Goal: Task Accomplishment & Management: Complete application form

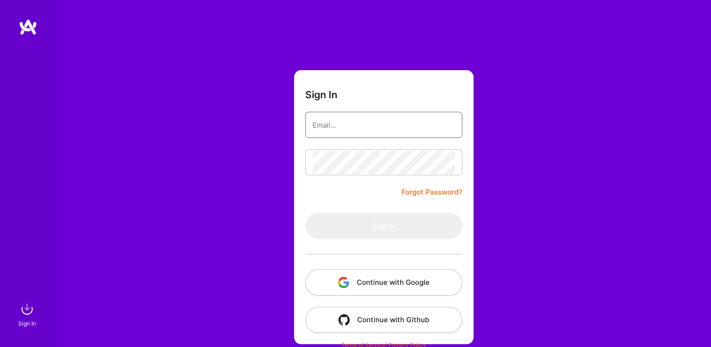
click at [330, 131] on input "email" at bounding box center [384, 125] width 142 height 24
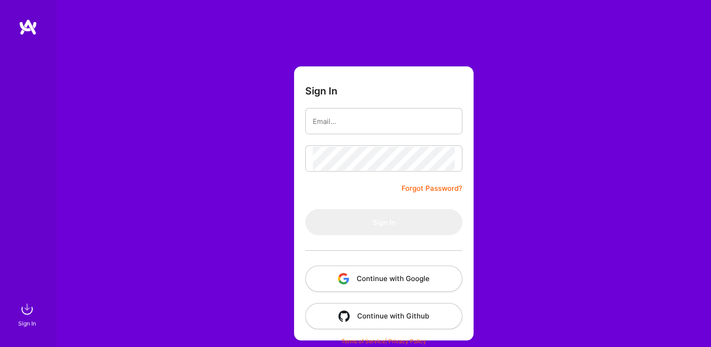
click at [365, 275] on button "Continue with Google" at bounding box center [383, 279] width 157 height 26
click at [362, 130] on input "email" at bounding box center [384, 121] width 142 height 24
click at [366, 189] on form "Sign In Forgot Password? Sign In Continue with Google Continue with Github" at bounding box center [384, 203] width 180 height 274
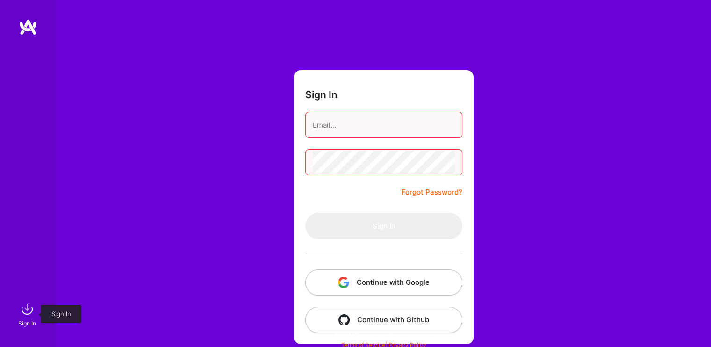
click at [27, 309] on img at bounding box center [27, 309] width 19 height 19
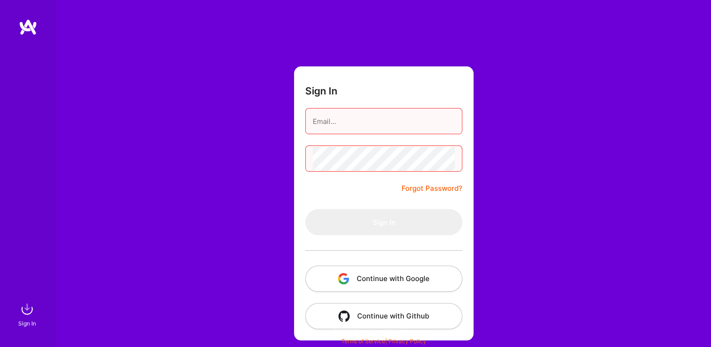
click at [405, 138] on form "Sign In Forgot Password? Sign In Continue with Google Continue with Github" at bounding box center [384, 203] width 180 height 274
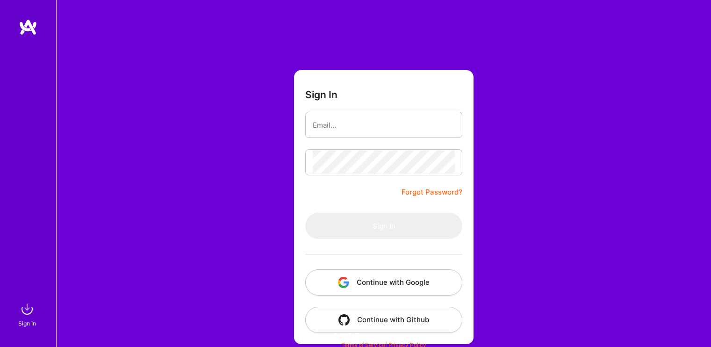
scroll to position [4, 0]
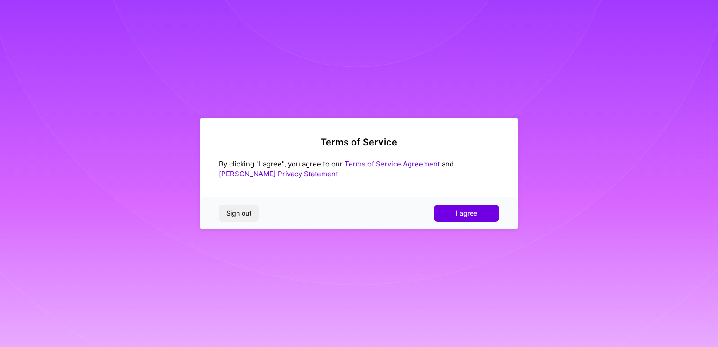
click at [490, 223] on div "Sign out I agree" at bounding box center [359, 213] width 318 height 32
click at [474, 218] on button "I agree" at bounding box center [466, 213] width 65 height 17
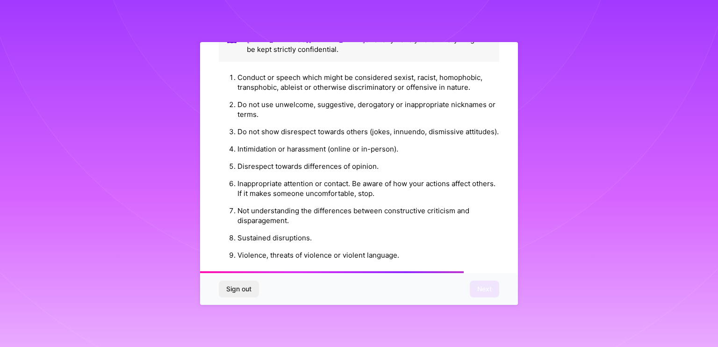
scroll to position [1062, 0]
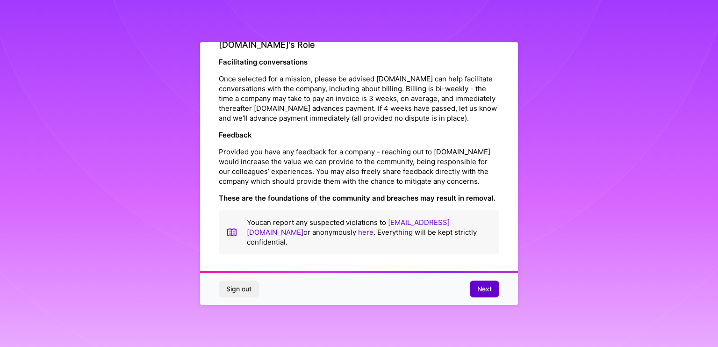
click at [484, 295] on button "Next" at bounding box center [484, 288] width 29 height 17
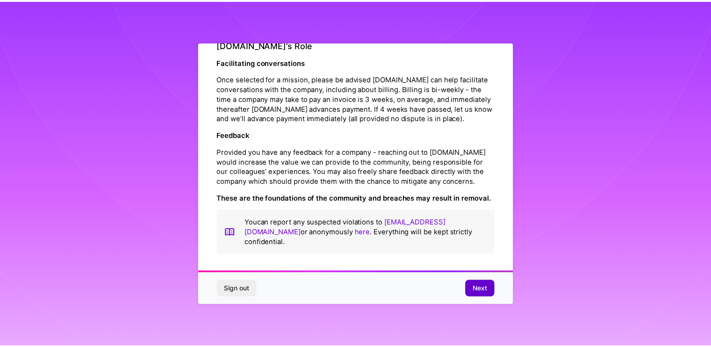
scroll to position [0, 0]
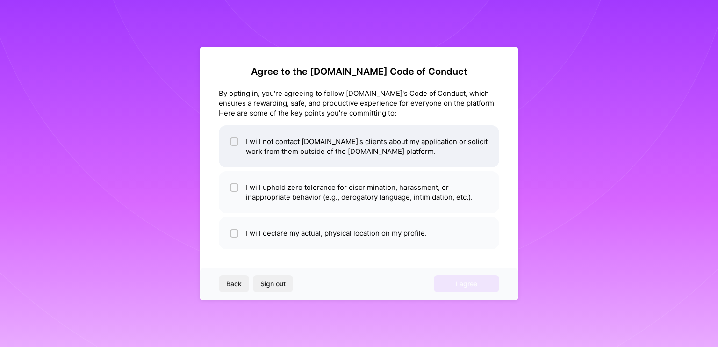
click at [255, 150] on li "I will not contact A.Team's clients about my application or solicit work from t…" at bounding box center [359, 146] width 280 height 42
checkbox input "true"
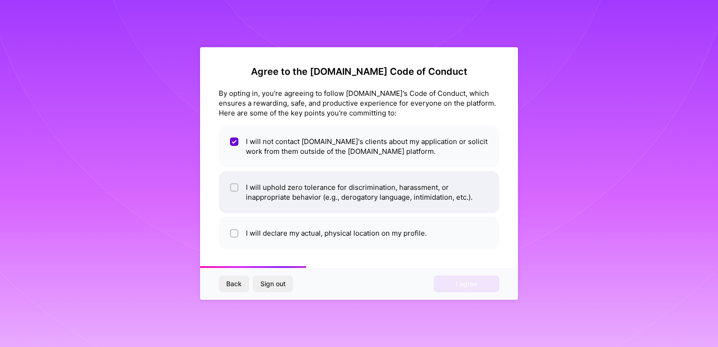
click at [272, 187] on li "I will uphold zero tolerance for discrimination, harassment, or inappropriate b…" at bounding box center [359, 192] width 280 height 42
checkbox input "true"
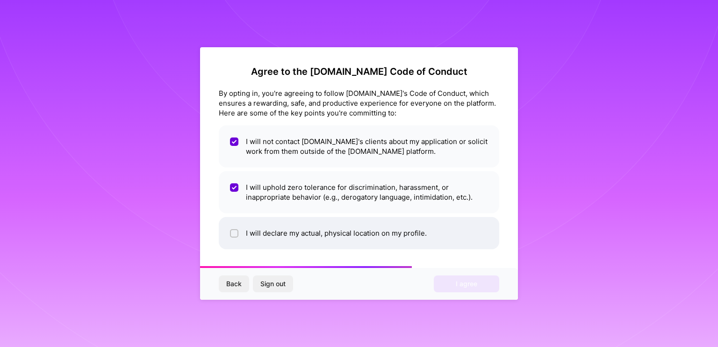
click at [259, 223] on li "I will declare my actual, physical location on my profile." at bounding box center [359, 233] width 280 height 32
checkbox input "true"
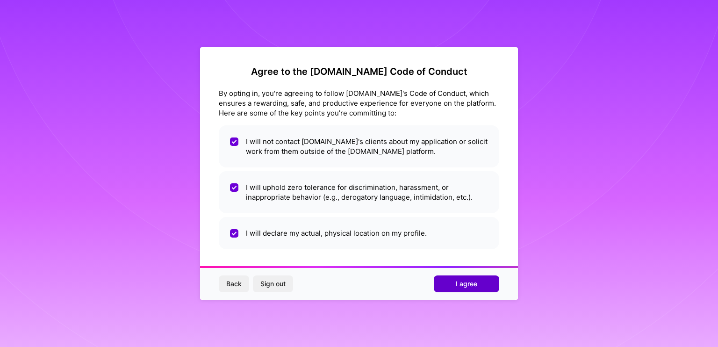
click at [454, 280] on button "I agree" at bounding box center [466, 283] width 65 height 17
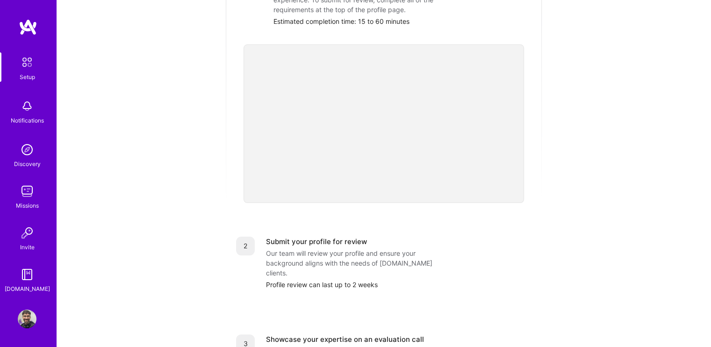
scroll to position [196, 0]
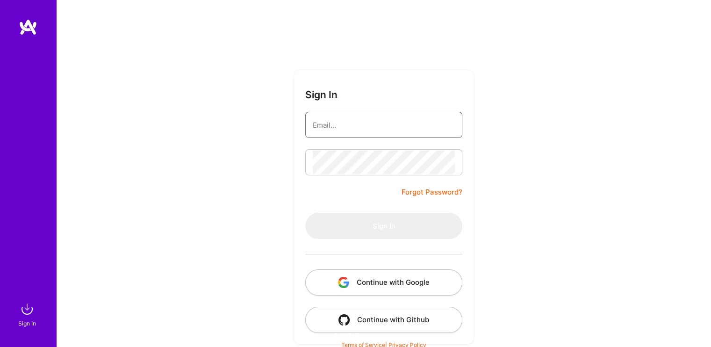
click at [330, 115] on input "email" at bounding box center [384, 125] width 142 height 24
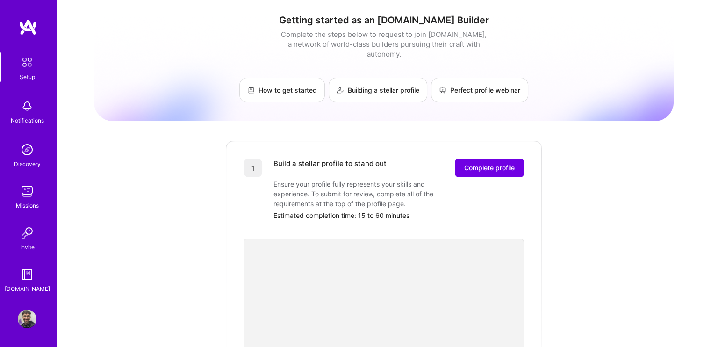
click at [15, 188] on link "Missions" at bounding box center [27, 196] width 58 height 29
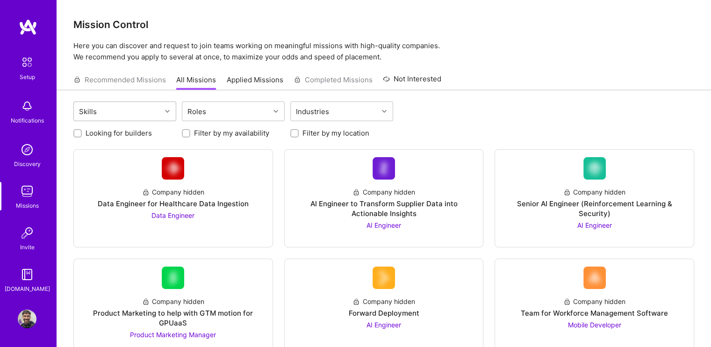
click at [145, 112] on div "Skills" at bounding box center [117, 111] width 87 height 19
click at [24, 57] on img at bounding box center [27, 62] width 20 height 20
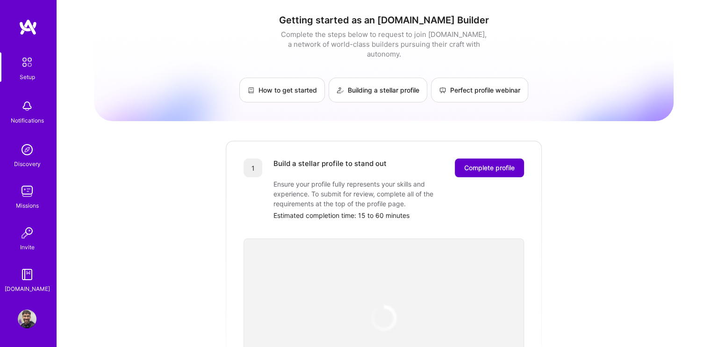
click at [496, 163] on span "Complete profile" at bounding box center [489, 167] width 50 height 9
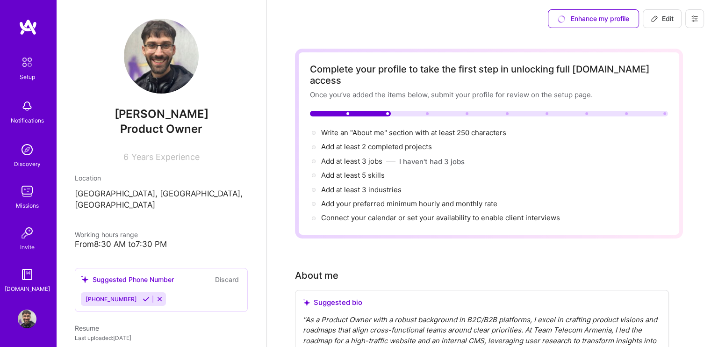
click at [160, 161] on span "Years Experience" at bounding box center [165, 157] width 68 height 10
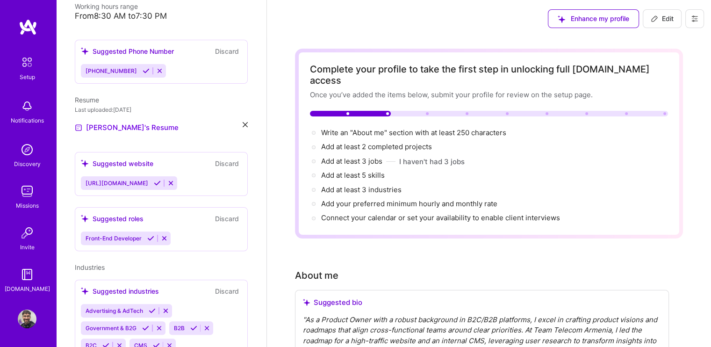
scroll to position [254, 0]
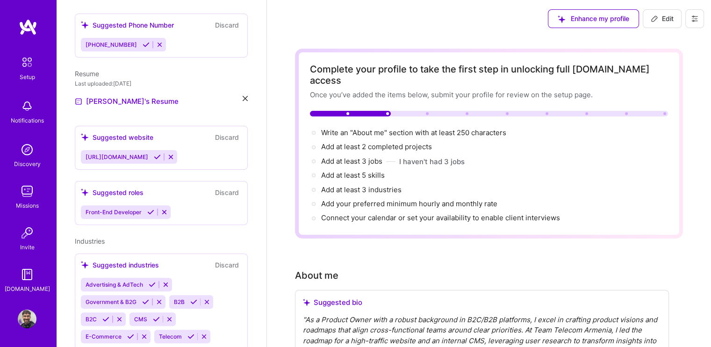
click at [165, 208] on icon at bounding box center [164, 211] width 7 height 7
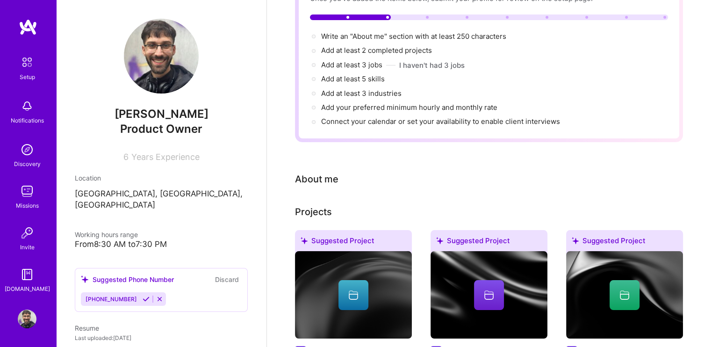
scroll to position [0, 0]
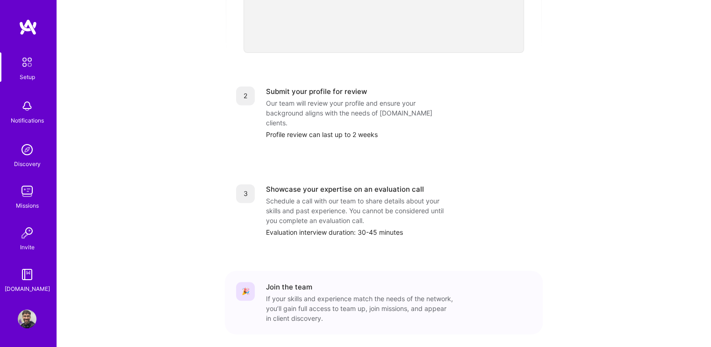
scroll to position [363, 0]
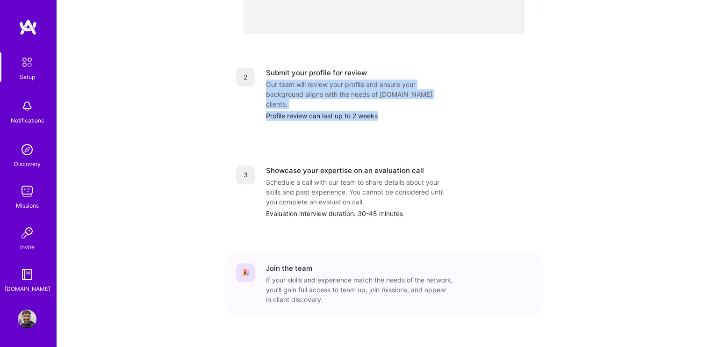
drag, startPoint x: 383, startPoint y: 95, endPoint x: 264, endPoint y: 72, distance: 121.8
click at [264, 72] on div "2 Submit your profile for review Our team will review your profile and ensure y…" at bounding box center [383, 94] width 295 height 53
drag, startPoint x: 265, startPoint y: 72, endPoint x: 424, endPoint y: 101, distance: 161.8
click at [424, 101] on div "2 Submit your profile for review Our team will review your profile and ensure y…" at bounding box center [384, 94] width 318 height 75
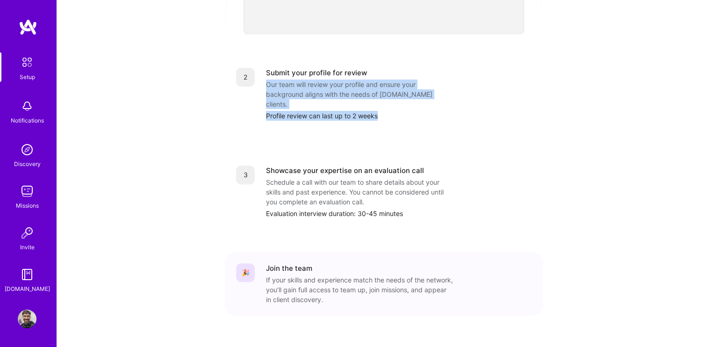
click at [425, 101] on div "2 Submit your profile for review Our team will review your profile and ensure y…" at bounding box center [384, 94] width 318 height 75
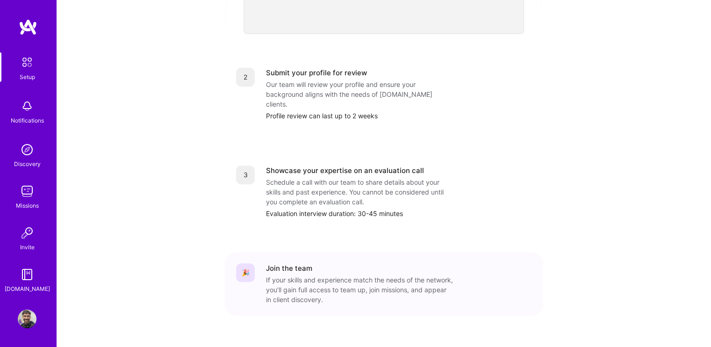
click at [326, 177] on div "Schedule a call with our team to share details about your skills and past exper…" at bounding box center [359, 191] width 187 height 29
click at [27, 242] on div "Invite" at bounding box center [27, 247] width 14 height 10
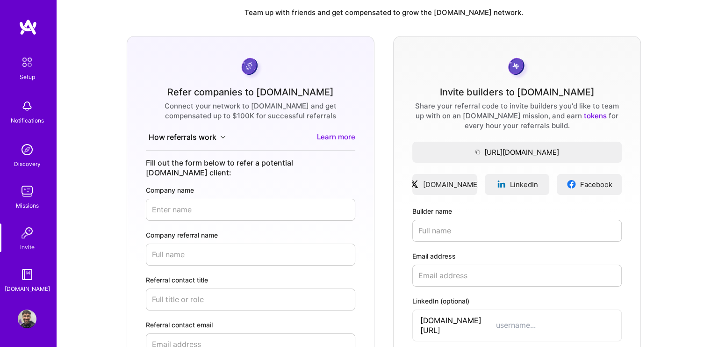
scroll to position [36, 0]
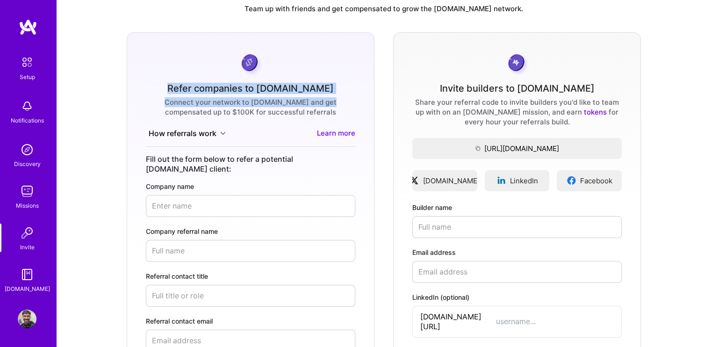
drag, startPoint x: 177, startPoint y: 82, endPoint x: 327, endPoint y: 97, distance: 150.8
click at [327, 97] on form "Refer companies to A.Team Connect your network to A.Team and get compensated up…" at bounding box center [251, 258] width 248 height 452
click at [327, 97] on div "Connect your network to A.Team and get compensated up to $100K for successful r…" at bounding box center [250, 107] width 209 height 20
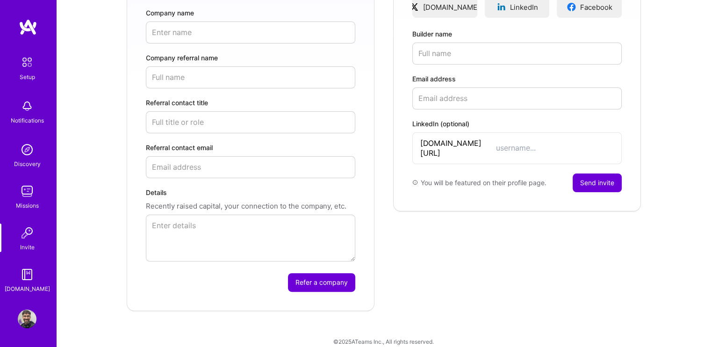
scroll to position [0, 0]
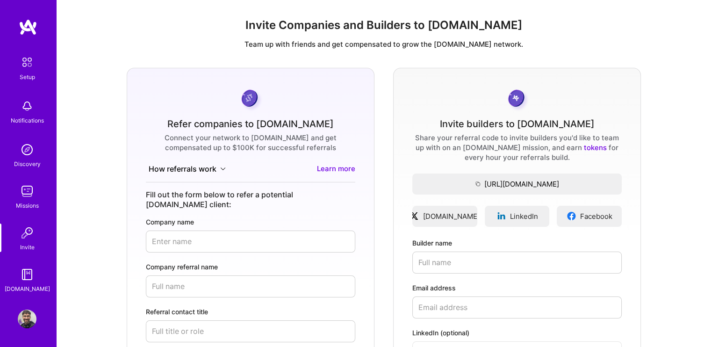
click at [35, 22] on img at bounding box center [28, 27] width 19 height 17
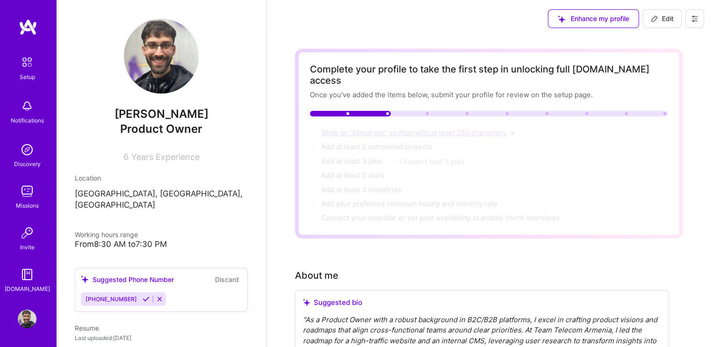
click at [367, 128] on span "Write an "About me" section with at least 250 characters →" at bounding box center [418, 132] width 195 height 9
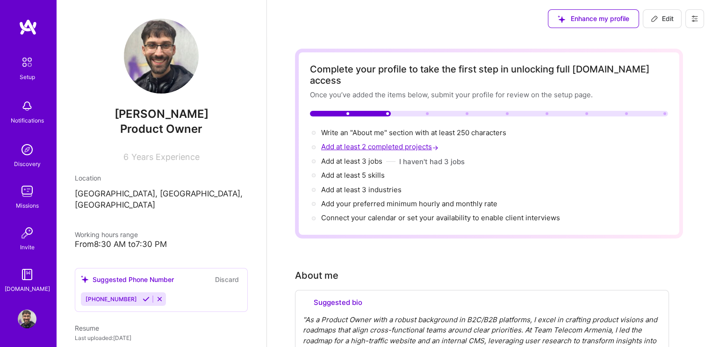
select select "US"
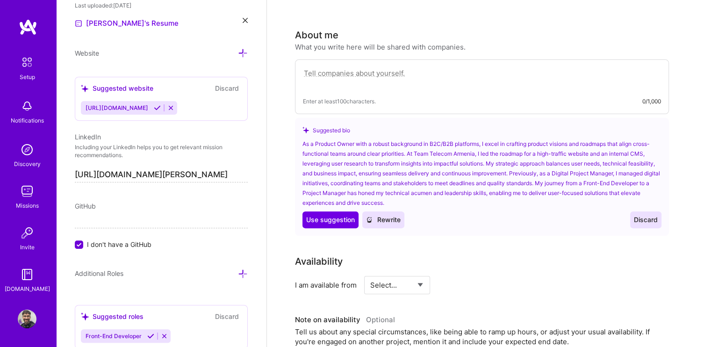
scroll to position [256, 0]
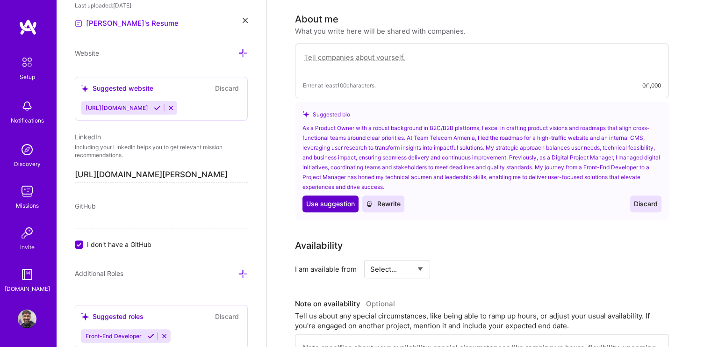
click at [342, 199] on span "Use suggestion" at bounding box center [330, 203] width 49 height 9
type textarea "As a Product Owner with a robust background in B2C/B2B platforms, I excel in cr…"
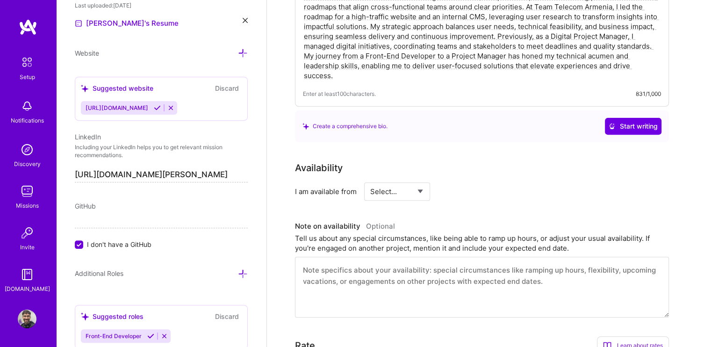
scroll to position [318, 0]
click at [393, 178] on select "Select... Right Now Future Date Not Available" at bounding box center [397, 190] width 54 height 24
select select "Right Now"
click at [370, 178] on select "Select... Right Now Future Date Not Available" at bounding box center [397, 190] width 54 height 24
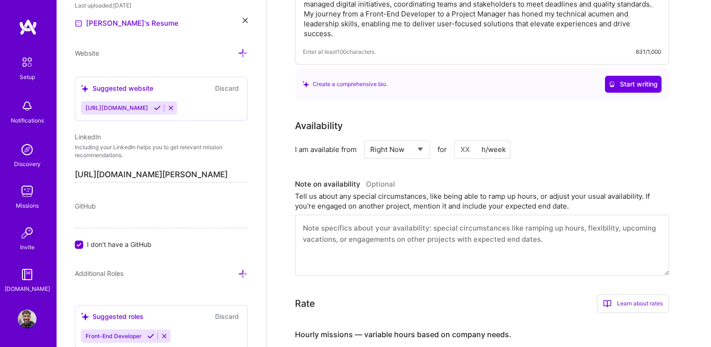
scroll to position [361, 0]
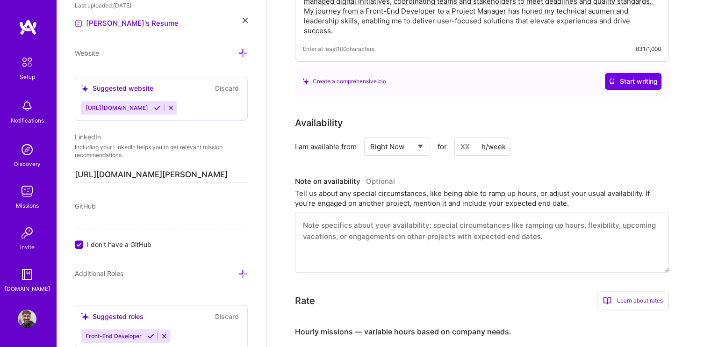
click at [456, 137] on input at bounding box center [482, 146] width 56 height 18
type input "30"
click at [495, 174] on h3 "Note on availability Optional" at bounding box center [482, 181] width 374 height 14
click at [478, 143] on div "Availability I am available from Select... Right Now Future Date Not Available …" at bounding box center [489, 194] width 388 height 157
click at [474, 137] on input "30" at bounding box center [482, 146] width 56 height 18
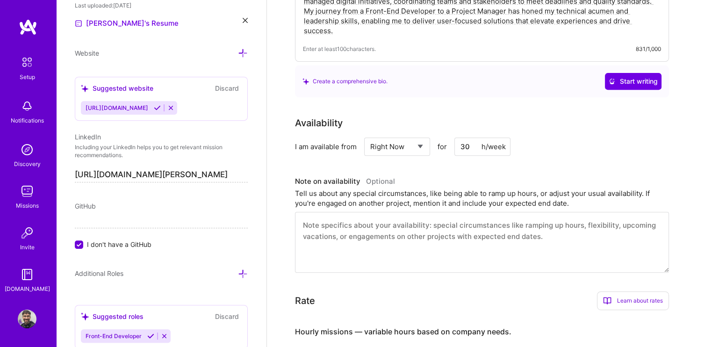
click at [334, 212] on textarea at bounding box center [482, 242] width 374 height 61
click at [336, 188] on div "Tell us about any special circumstances, like being able to ramp up hours, or a…" at bounding box center [482, 198] width 374 height 20
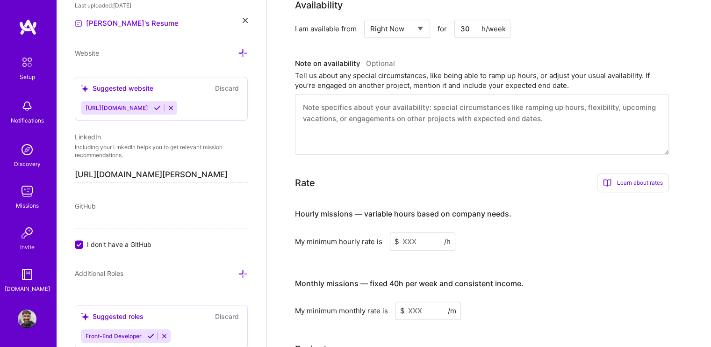
scroll to position [506, 0]
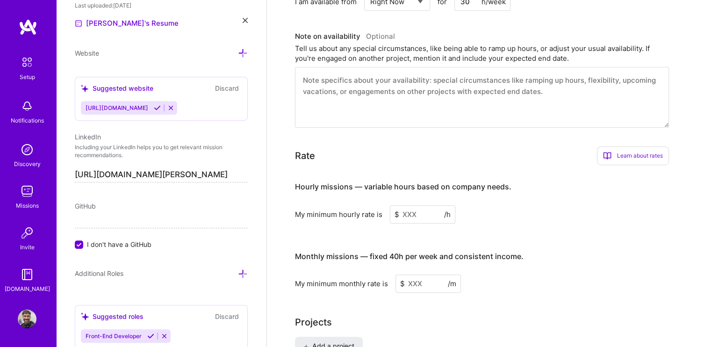
click at [418, 209] on div "Hourly missions — variable hours based on company needs. My minimum hourly rate…" at bounding box center [482, 232] width 374 height 120
click at [415, 205] on input at bounding box center [422, 214] width 65 height 18
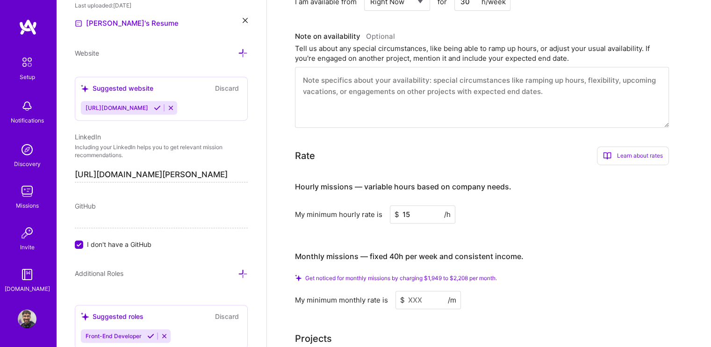
type input "15"
click at [413, 291] on input at bounding box center [427, 300] width 65 height 18
type input "1"
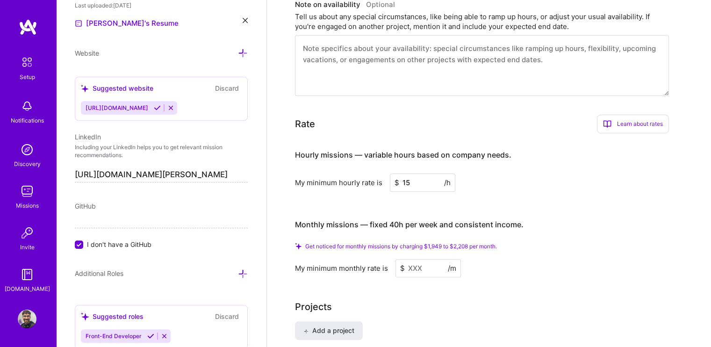
scroll to position [539, 0]
click at [409, 173] on input "15" at bounding box center [422, 182] width 65 height 18
type input "1"
type input "20"
click at [412, 259] on input at bounding box center [427, 268] width 65 height 18
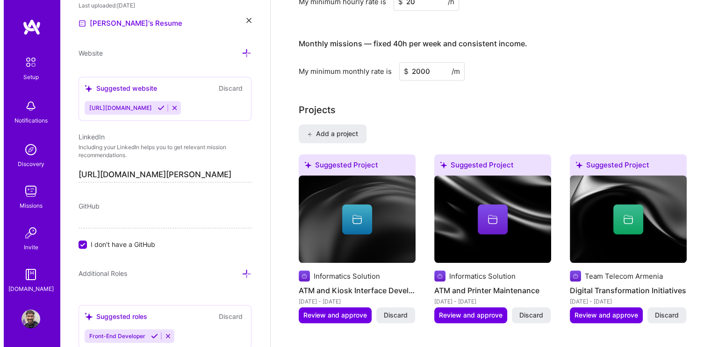
scroll to position [700, 0]
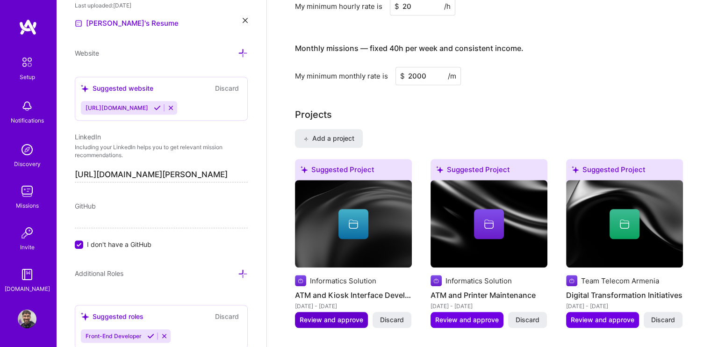
type input "2000"
click at [318, 315] on span "Review and approve" at bounding box center [332, 319] width 64 height 9
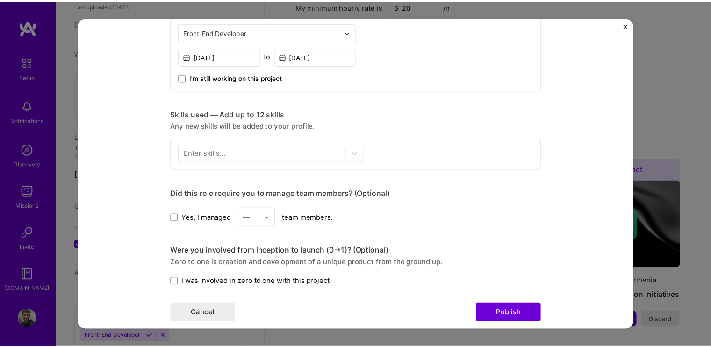
scroll to position [381, 0]
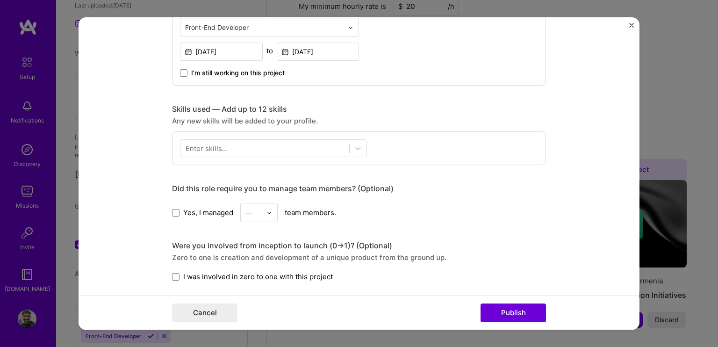
click at [628, 29] on form "Editing suggested project This project is suggested based on your LinkedIn, res…" at bounding box center [359, 173] width 561 height 312
click at [630, 27] on img "Close" at bounding box center [631, 25] width 5 height 5
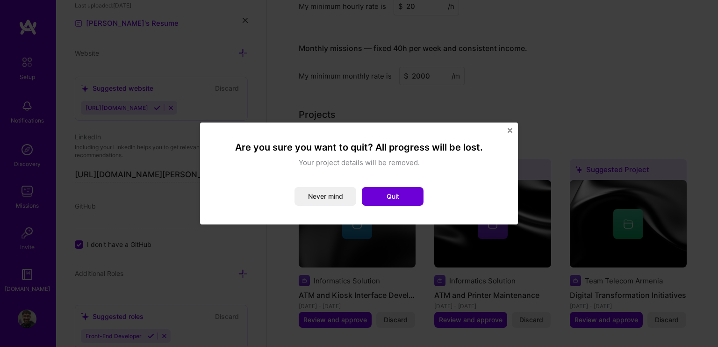
drag, startPoint x: 337, startPoint y: 200, endPoint x: 365, endPoint y: 131, distance: 73.8
click at [365, 131] on div "Are you sure you want to quit? All progress will be lost. Your project details …" at bounding box center [359, 173] width 318 height 102
click at [334, 200] on button "Never mind" at bounding box center [325, 196] width 62 height 19
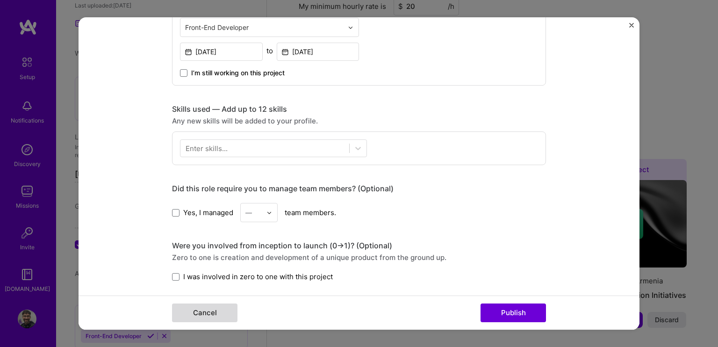
click at [211, 312] on button "Cancel" at bounding box center [204, 312] width 65 height 19
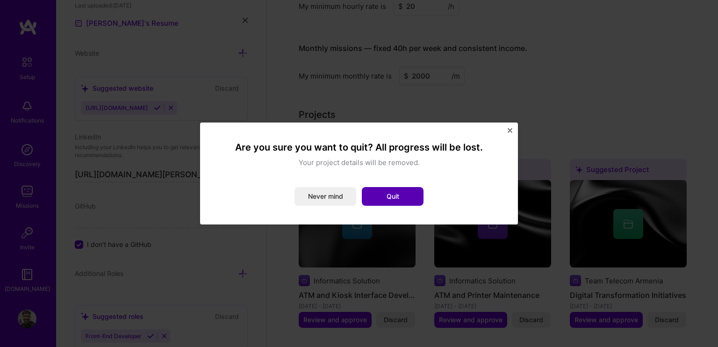
click at [389, 194] on button "Quit" at bounding box center [393, 196] width 62 height 19
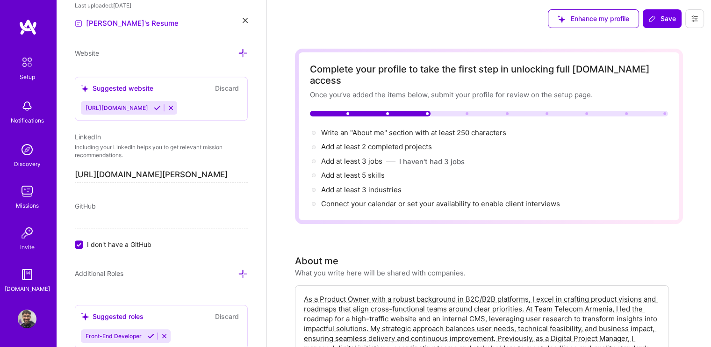
scroll to position [52, 0]
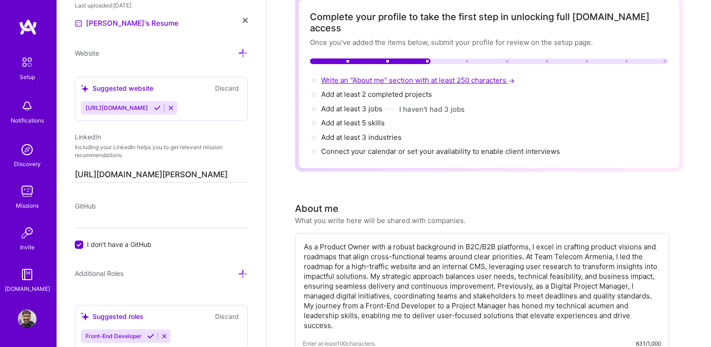
click at [415, 76] on span "Write an "About me" section with at least 250 characters →" at bounding box center [418, 80] width 195 height 9
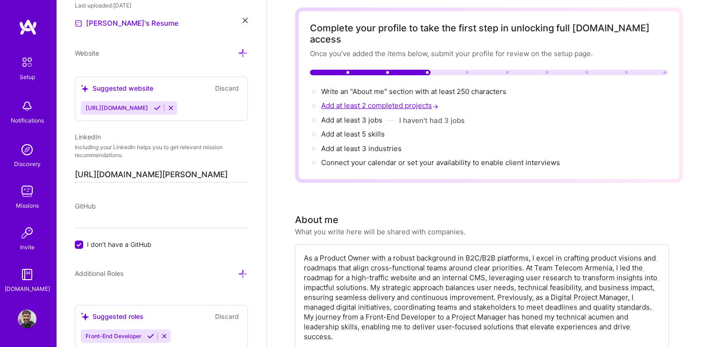
click at [339, 101] on span "Add at least 2 completed projects →" at bounding box center [380, 105] width 119 height 9
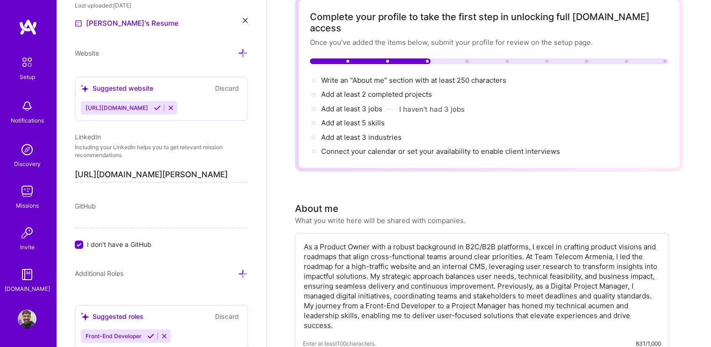
scroll to position [0, 0]
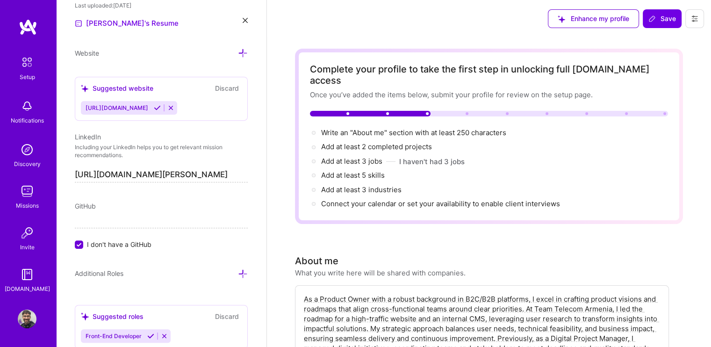
click at [79, 241] on input "I don't have a GitHub" at bounding box center [80, 245] width 8 height 8
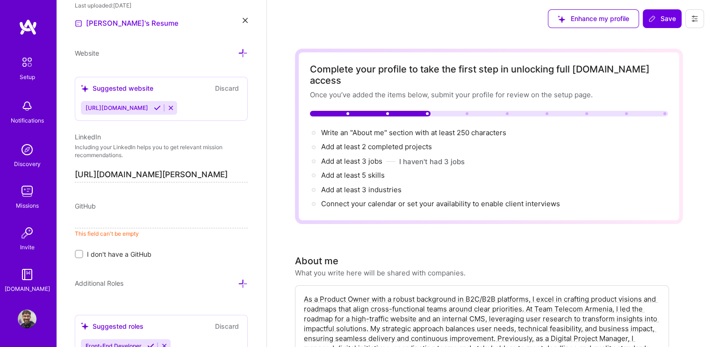
click at [90, 217] on input at bounding box center [161, 220] width 173 height 15
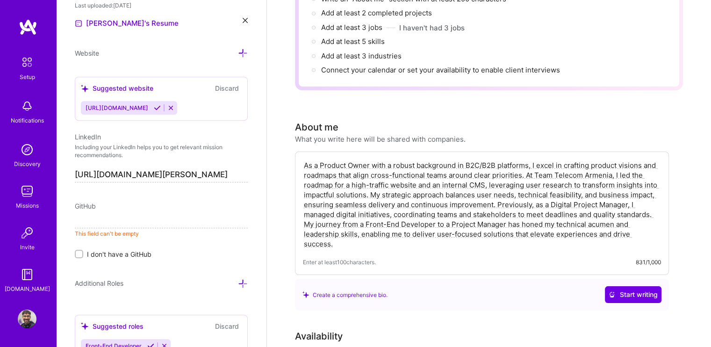
scroll to position [144, 0]
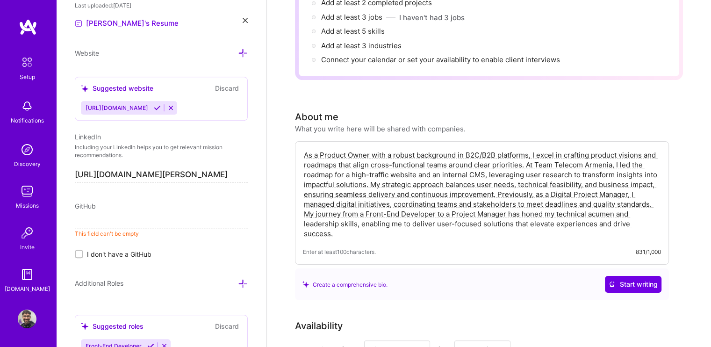
paste input "https://github.com/DerenikAghazarian"
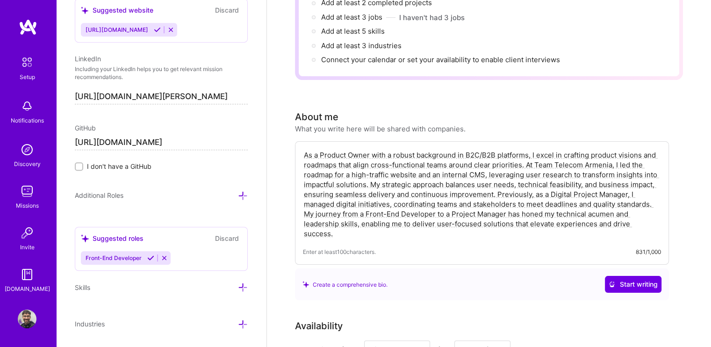
scroll to position [561, 0]
type input "https://github.com/DerenikAghazarian"
click at [175, 220] on div "Edit photo Derenik Aghazarian Product Owner 6 Years Experience Location This is…" at bounding box center [161, 173] width 210 height 347
click at [209, 244] on div "Suggested roles Discard Front-End Developer" at bounding box center [161, 249] width 173 height 44
click at [238, 191] on icon at bounding box center [243, 196] width 10 height 10
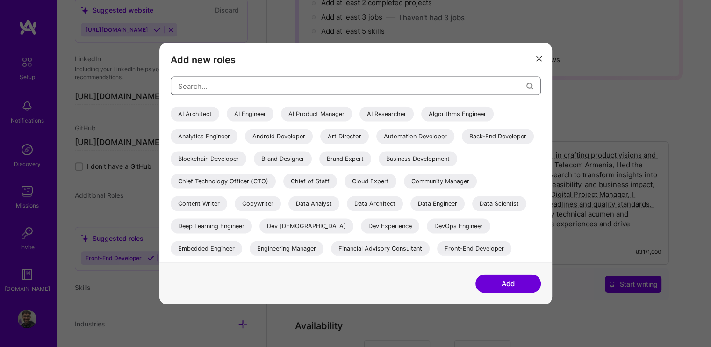
drag, startPoint x: 214, startPoint y: 98, endPoint x: 202, endPoint y: 90, distance: 13.9
click at [202, 90] on div "AI Architect AI Engineer AI Product Manager AI Researcher Algorithms Engineer A…" at bounding box center [356, 170] width 370 height 186
click at [202, 90] on input "modal" at bounding box center [352, 86] width 348 height 24
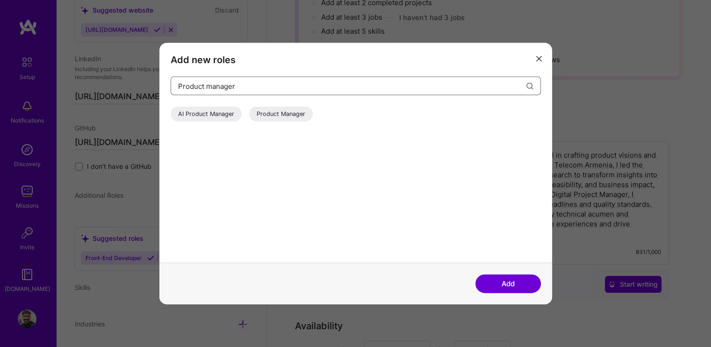
type input "Product manager"
click at [279, 111] on div "Product Manager" at bounding box center [281, 114] width 64 height 15
click at [497, 280] on button "Add" at bounding box center [507, 283] width 65 height 19
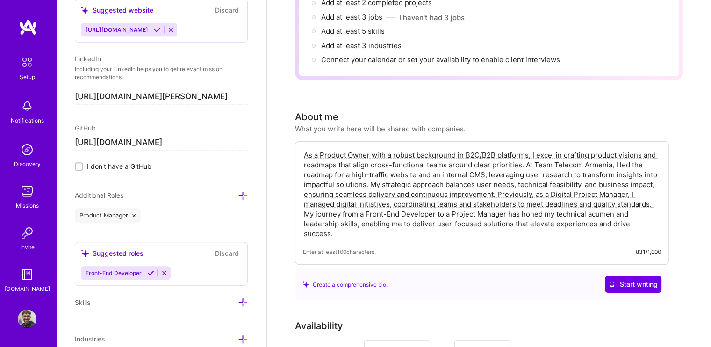
click at [165, 271] on icon at bounding box center [164, 272] width 7 height 7
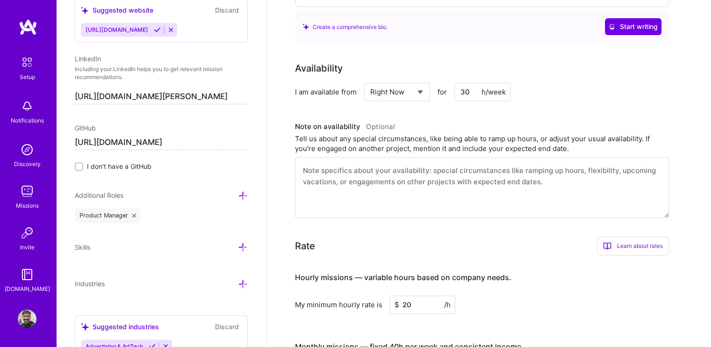
scroll to position [403, 0]
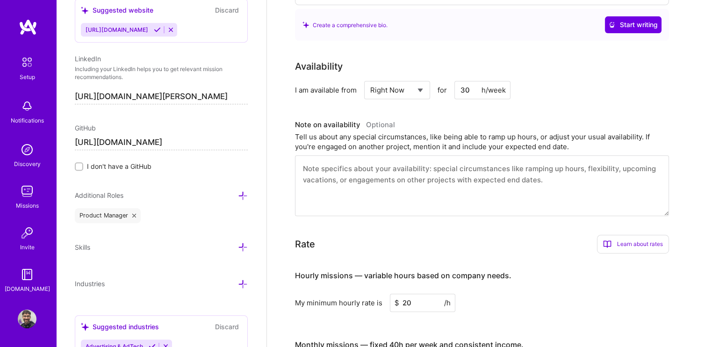
click at [474, 81] on input "30" at bounding box center [482, 90] width 56 height 18
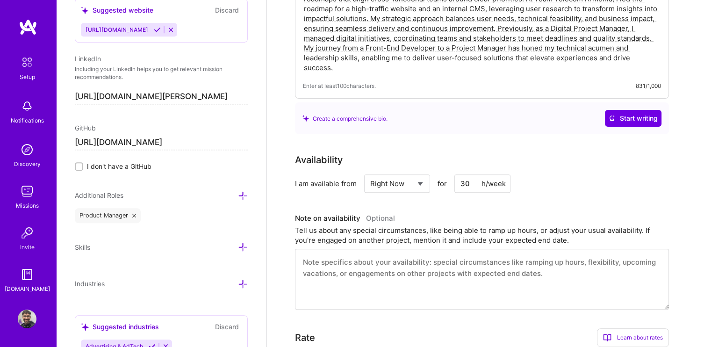
scroll to position [309, 0]
click at [467, 176] on input "30" at bounding box center [482, 185] width 56 height 18
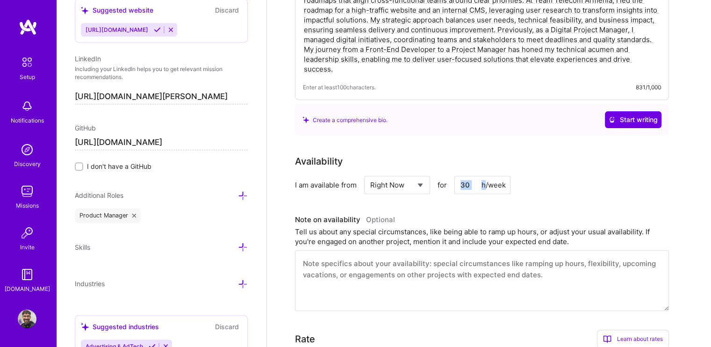
drag, startPoint x: 485, startPoint y: 169, endPoint x: 507, endPoint y: 168, distance: 22.0
click at [507, 176] on div "30 h/week" at bounding box center [482, 185] width 56 height 18
drag, startPoint x: 507, startPoint y: 168, endPoint x: 485, endPoint y: 169, distance: 21.5
click at [485, 176] on div "30 h/week" at bounding box center [482, 185] width 56 height 18
drag, startPoint x: 473, startPoint y: 168, endPoint x: 435, endPoint y: 168, distance: 37.9
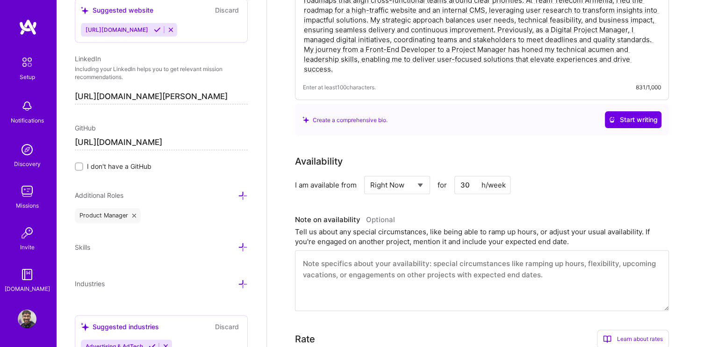
click at [435, 176] on div "Select... Right Now Future Date Not Available for 30 h/week" at bounding box center [437, 185] width 146 height 18
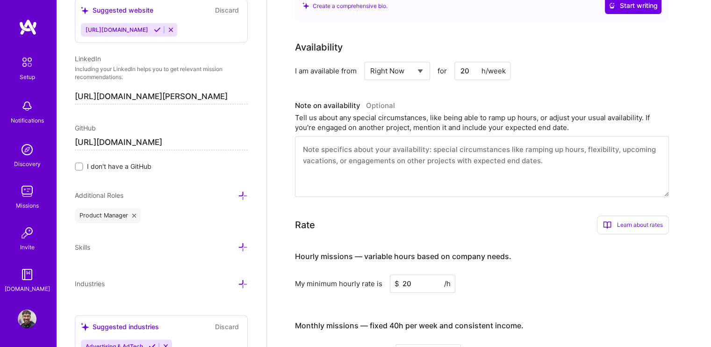
scroll to position [460, 0]
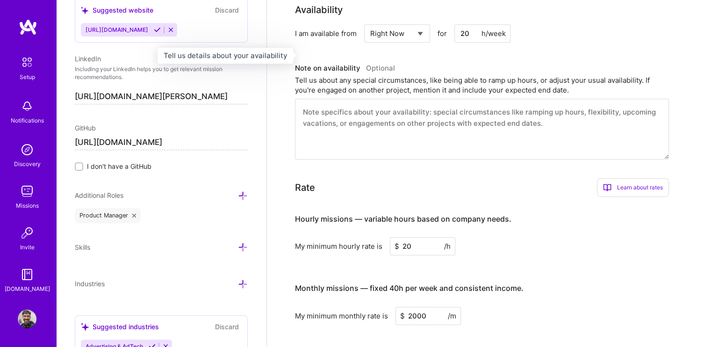
click at [519, 61] on h3 "Note on availability Optional" at bounding box center [482, 68] width 374 height 14
click at [481, 26] on input "20" at bounding box center [482, 33] width 56 height 18
type input "2"
type input "20"
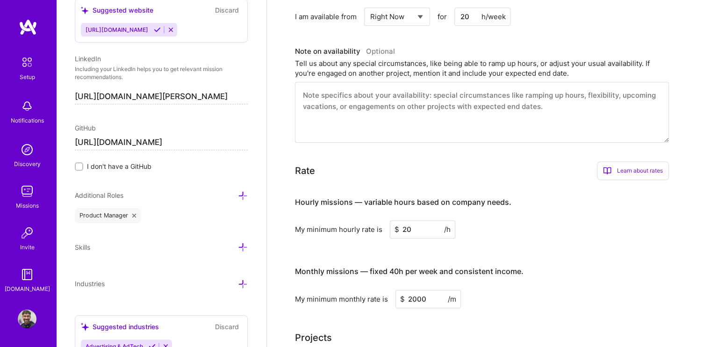
scroll to position [477, 0]
click at [340, 93] on textarea at bounding box center [482, 112] width 374 height 61
click at [367, 82] on textarea at bounding box center [482, 112] width 374 height 61
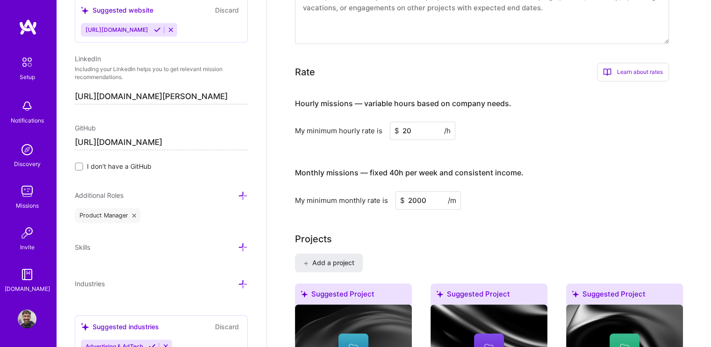
scroll to position [576, 0]
click at [424, 121] on input "20" at bounding box center [422, 130] width 65 height 18
click at [430, 191] on input "2000" at bounding box center [427, 200] width 65 height 18
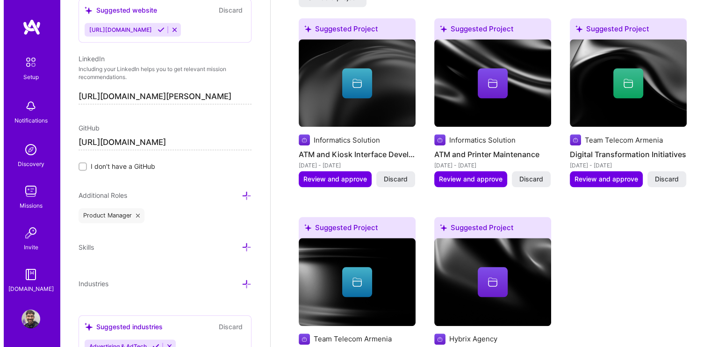
scroll to position [849, 0]
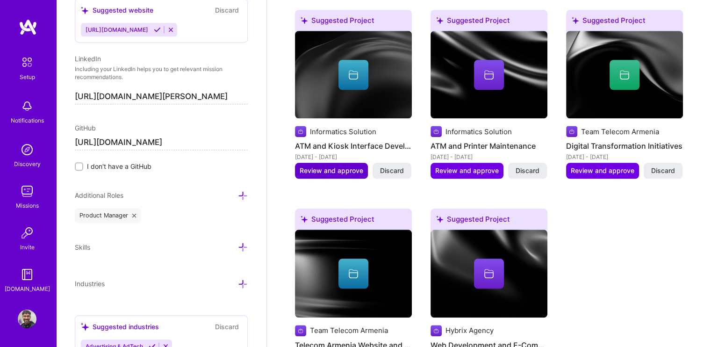
click at [334, 166] on span "Review and approve" at bounding box center [332, 170] width 64 height 9
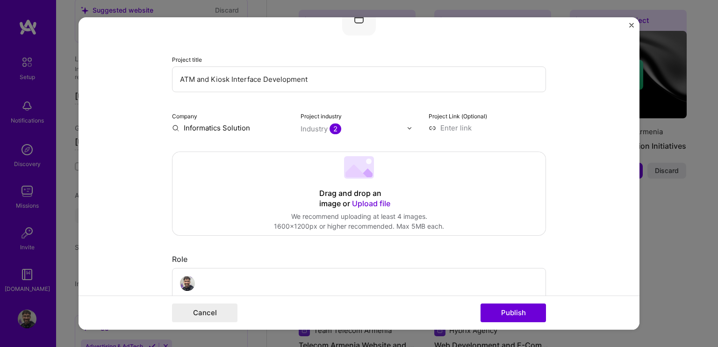
scroll to position [77, 0]
click at [322, 127] on div "Industry 2" at bounding box center [321, 129] width 41 height 10
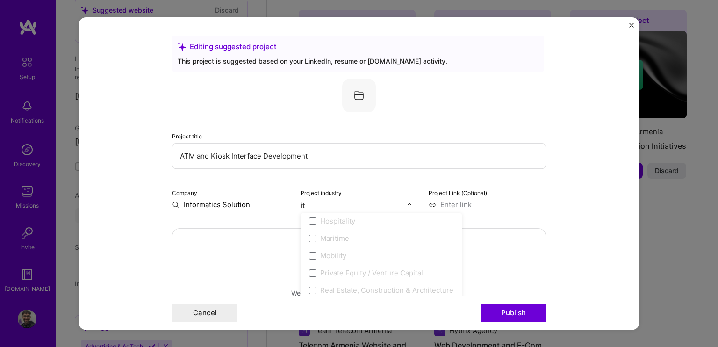
scroll to position [0, 0]
type input "i"
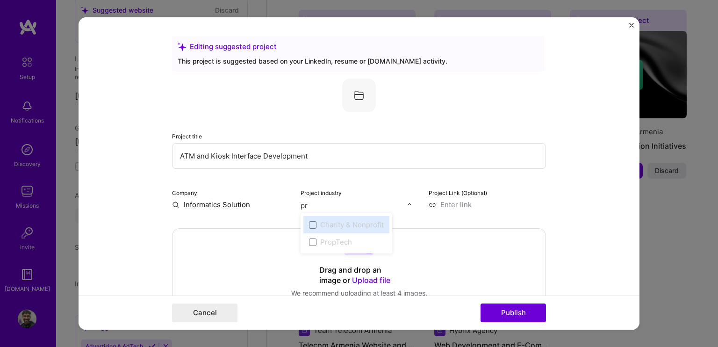
type input "p"
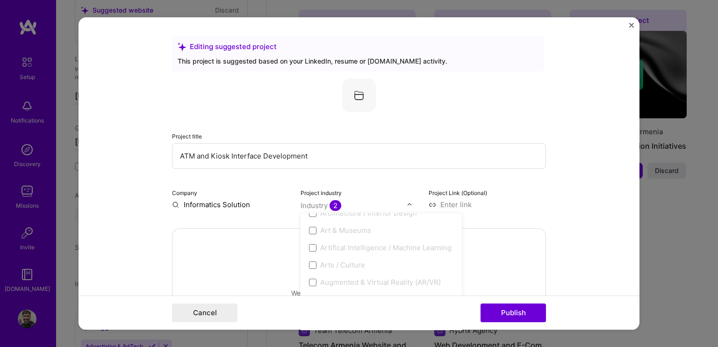
scroll to position [138, 0]
click at [530, 191] on div "Project Link (Optional)" at bounding box center [487, 198] width 117 height 22
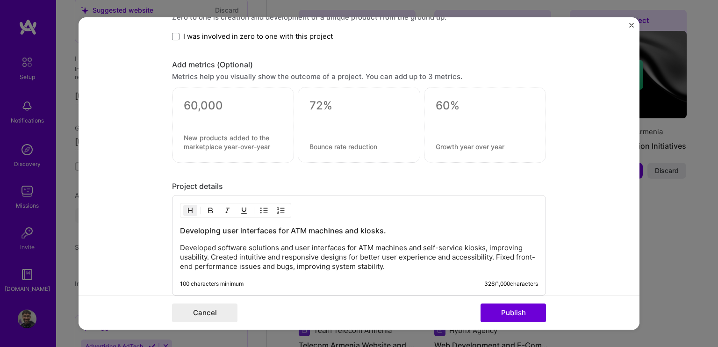
scroll to position [622, 0]
click at [190, 140] on textarea at bounding box center [233, 142] width 99 height 18
click at [232, 140] on textarea at bounding box center [233, 142] width 99 height 18
click at [153, 140] on form "Editing suggested project This project is suggested based on your LinkedIn, res…" at bounding box center [359, 173] width 561 height 312
click at [233, 141] on textarea at bounding box center [233, 142] width 99 height 18
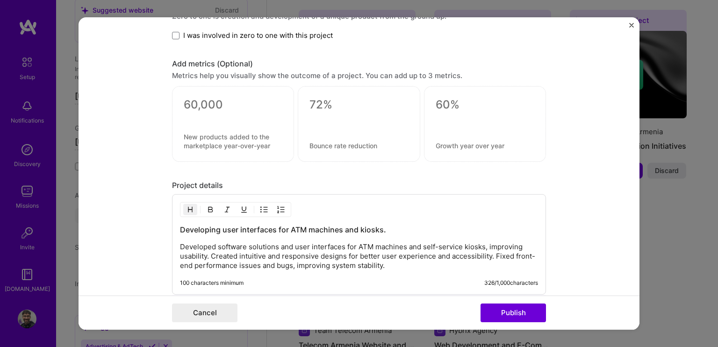
click at [123, 79] on form "Editing suggested project This project is suggested based on your LinkedIn, res…" at bounding box center [359, 173] width 561 height 312
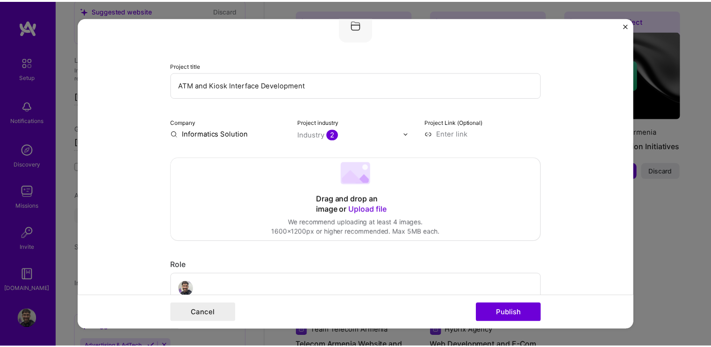
scroll to position [71, 0]
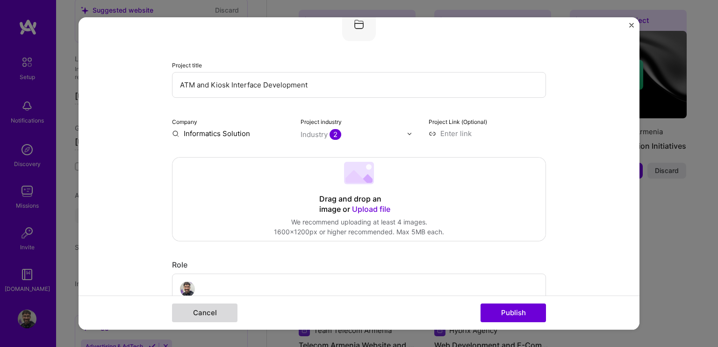
click at [219, 313] on button "Cancel" at bounding box center [204, 312] width 65 height 19
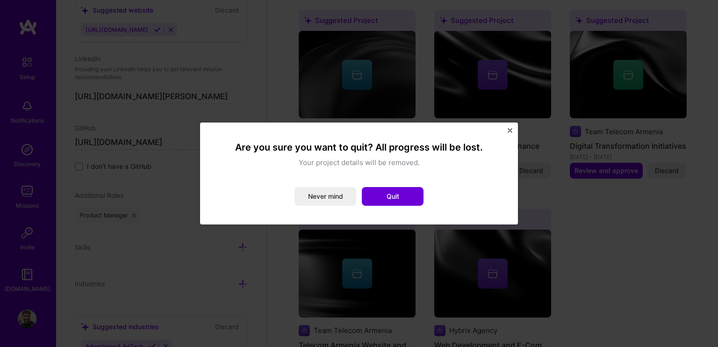
click at [512, 132] on img "Close" at bounding box center [510, 130] width 5 height 5
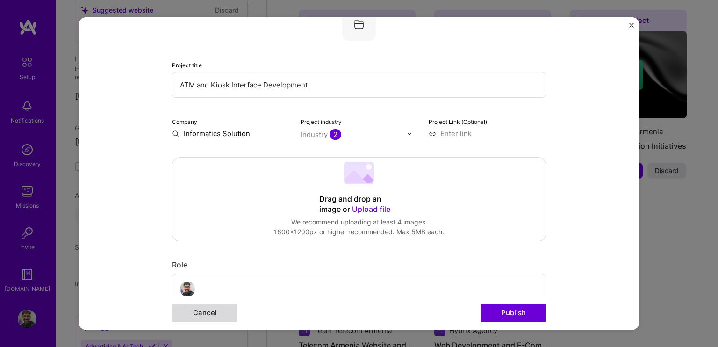
click at [215, 307] on button "Cancel" at bounding box center [204, 312] width 65 height 19
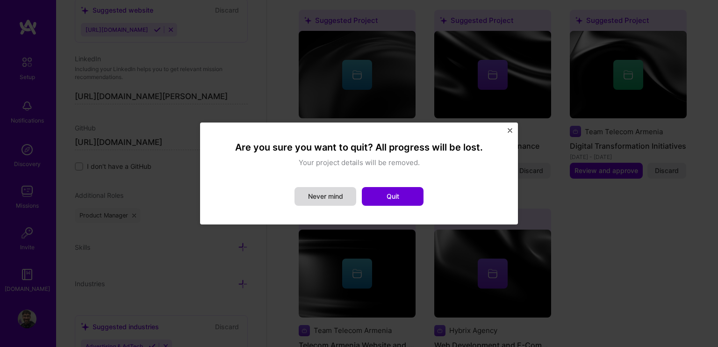
click at [301, 200] on button "Never mind" at bounding box center [325, 196] width 62 height 19
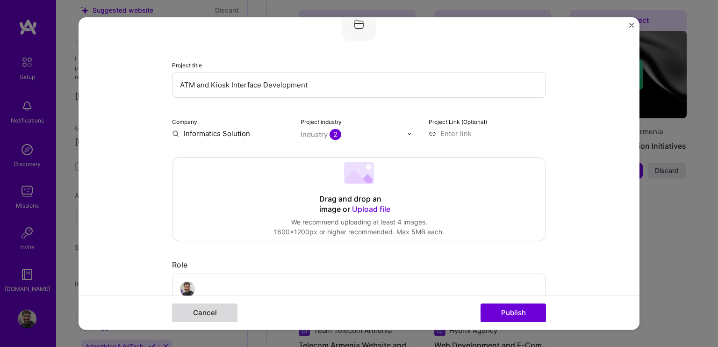
click at [204, 316] on button "Cancel" at bounding box center [204, 312] width 65 height 19
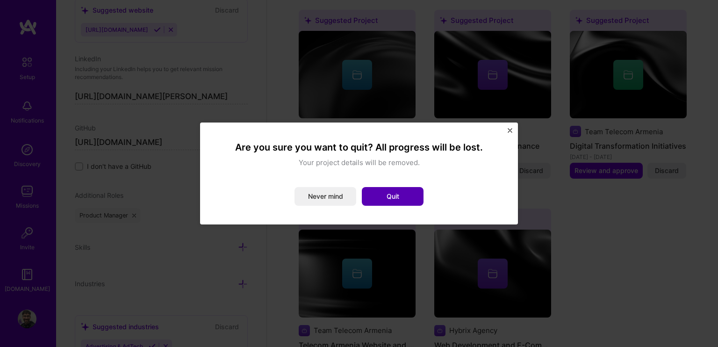
click at [403, 189] on button "Quit" at bounding box center [393, 196] width 62 height 19
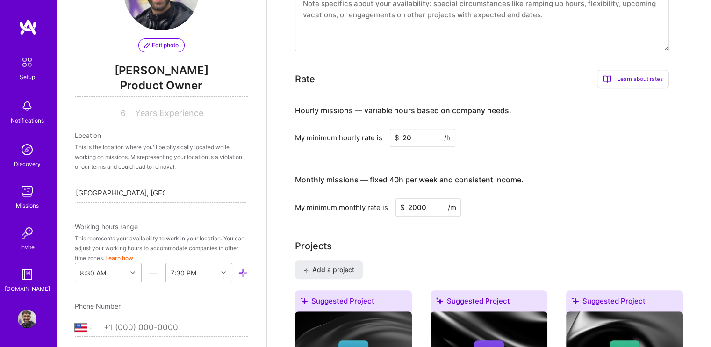
scroll to position [140, 0]
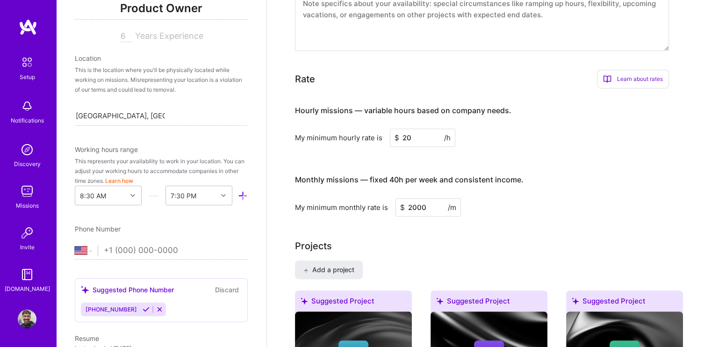
drag, startPoint x: 129, startPoint y: 243, endPoint x: 116, endPoint y: 233, distance: 16.4
click at [129, 242] on input "tel" at bounding box center [176, 250] width 144 height 27
click at [87, 243] on div "Phone Number Afghanistan Åland Islands Albania Algeria American Samoa Andorra A…" at bounding box center [161, 242] width 173 height 36
click at [88, 246] on select "Afghanistan Åland Islands Albania Algeria American Samoa Andorra Angola Anguill…" at bounding box center [86, 250] width 23 height 11
select select "AM"
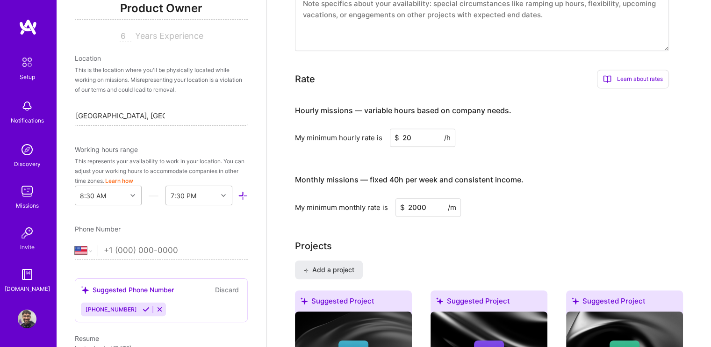
click at [75, 245] on select "Afghanistan Åland Islands Albania Algeria American Samoa Andorra Angola Anguill…" at bounding box center [86, 250] width 23 height 11
click at [112, 246] on input "tel" at bounding box center [176, 250] width 144 height 27
type input "+374 33 772006"
click at [129, 218] on div "Edit photo Derenik Aghazarian Product Owner 6 Years Experience Location This is…" at bounding box center [161, 173] width 210 height 347
click at [140, 149] on div "Working hours range" at bounding box center [161, 149] width 173 height 10
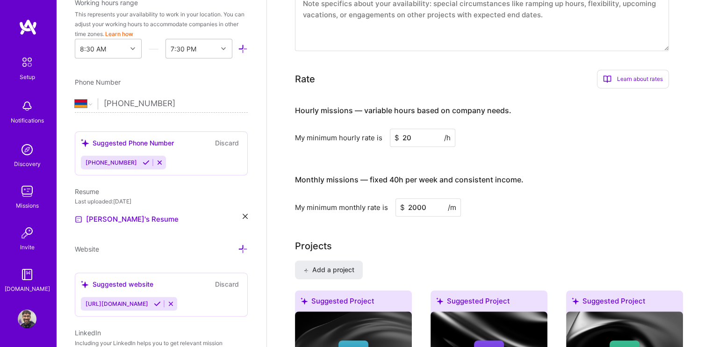
scroll to position [287, 0]
click at [154, 124] on div "Edit photo Derenik Aghazarian Product Owner 6 Years Experience Location This is…" at bounding box center [161, 173] width 210 height 347
click at [120, 52] on div "8:30 AM" at bounding box center [100, 48] width 51 height 19
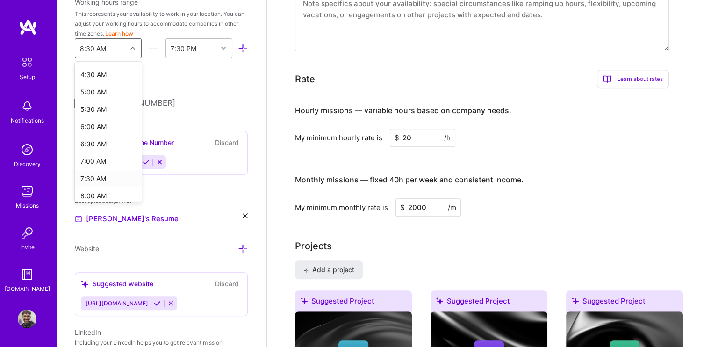
scroll to position [164, 0]
click at [96, 183] on div "8:00 AM" at bounding box center [108, 185] width 67 height 17
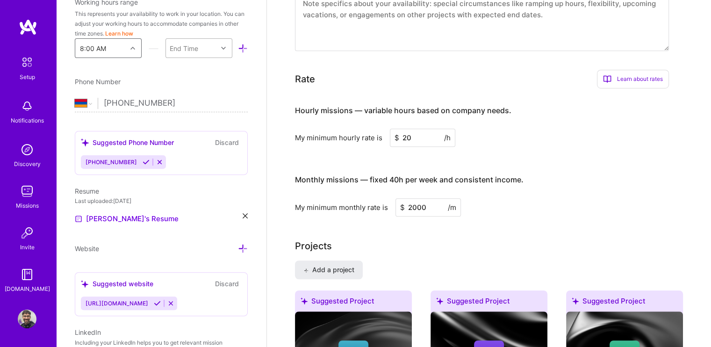
click at [194, 45] on div "End Time" at bounding box center [184, 48] width 29 height 10
click at [182, 145] on div "7:30 PM" at bounding box center [198, 147] width 67 height 17
click at [152, 67] on div "Edit photo Derenik Aghazarian Product Owner 6 Years Experience Location This is…" at bounding box center [161, 173] width 210 height 347
click at [143, 162] on icon at bounding box center [146, 161] width 7 height 7
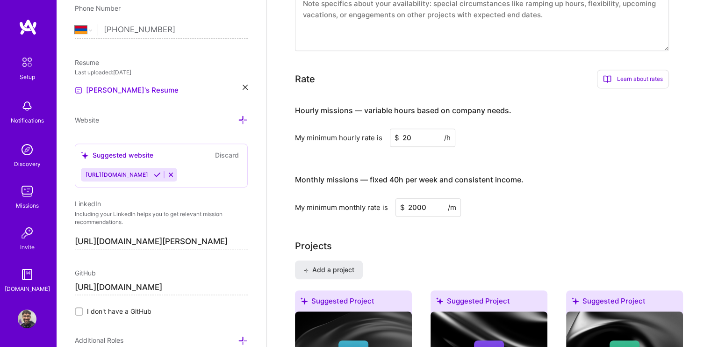
scroll to position [362, 0]
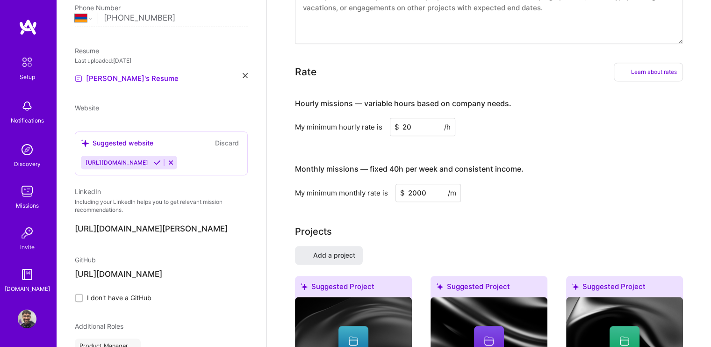
click at [176, 169] on div "[URL][DOMAIN_NAME]" at bounding box center [129, 163] width 96 height 14
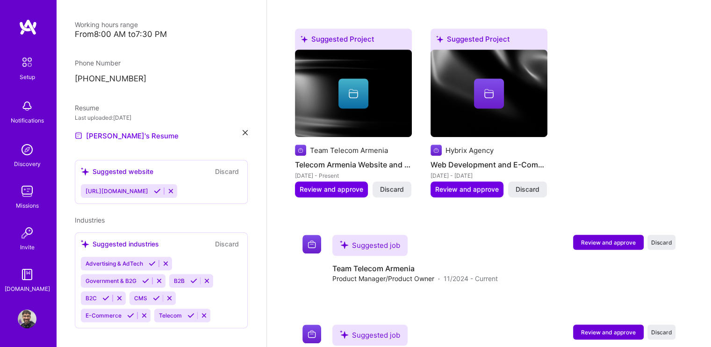
click at [161, 187] on icon at bounding box center [157, 190] width 7 height 7
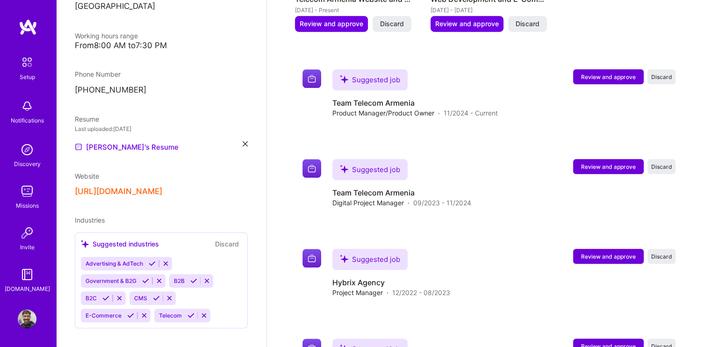
scroll to position [734, 0]
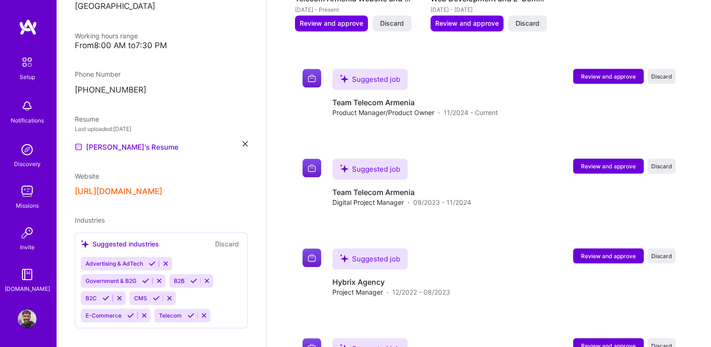
click at [194, 277] on icon at bounding box center [193, 280] width 7 height 7
click at [104, 294] on icon at bounding box center [107, 297] width 7 height 7
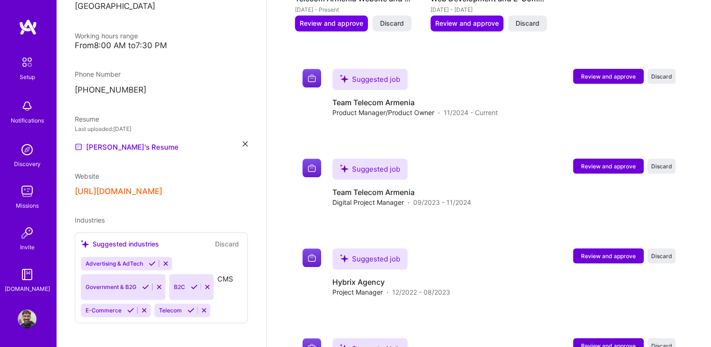
scroll to position [181, 0]
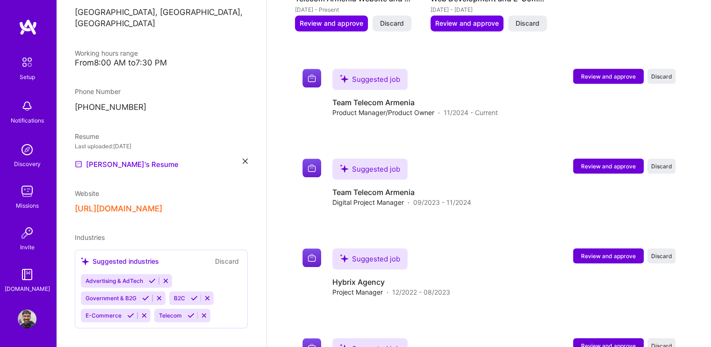
click at [193, 294] on icon at bounding box center [194, 297] width 7 height 7
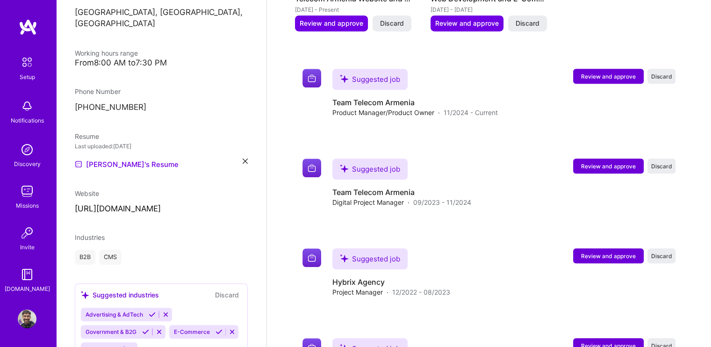
click at [215, 335] on icon at bounding box center [218, 331] width 7 height 7
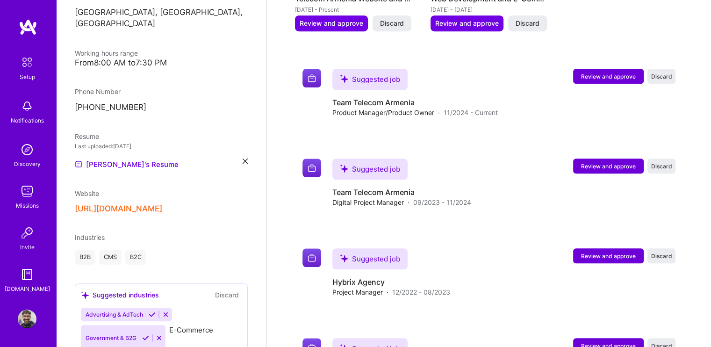
scroll to position [198, 0]
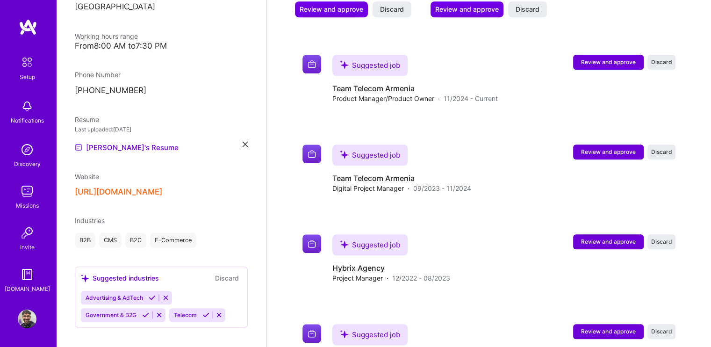
click at [204, 311] on icon at bounding box center [205, 314] width 7 height 7
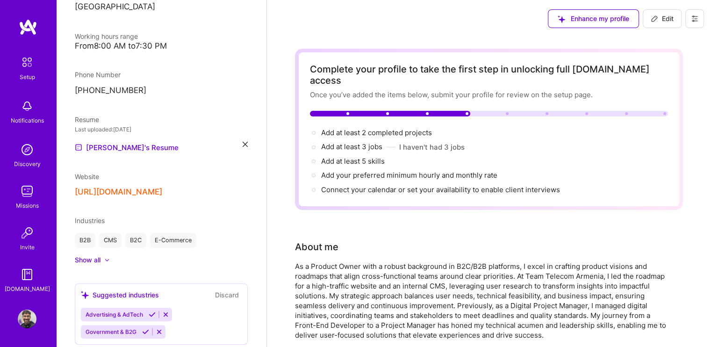
scroll to position [215, 0]
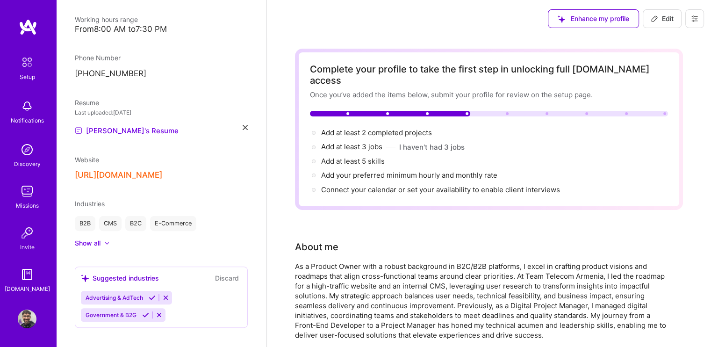
click at [103, 237] on div "Derenik Aghazarian Product Owner 6 Years Experience Location Yerevan, Yerevan, …" at bounding box center [161, 173] width 210 height 347
click at [101, 238] on div at bounding box center [103, 242] width 4 height 9
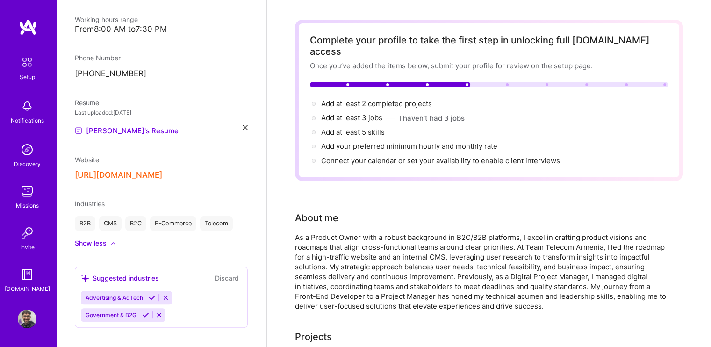
scroll to position [0, 0]
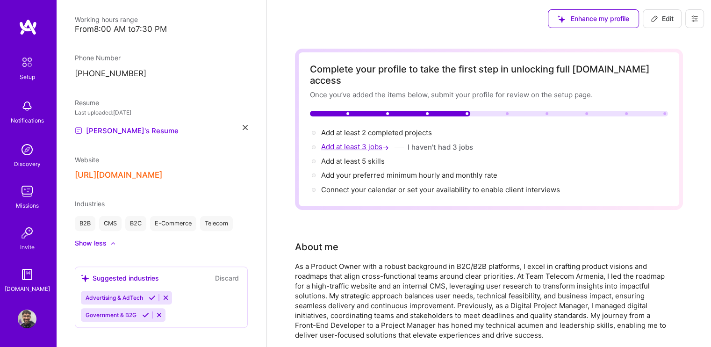
click at [359, 142] on span "Add at least 3 jobs →" at bounding box center [356, 146] width 70 height 9
select select "AM"
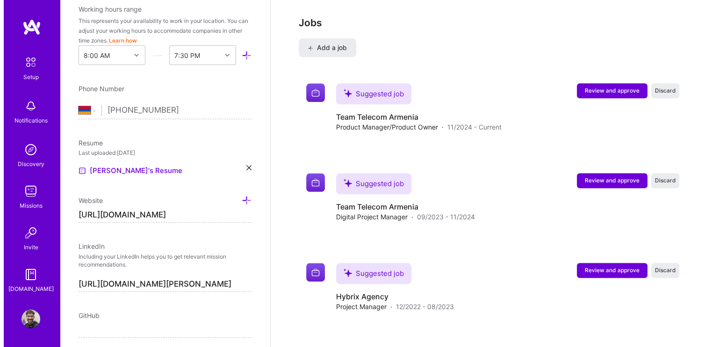
scroll to position [1228, 0]
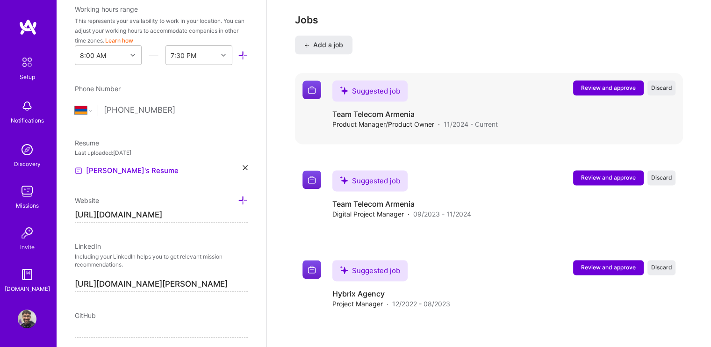
click at [579, 80] on button "Review and approve" at bounding box center [608, 87] width 71 height 15
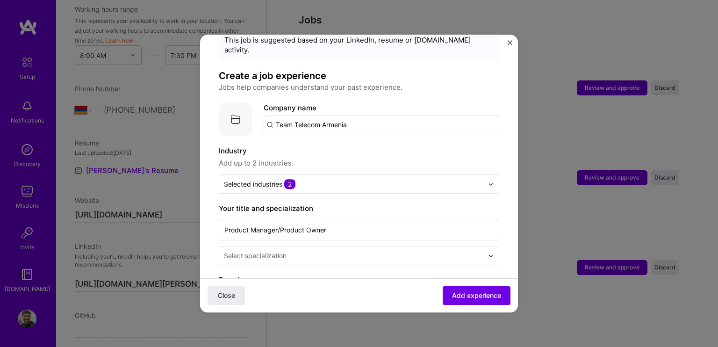
scroll to position [37, 0]
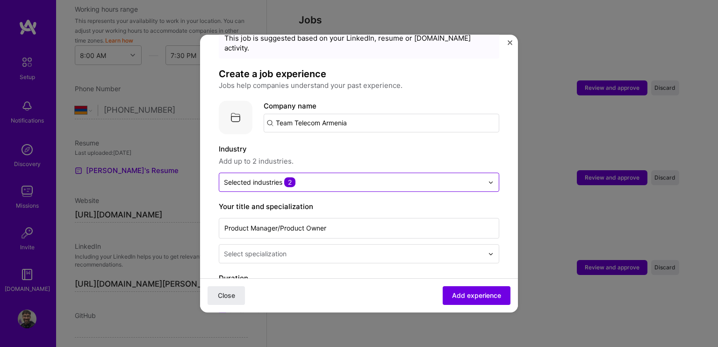
click at [264, 177] on div "Selected industries 2" at bounding box center [260, 182] width 72 height 10
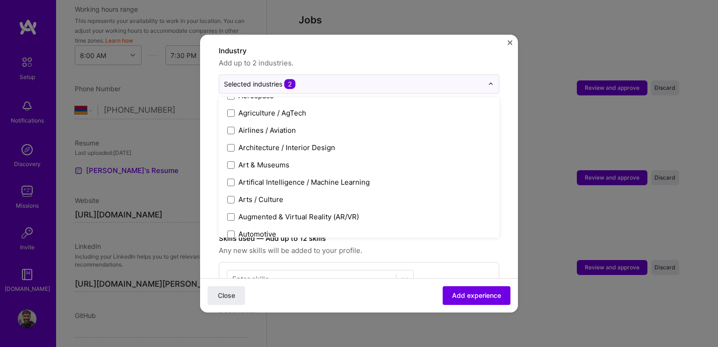
scroll to position [0, 0]
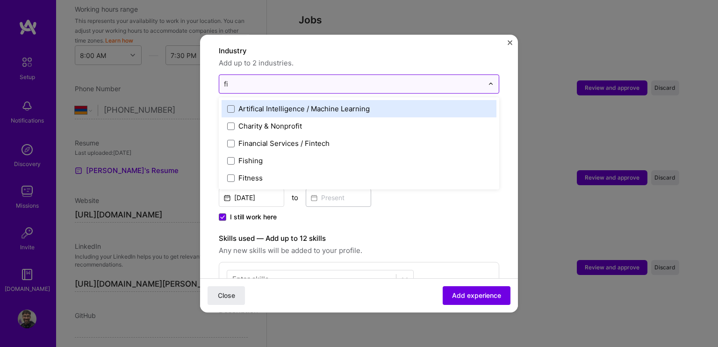
type input "f"
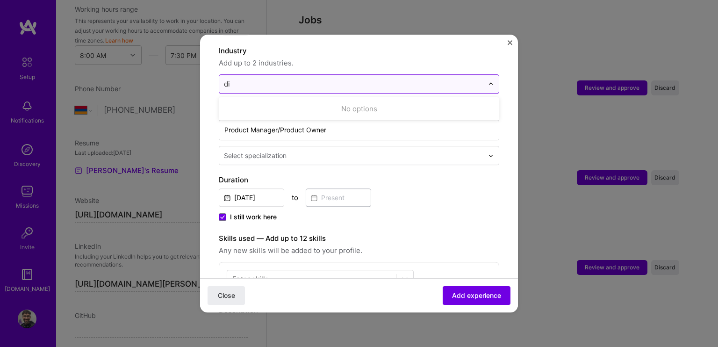
type input "d"
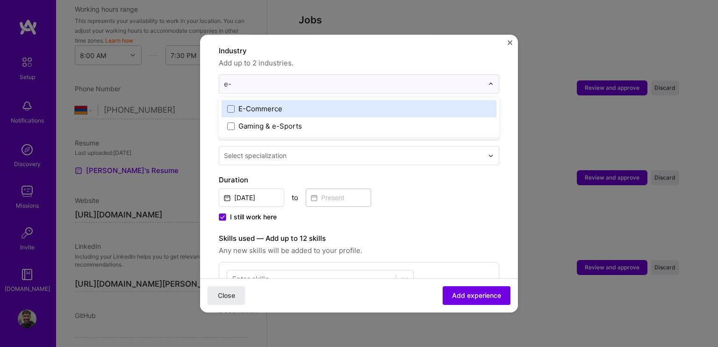
type input "e-c"
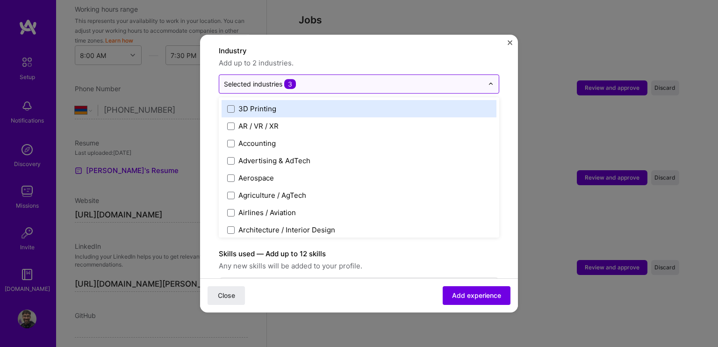
click at [386, 75] on div "Selected industries 3" at bounding box center [353, 84] width 269 height 18
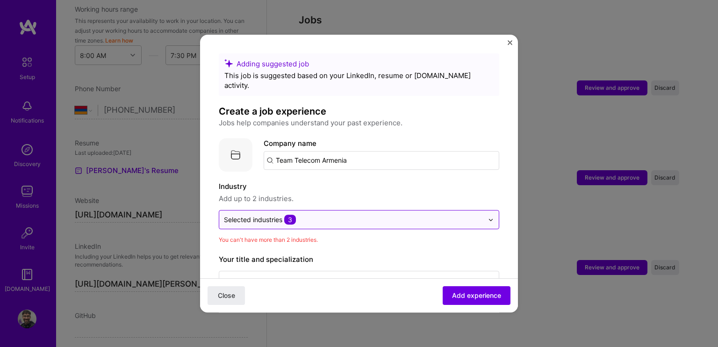
click at [313, 215] on input "text" at bounding box center [353, 220] width 259 height 10
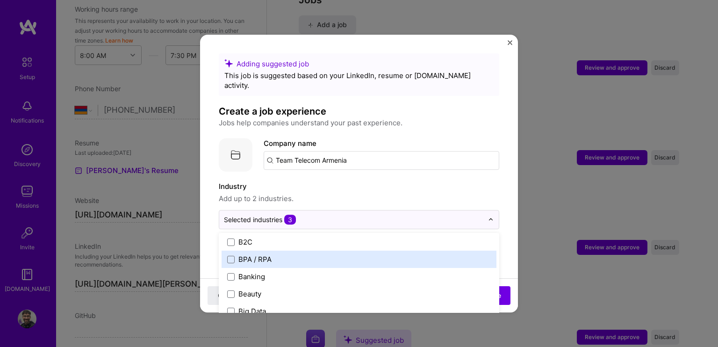
scroll to position [267, 0]
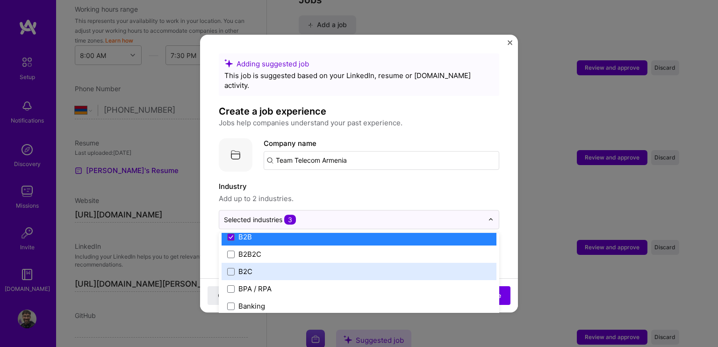
click at [254, 266] on label "B2C" at bounding box center [359, 271] width 264 height 10
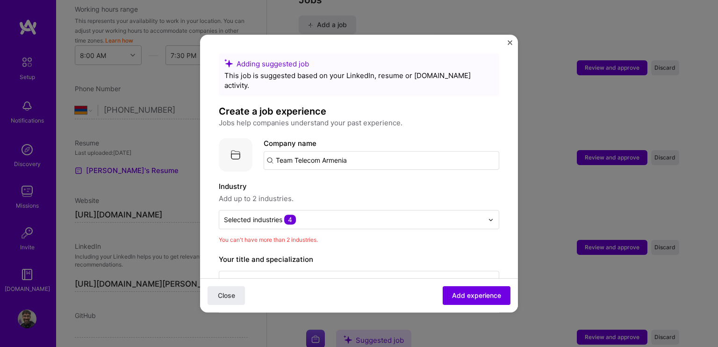
click at [342, 193] on span "Add up to 2 industries." at bounding box center [359, 198] width 280 height 11
click at [272, 215] on div "Selected industries 4" at bounding box center [260, 220] width 72 height 10
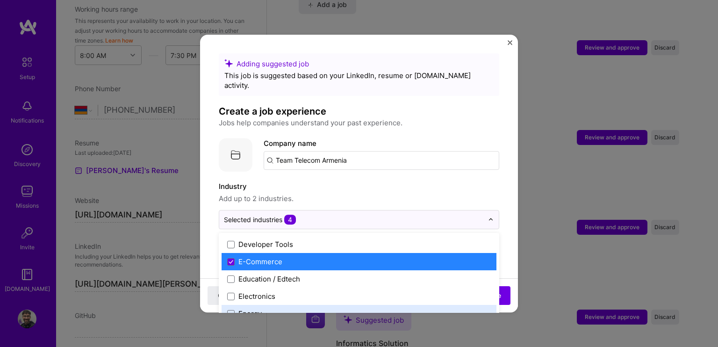
scroll to position [778, 0]
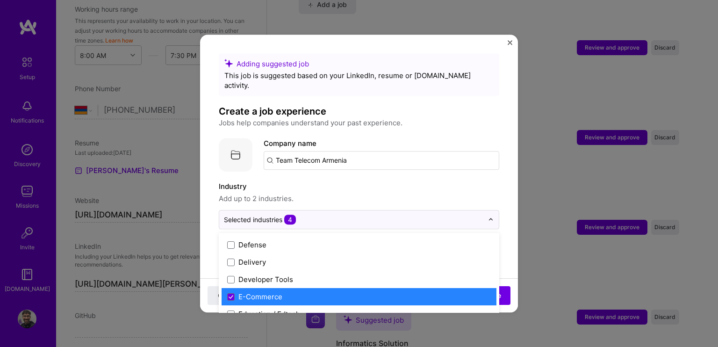
click at [262, 292] on div "E-Commerce" at bounding box center [260, 297] width 44 height 10
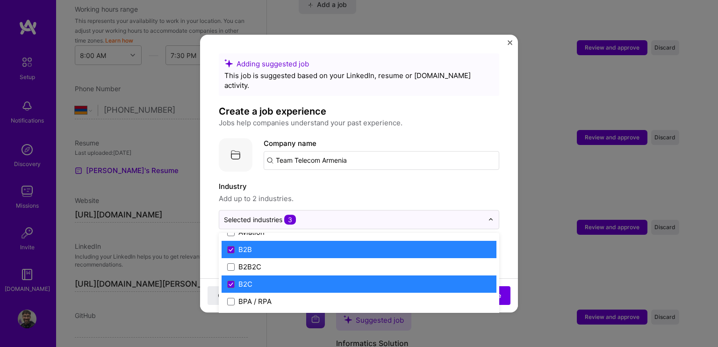
scroll to position [256, 0]
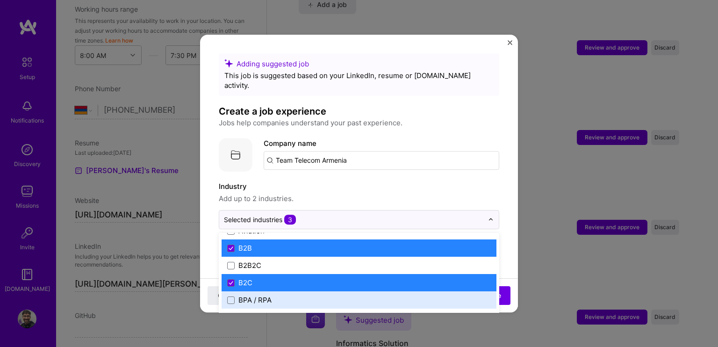
click at [260, 291] on div "BPA / RPA" at bounding box center [359, 299] width 275 height 17
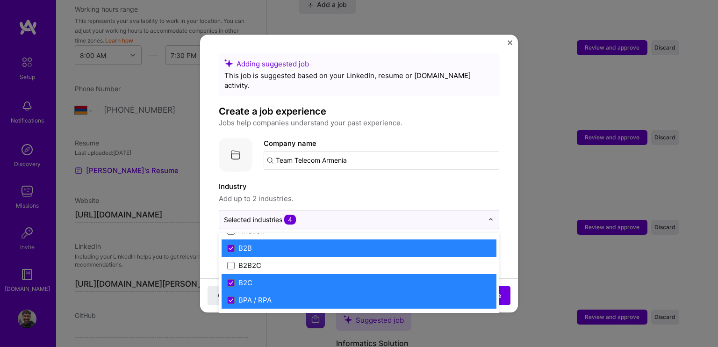
click at [258, 278] on div "B2C" at bounding box center [359, 282] width 275 height 17
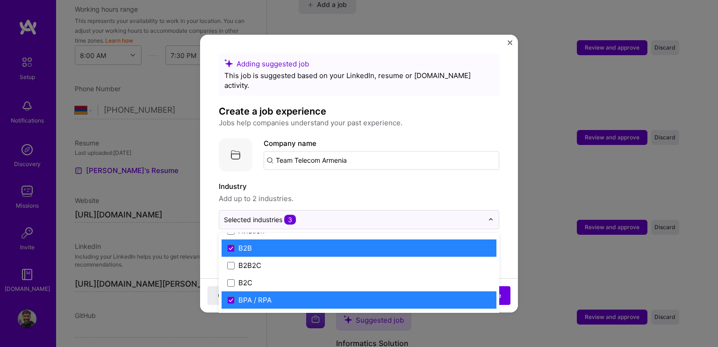
click at [256, 295] on div "BPA / RPA" at bounding box center [254, 300] width 33 height 10
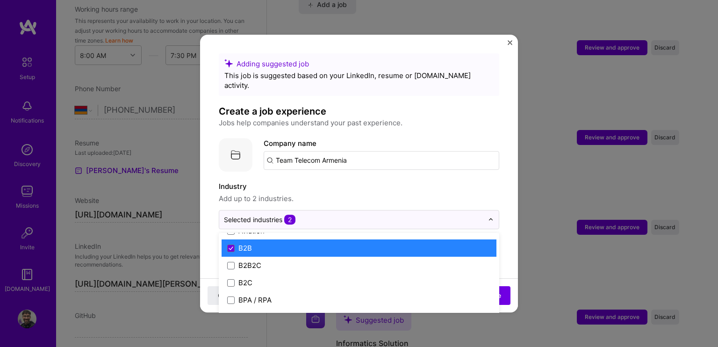
click at [255, 243] on label "B2B" at bounding box center [359, 248] width 264 height 10
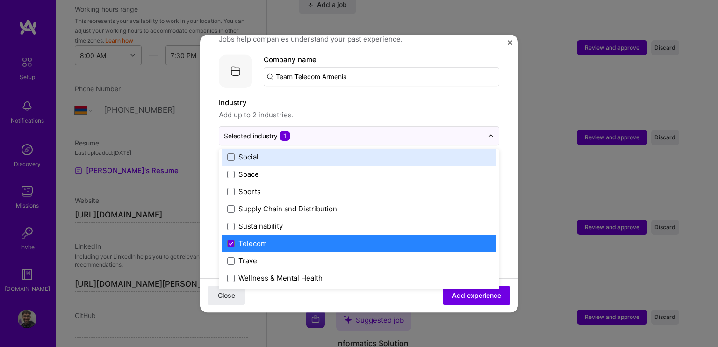
scroll to position [85, 0]
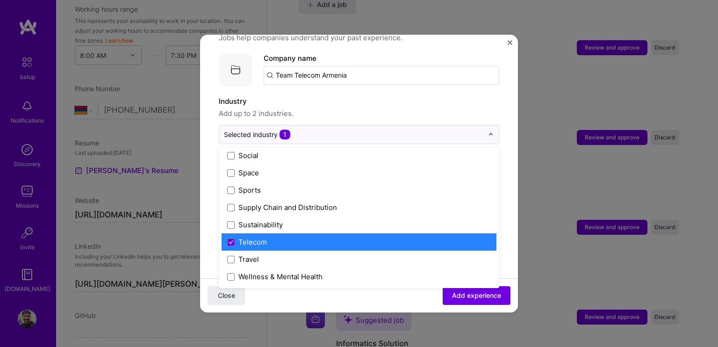
click at [292, 237] on label "Telecom" at bounding box center [359, 242] width 264 height 10
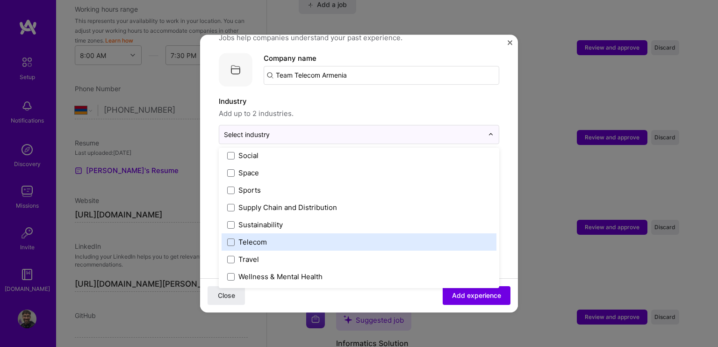
click at [255, 237] on div "Telecom" at bounding box center [252, 242] width 29 height 10
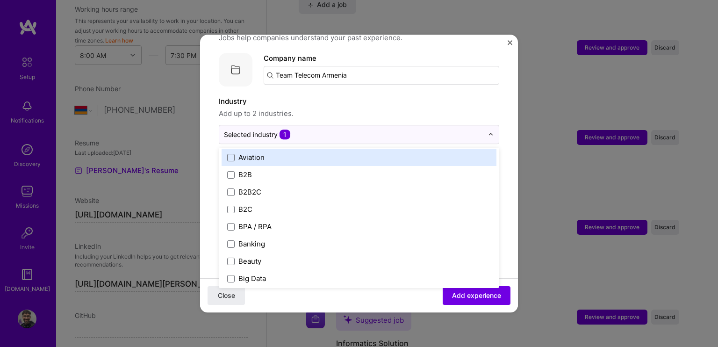
scroll to position [244, 0]
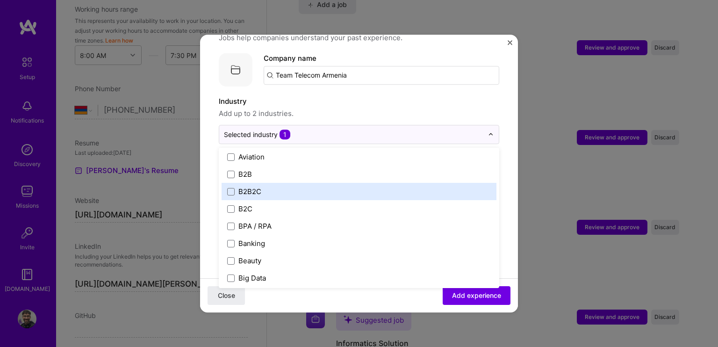
click at [235, 187] on label "B2B2C" at bounding box center [359, 192] width 264 height 10
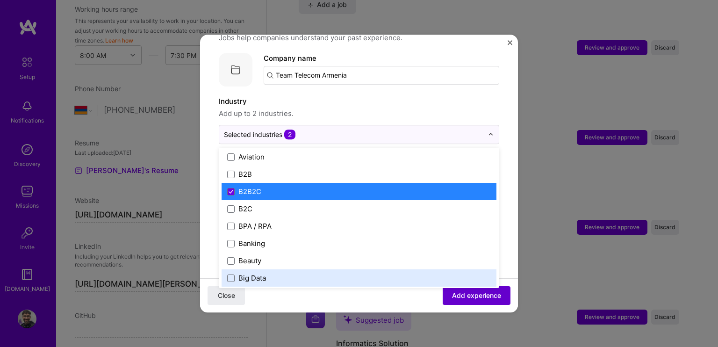
click at [465, 297] on span "Add experience" at bounding box center [476, 295] width 49 height 9
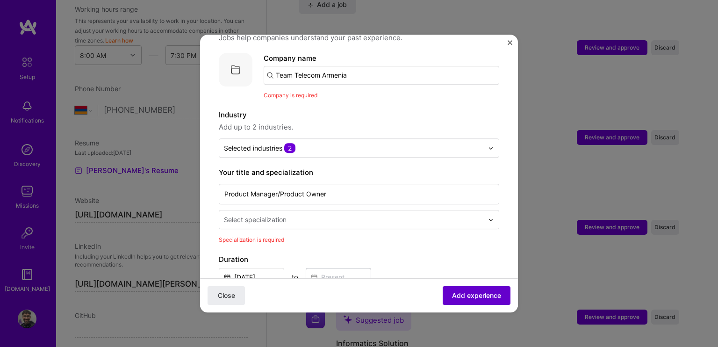
scroll to position [93, 0]
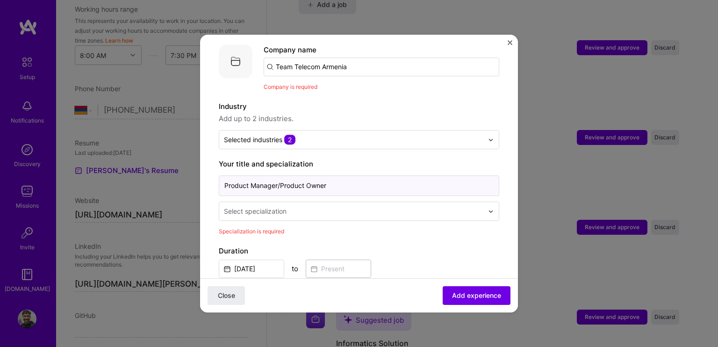
drag, startPoint x: 271, startPoint y: 183, endPoint x: 262, endPoint y: 190, distance: 12.0
click at [262, 190] on div "Product Manager/Product Owner Select specialization" at bounding box center [359, 196] width 280 height 47
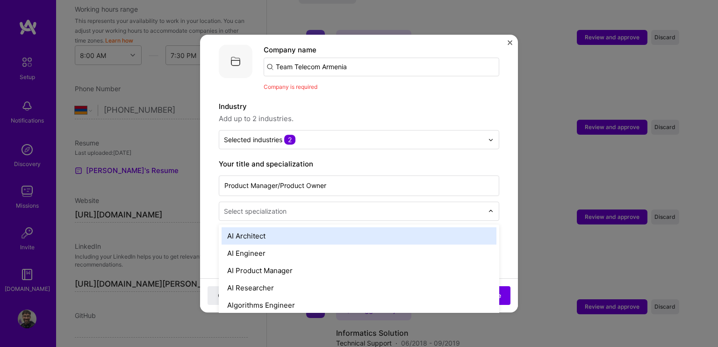
click at [299, 206] on input "text" at bounding box center [354, 211] width 261 height 10
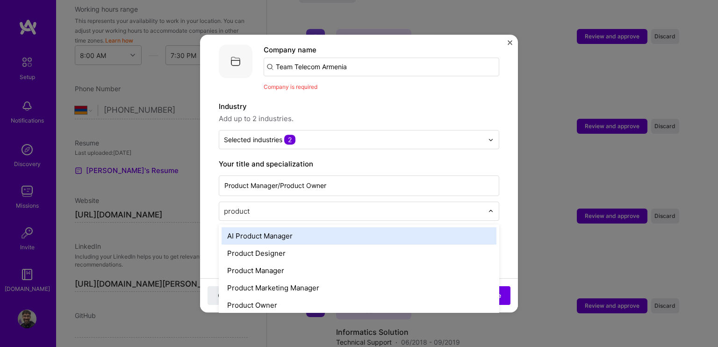
type input "product"
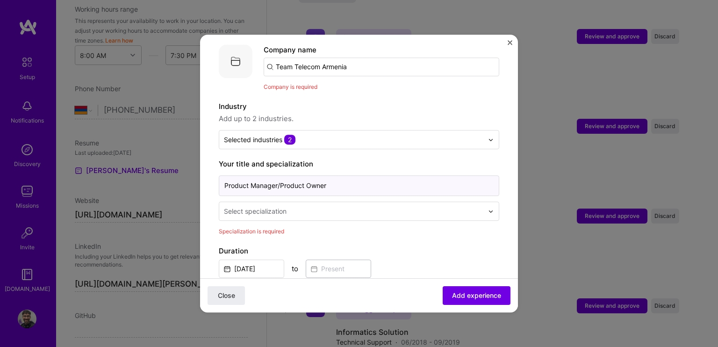
drag, startPoint x: 333, startPoint y: 172, endPoint x: 280, endPoint y: 180, distance: 53.8
click at [280, 180] on input "Product Manager/Product Owner" at bounding box center [359, 185] width 280 height 21
click at [339, 175] on input "Product Manager/Product Owner" at bounding box center [359, 185] width 280 height 21
drag, startPoint x: 281, startPoint y: 176, endPoint x: 219, endPoint y: 166, distance: 63.4
click at [219, 175] on input "Product Manager/Product Owner" at bounding box center [359, 185] width 280 height 21
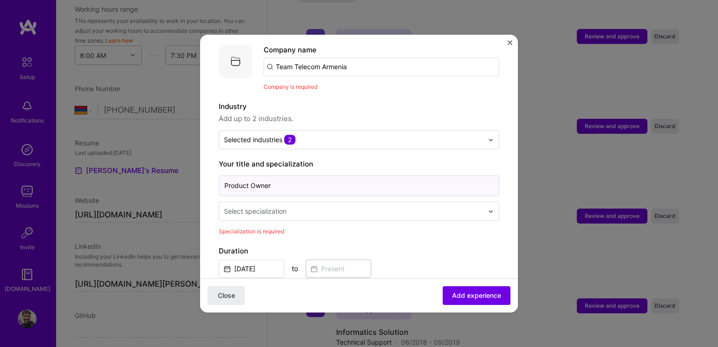
type input "Product Owner"
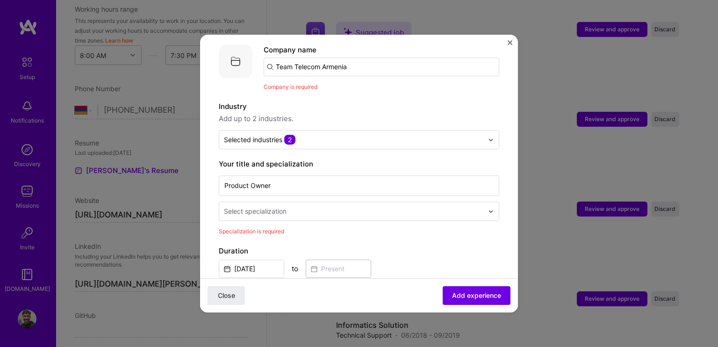
click at [249, 206] on div "Select specialization" at bounding box center [255, 211] width 63 height 10
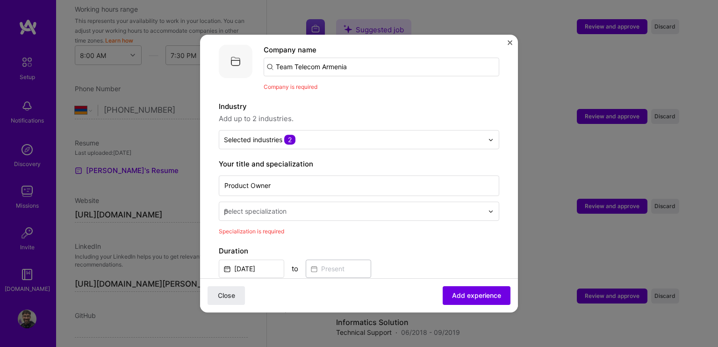
scroll to position [1291, 0]
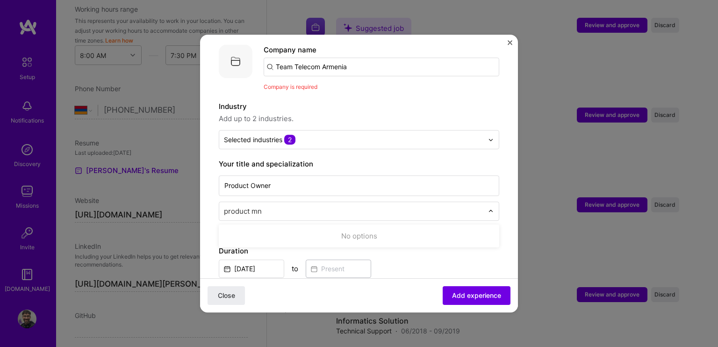
type input "product m"
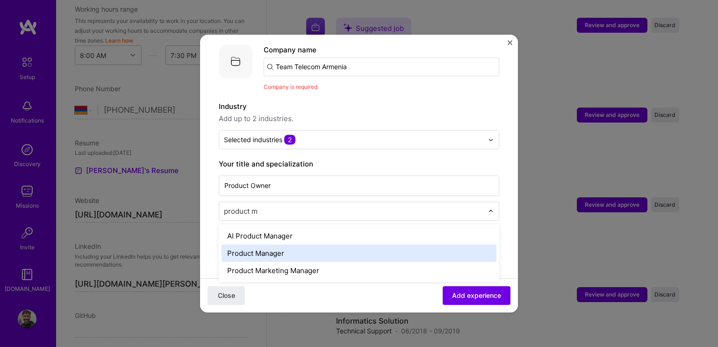
click at [280, 244] on div "Product Manager" at bounding box center [359, 252] width 275 height 17
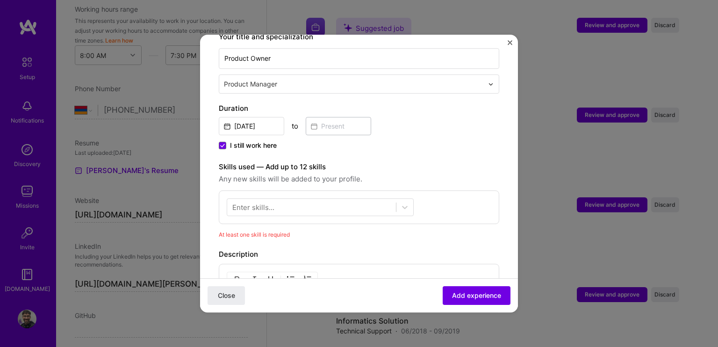
scroll to position [222, 0]
click at [264, 199] on div at bounding box center [311, 206] width 169 height 15
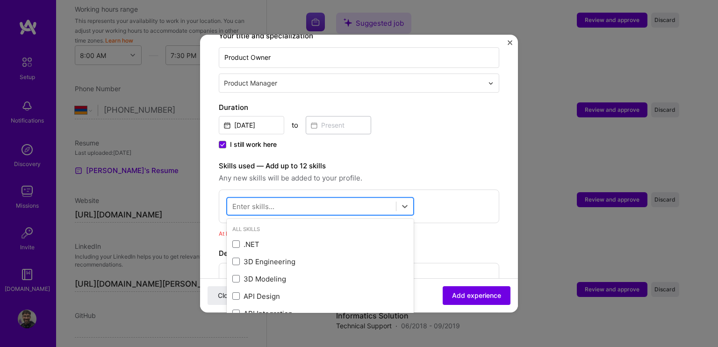
click at [279, 199] on div at bounding box center [311, 206] width 169 height 15
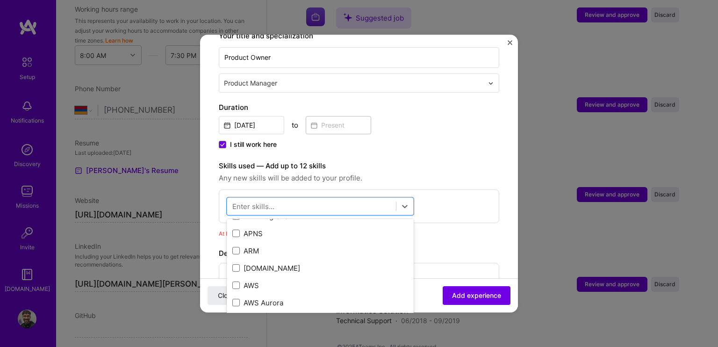
scroll to position [0, 0]
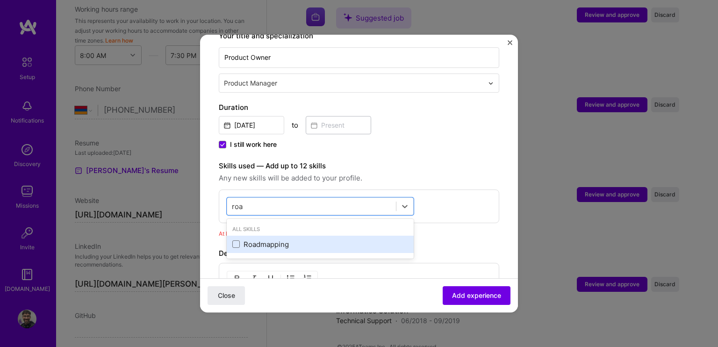
click at [251, 239] on div "Roadmapping" at bounding box center [320, 244] width 176 height 10
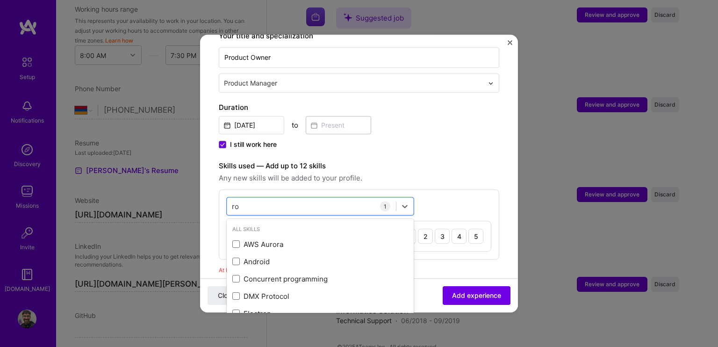
type input "r"
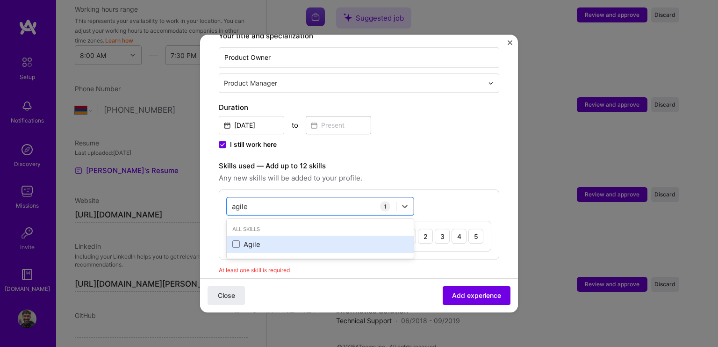
click at [235, 241] on span at bounding box center [235, 244] width 7 height 7
click at [0, 0] on input "checkbox" at bounding box center [0, 0] width 0 height 0
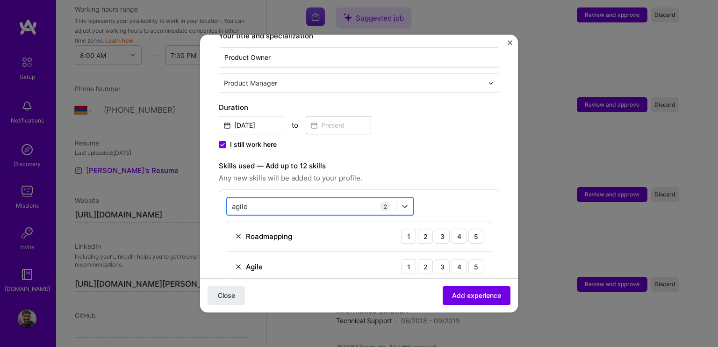
click at [273, 200] on div "agile agile" at bounding box center [311, 206] width 169 height 15
type input "a"
type input "k"
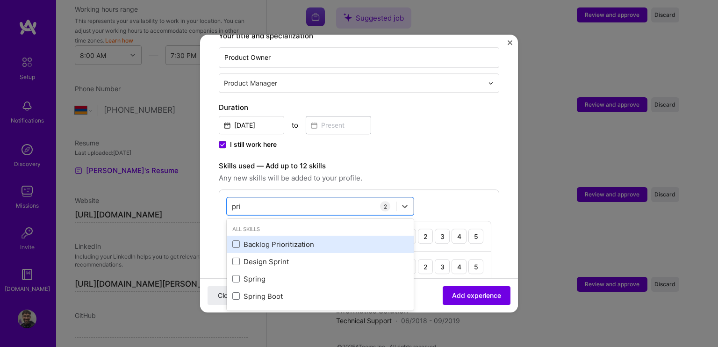
click at [245, 239] on div "Backlog Prioritization" at bounding box center [320, 244] width 176 height 10
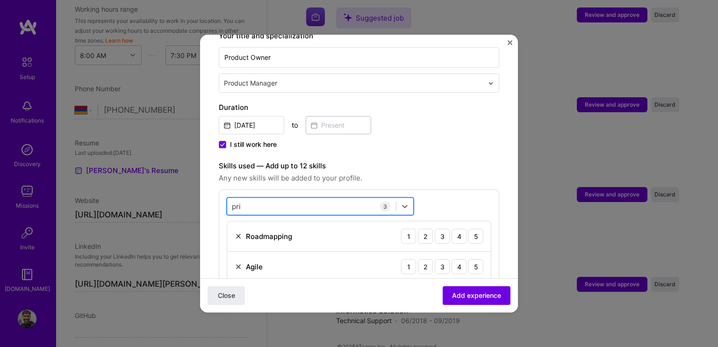
click at [307, 199] on div "pri pri" at bounding box center [311, 206] width 169 height 15
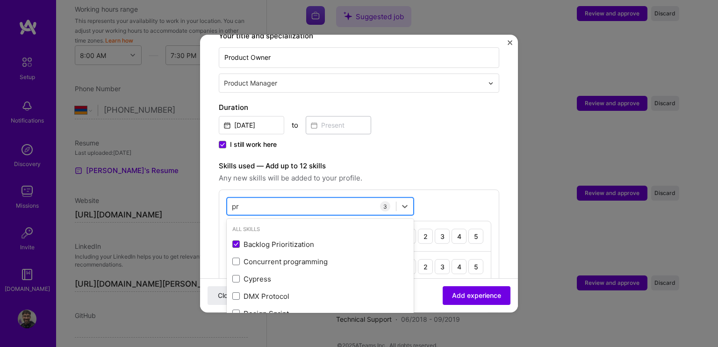
type input "p"
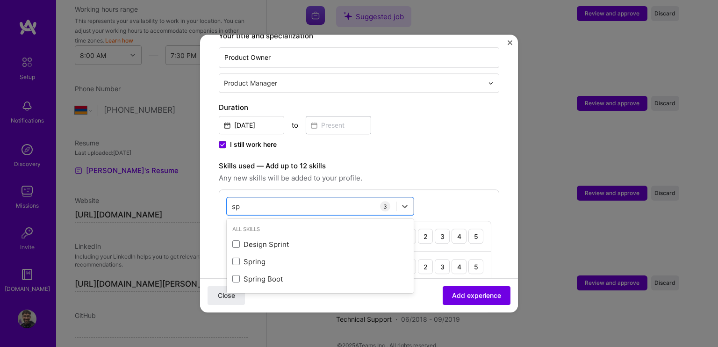
type input "s"
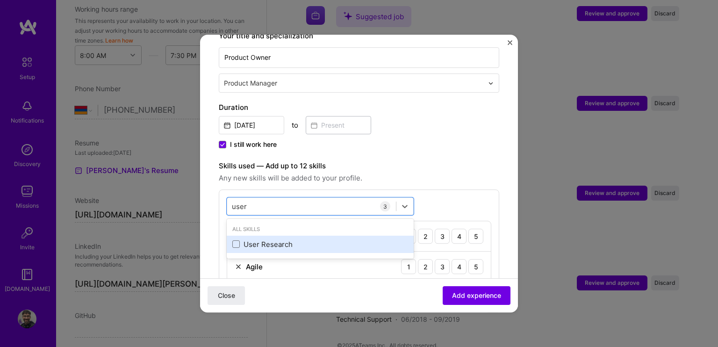
click at [264, 239] on div "User Research" at bounding box center [320, 244] width 176 height 10
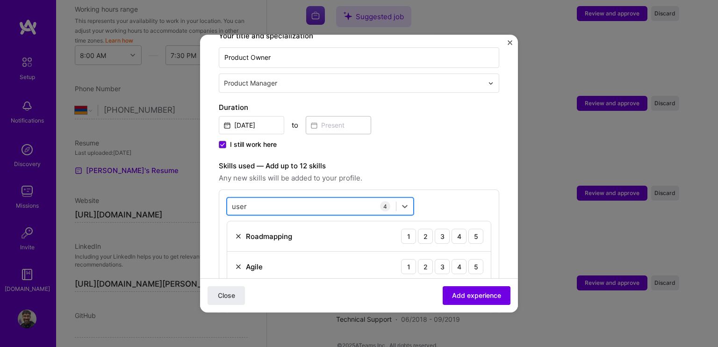
click at [292, 199] on div "user user" at bounding box center [311, 206] width 169 height 15
drag, startPoint x: 292, startPoint y: 192, endPoint x: 223, endPoint y: 189, distance: 69.2
click at [223, 189] on div "option User Research, selected. option User Research selected, 0 of 2. 1 result…" at bounding box center [359, 269] width 280 height 161
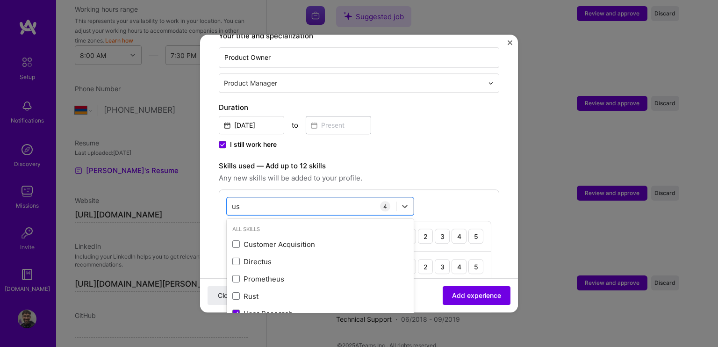
type input "u"
type input "n"
type input "c"
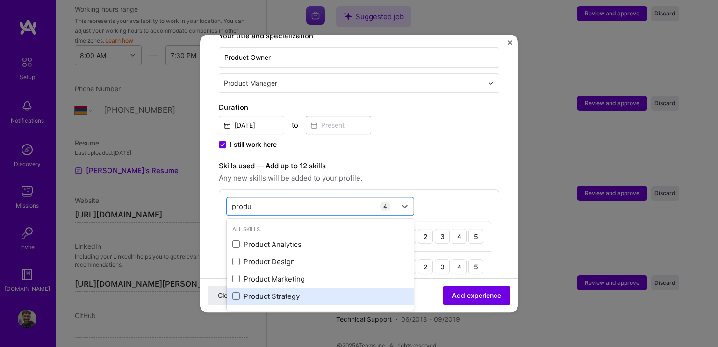
click at [263, 291] on div "Product Strategy" at bounding box center [320, 296] width 176 height 10
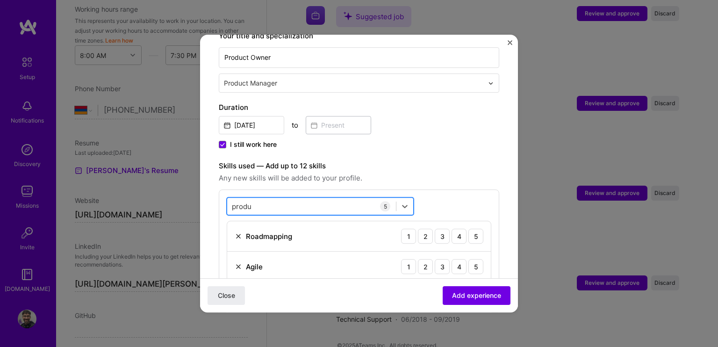
click at [289, 199] on div "produ produ" at bounding box center [311, 206] width 169 height 15
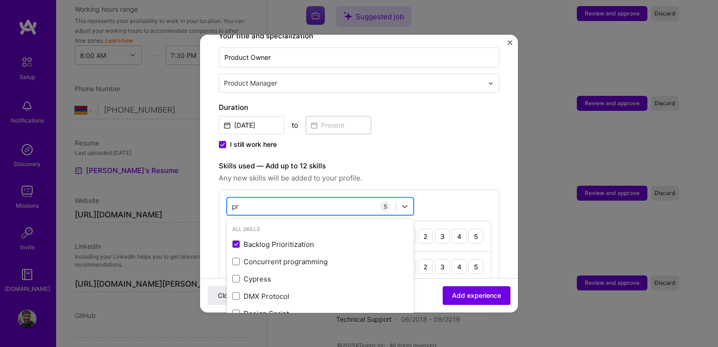
type input "p"
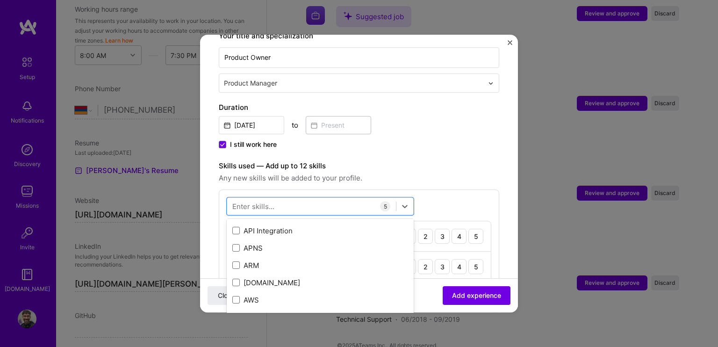
type input "p"
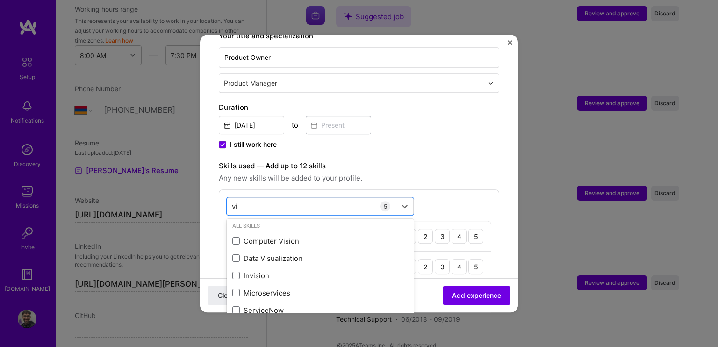
scroll to position [0, 0]
type input "v"
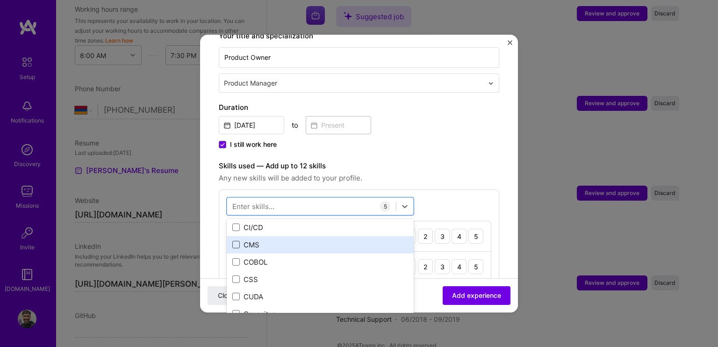
click at [235, 241] on span at bounding box center [235, 244] width 7 height 7
click at [0, 0] on input "checkbox" at bounding box center [0, 0] width 0 height 0
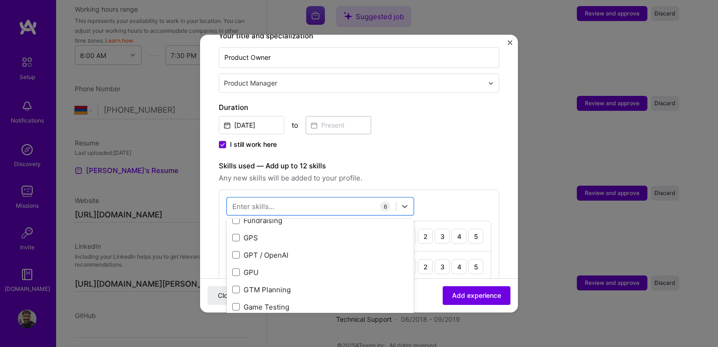
scroll to position [2395, 0]
click at [466, 160] on label "Skills used — Add up to 12 skills" at bounding box center [359, 165] width 280 height 11
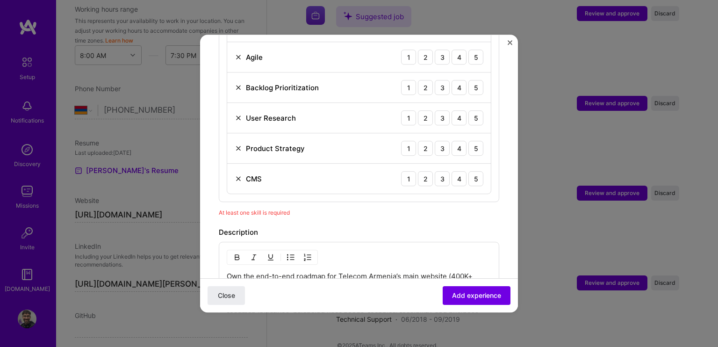
scroll to position [431, 0]
click at [297, 207] on div "At least one skill is required" at bounding box center [359, 212] width 280 height 10
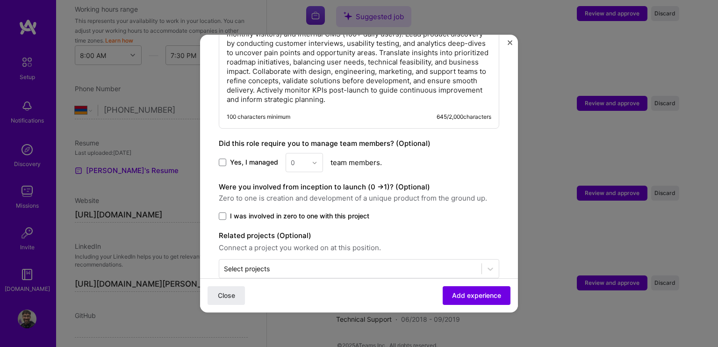
scroll to position [689, 0]
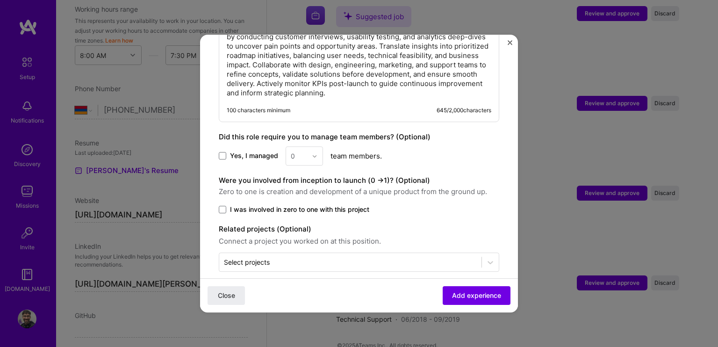
click at [226, 151] on label "Yes, I managed" at bounding box center [248, 155] width 59 height 9
click at [0, 0] on input "Yes, I managed" at bounding box center [0, 0] width 0 height 0
click at [297, 151] on input "text" at bounding box center [299, 156] width 16 height 10
click at [301, 225] on div "4" at bounding box center [304, 232] width 32 height 17
click at [368, 176] on label "Were you involved from inception to launch (0 - > 1)? (Optional)" at bounding box center [324, 180] width 211 height 9
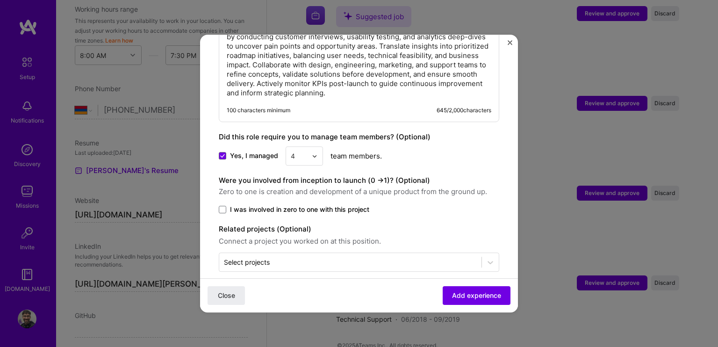
click at [222, 236] on span "Connect a project you worked on at this position." at bounding box center [359, 241] width 280 height 11
click at [268, 223] on label "Related projects (Optional)" at bounding box center [359, 228] width 280 height 11
click at [297, 257] on input "text" at bounding box center [350, 262] width 253 height 10
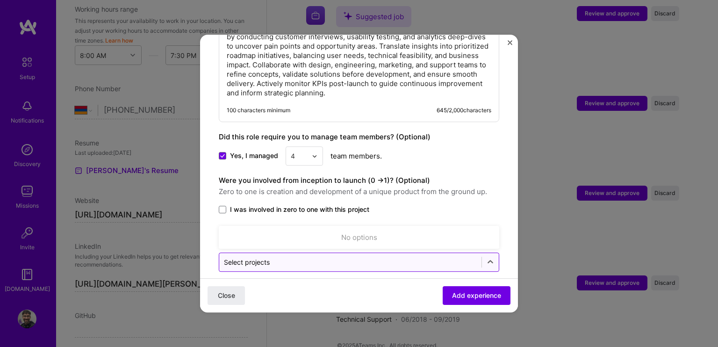
click at [297, 257] on input "text" at bounding box center [350, 262] width 253 height 10
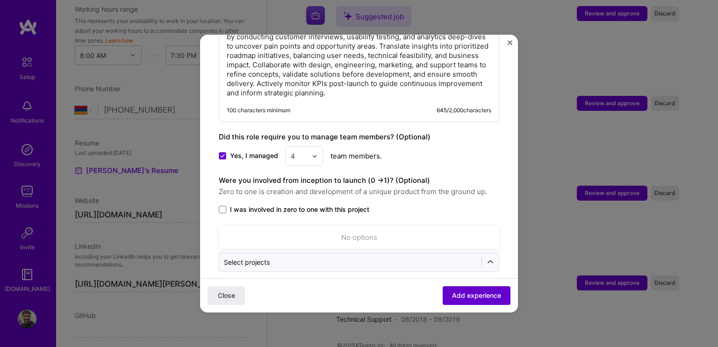
click at [466, 294] on span "Add experience" at bounding box center [476, 295] width 49 height 9
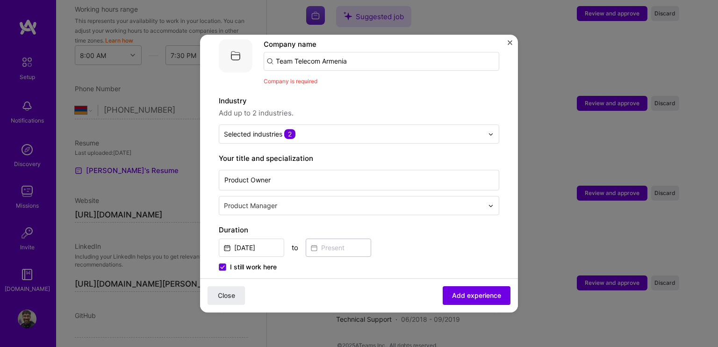
scroll to position [93, 0]
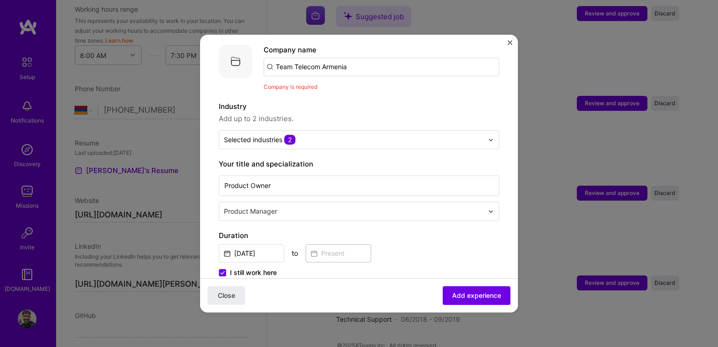
click at [294, 57] on input "Team Telecom Armenia" at bounding box center [382, 66] width 236 height 19
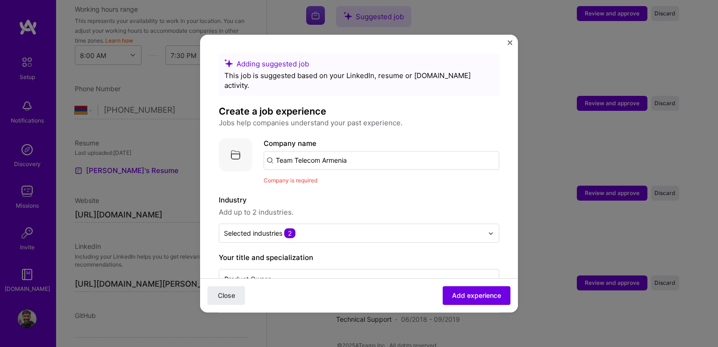
click at [364, 151] on input "Team Telecom Armenia" at bounding box center [382, 160] width 236 height 19
drag, startPoint x: 328, startPoint y: 144, endPoint x: 278, endPoint y: 144, distance: 49.5
click at [278, 151] on input "Team Telecom Armenia" at bounding box center [382, 160] width 236 height 19
type input "T"
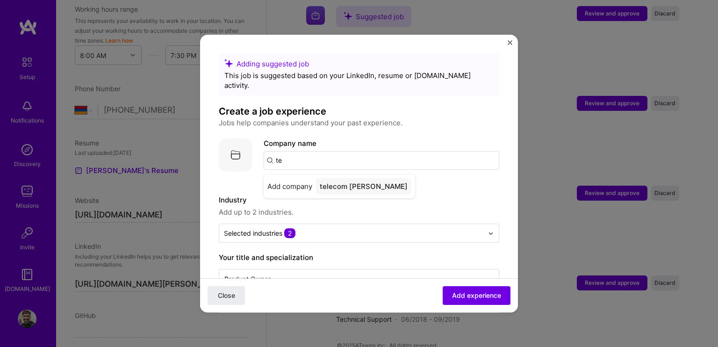
type input "t"
type input "Team Telecom Armenia"
click at [310, 174] on div "Add company Team Telecom Armenia" at bounding box center [335, 186] width 143 height 24
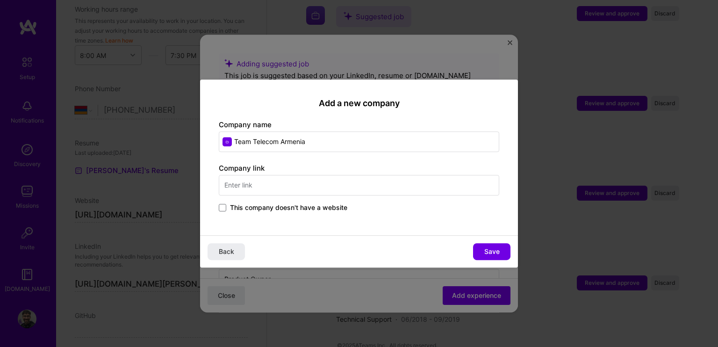
click at [253, 190] on input "text" at bounding box center [359, 185] width 280 height 21
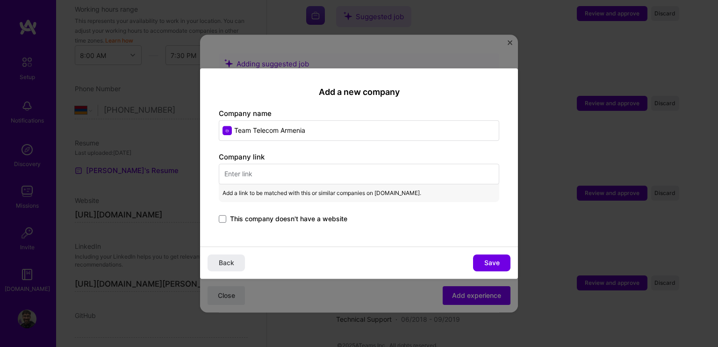
paste input "https://www.telecomarmenia.am/hy/"
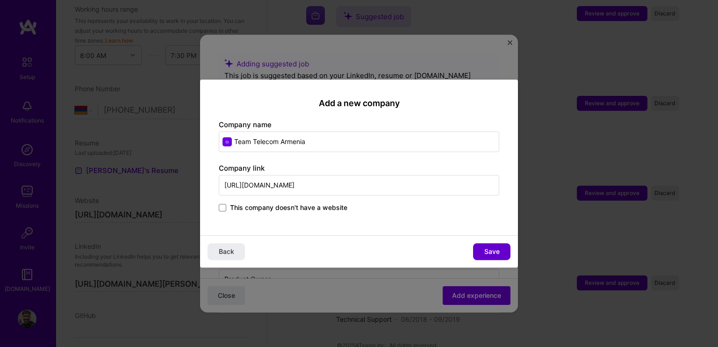
type input "https://www.telecomarmenia.am/hy/"
click at [488, 247] on span "Save" at bounding box center [491, 251] width 15 height 9
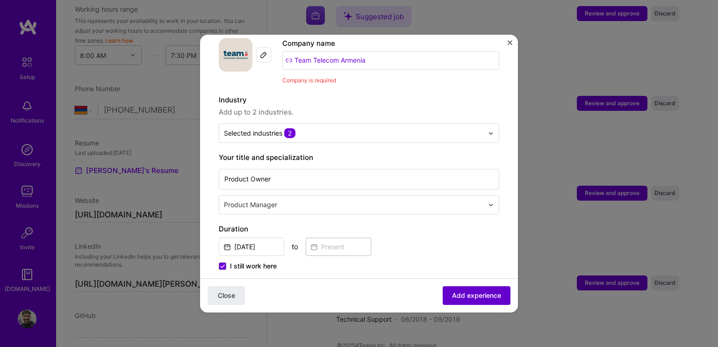
click at [482, 298] on span "Add experience" at bounding box center [476, 295] width 49 height 9
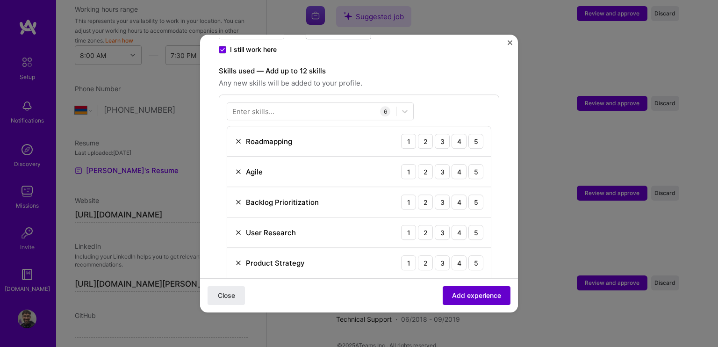
scroll to position [323, 0]
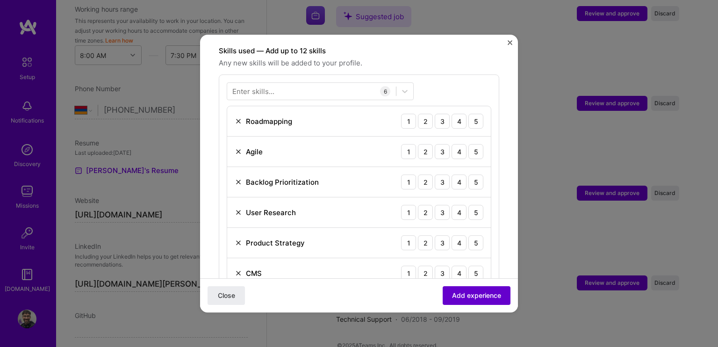
click at [481, 298] on span "Add experience" at bounding box center [476, 295] width 49 height 9
click at [468, 115] on div "5" at bounding box center [475, 122] width 15 height 15
click at [457, 145] on div "4" at bounding box center [459, 152] width 15 height 15
click at [468, 175] on div "5" at bounding box center [475, 182] width 15 height 15
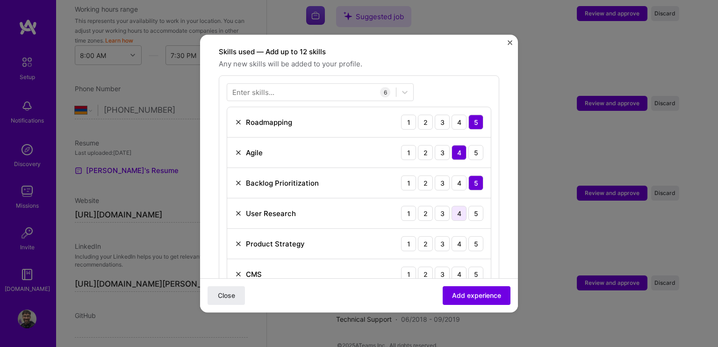
click at [452, 206] on div "4" at bounding box center [459, 213] width 15 height 15
click at [457, 236] on div "4" at bounding box center [459, 243] width 15 height 15
click at [468, 266] on div "5" at bounding box center [475, 273] width 15 height 15
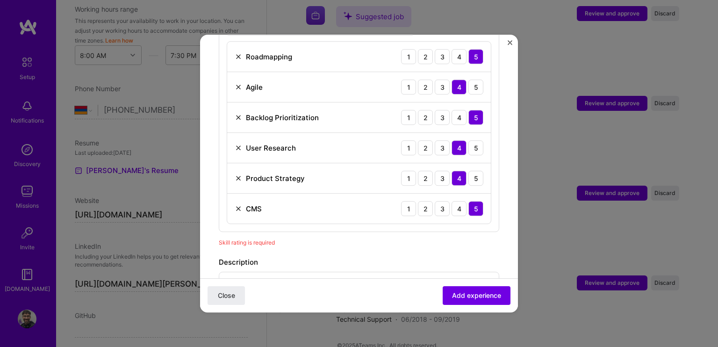
scroll to position [396, 0]
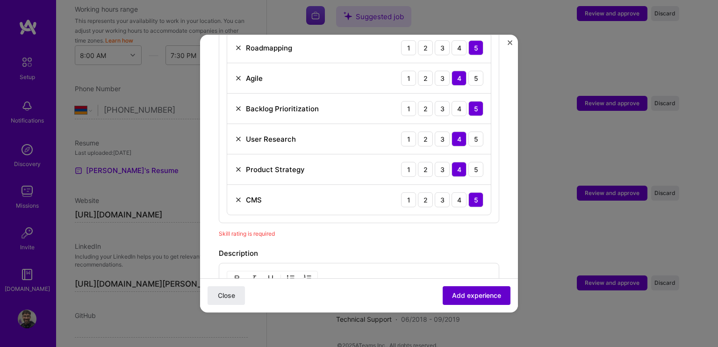
click at [474, 297] on span "Add experience" at bounding box center [476, 295] width 49 height 9
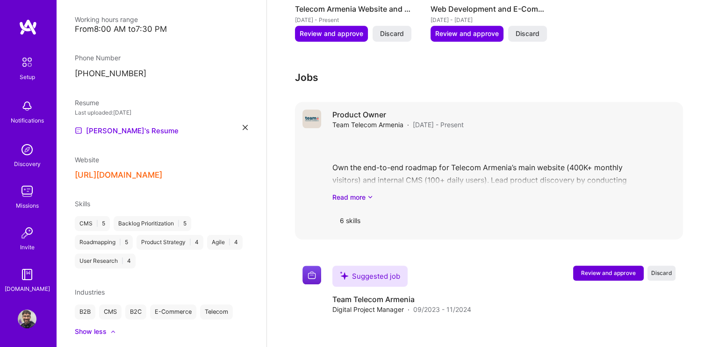
scroll to position [680, 0]
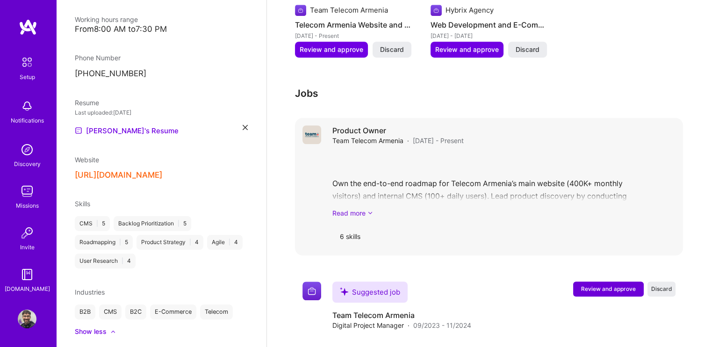
click at [355, 208] on link "Read more" at bounding box center [503, 213] width 343 height 10
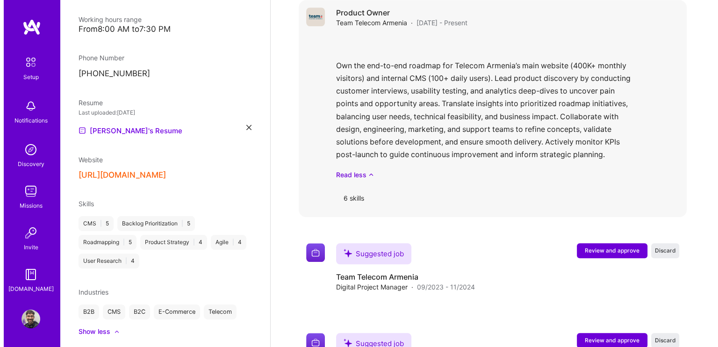
scroll to position [820, 0]
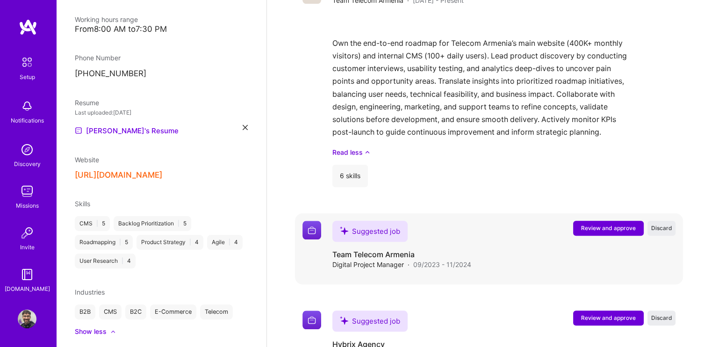
click at [589, 224] on span "Review and approve" at bounding box center [608, 228] width 55 height 8
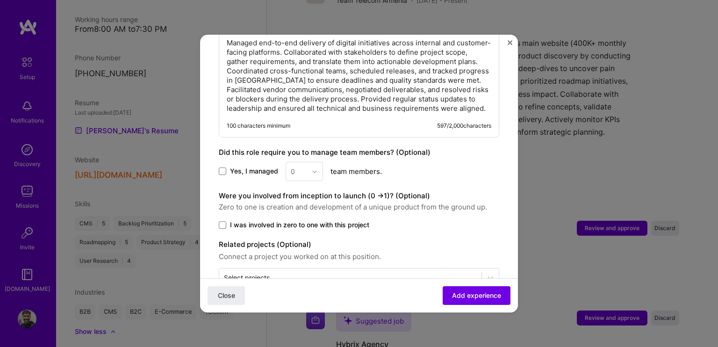
scroll to position [514, 0]
click at [223, 170] on span at bounding box center [222, 170] width 7 height 7
click at [0, 0] on input "Yes, I managed" at bounding box center [0, 0] width 0 height 0
click at [309, 169] on div "0" at bounding box center [299, 170] width 26 height 18
click at [299, 226] on div "3" at bounding box center [304, 229] width 32 height 17
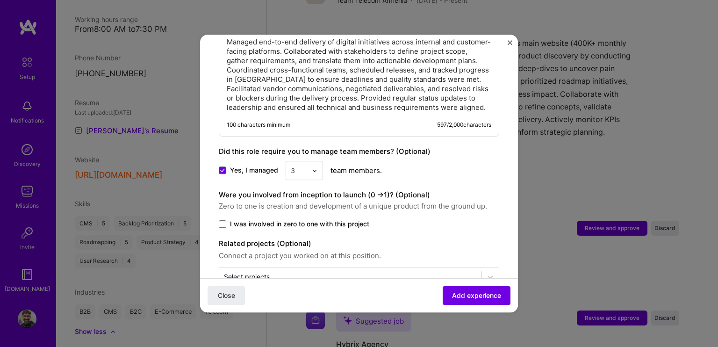
click at [226, 221] on span at bounding box center [222, 223] width 7 height 7
click at [0, 0] on input "I was involved in zero to one with this project" at bounding box center [0, 0] width 0 height 0
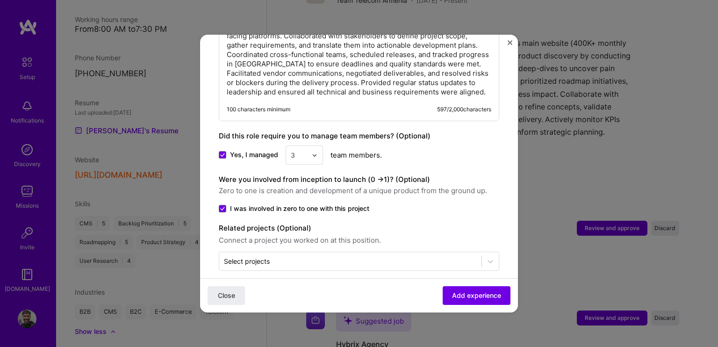
scroll to position [539, 0]
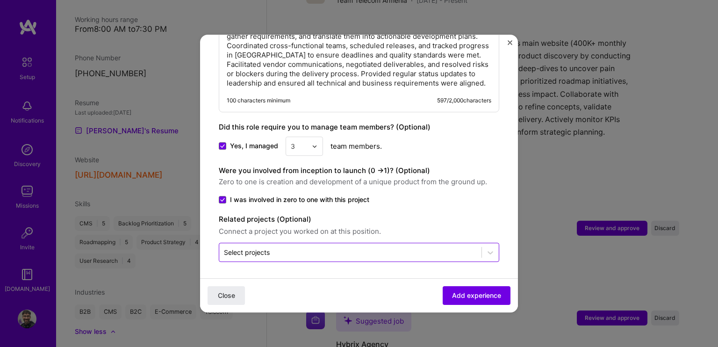
click at [238, 251] on div "Select projects" at bounding box center [247, 252] width 46 height 10
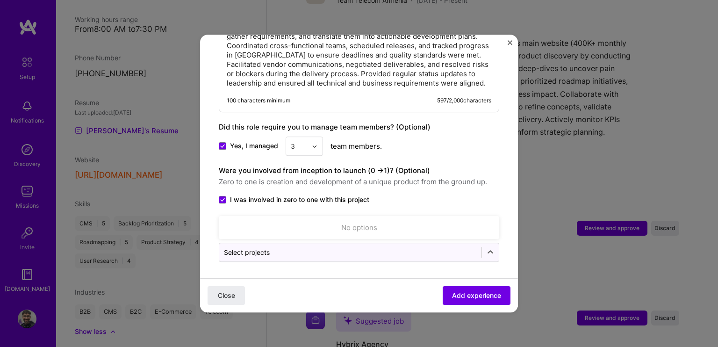
click at [284, 225] on div "No options" at bounding box center [359, 227] width 275 height 17
click at [287, 243] on div "Select projects" at bounding box center [350, 252] width 262 height 18
drag, startPoint x: 295, startPoint y: 268, endPoint x: 281, endPoint y: 220, distance: 50.1
click at [259, 201] on span "I was involved in zero to one with this project" at bounding box center [299, 199] width 139 height 9
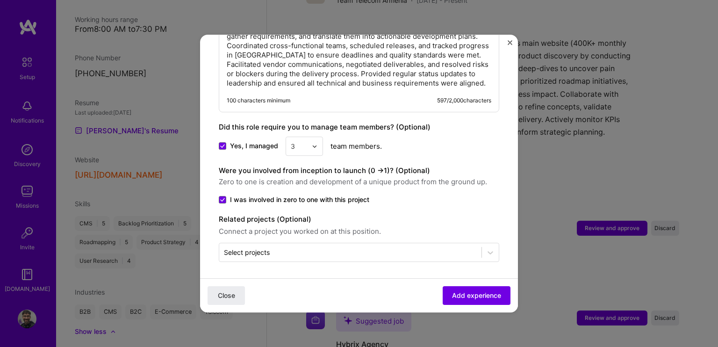
click at [0, 0] on input "I was involved in zero to one with this project" at bounding box center [0, 0] width 0 height 0
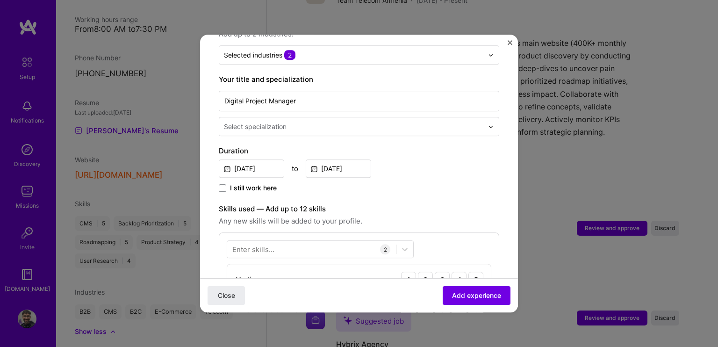
scroll to position [0, 0]
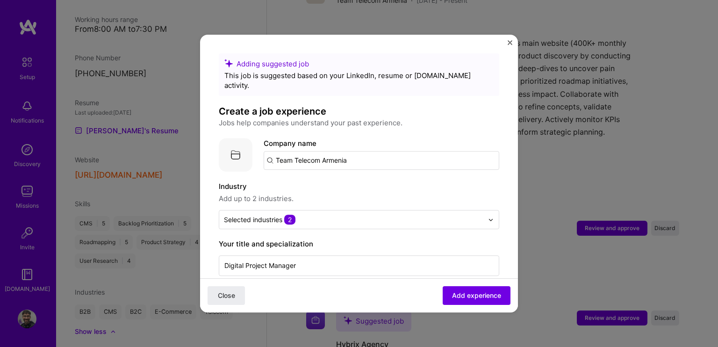
click at [314, 140] on div "Company name Team Telecom Armenia" at bounding box center [382, 154] width 236 height 32
click at [293, 151] on input "Team Telecom Armenia" at bounding box center [382, 160] width 236 height 19
click at [335, 153] on input "Team Telecom Armenia" at bounding box center [382, 160] width 236 height 19
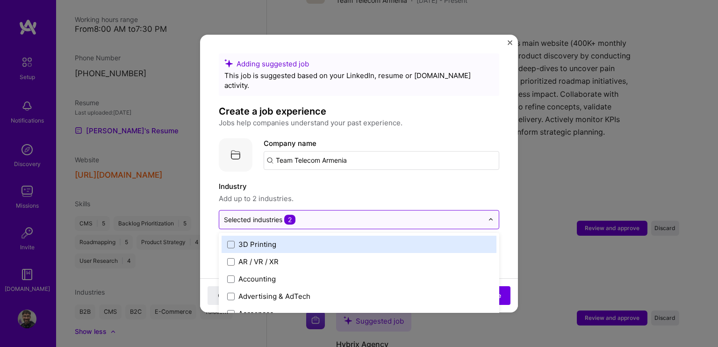
click at [258, 215] on div "Selected industries 2" at bounding box center [260, 220] width 72 height 10
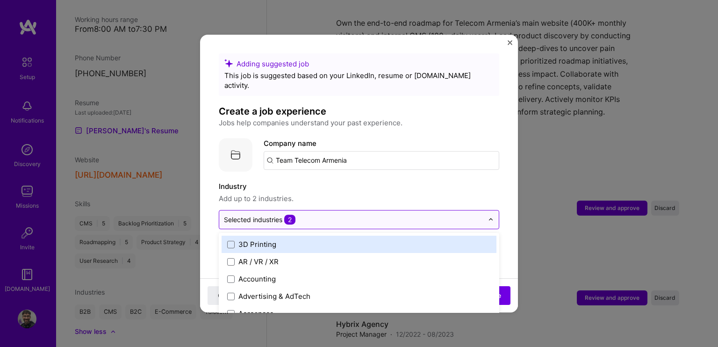
click at [258, 215] on div "Selected industries 2" at bounding box center [260, 220] width 72 height 10
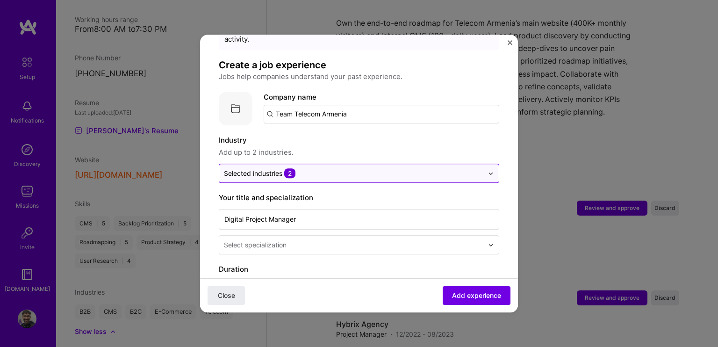
scroll to position [47, 0]
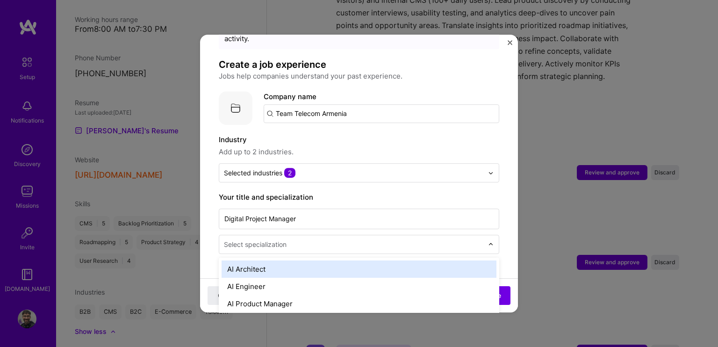
click at [259, 239] on div "Select specialization" at bounding box center [255, 244] width 63 height 10
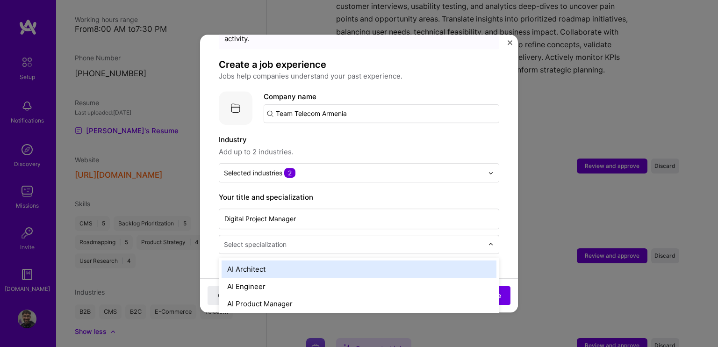
scroll to position [885, 0]
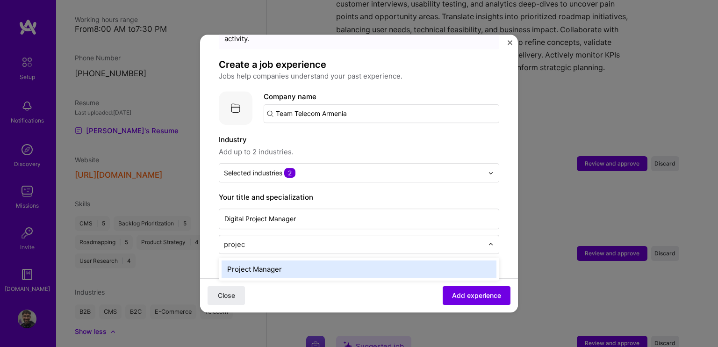
type input "project"
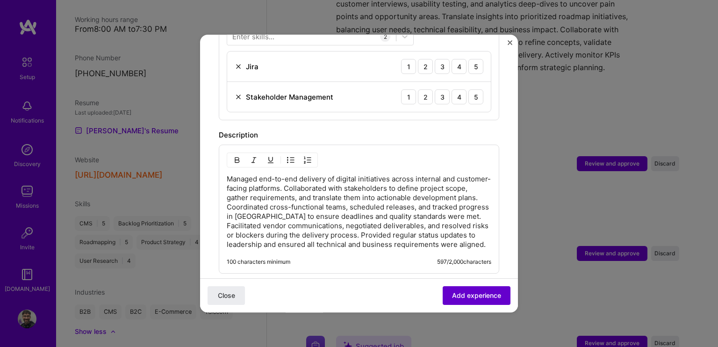
click at [457, 297] on span "Add experience" at bounding box center [476, 295] width 49 height 9
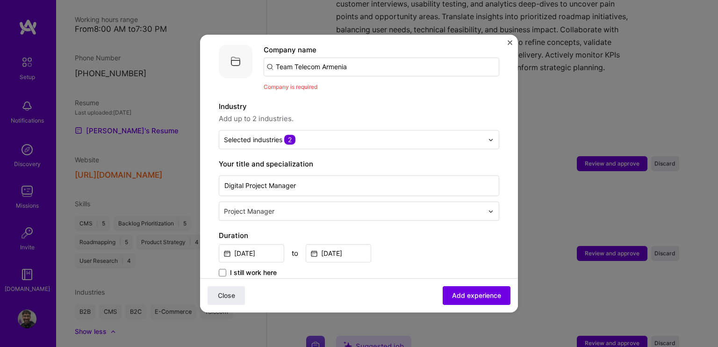
scroll to position [93, 0]
click at [289, 65] on input "Team Telecom Armenia" at bounding box center [382, 66] width 236 height 19
type input "Team Telecom Armenia"
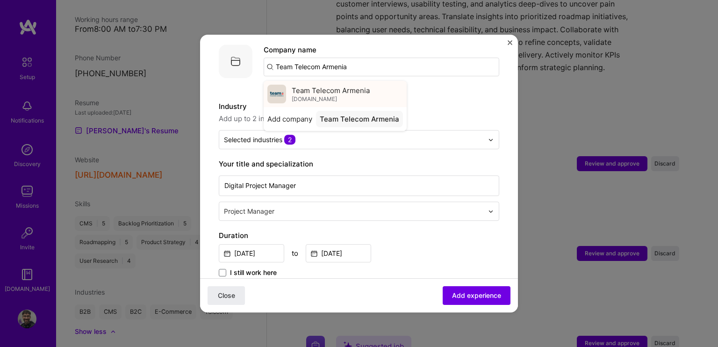
click at [338, 93] on div "Team Telecom Armenia telecomarmenia.am" at bounding box center [335, 94] width 143 height 26
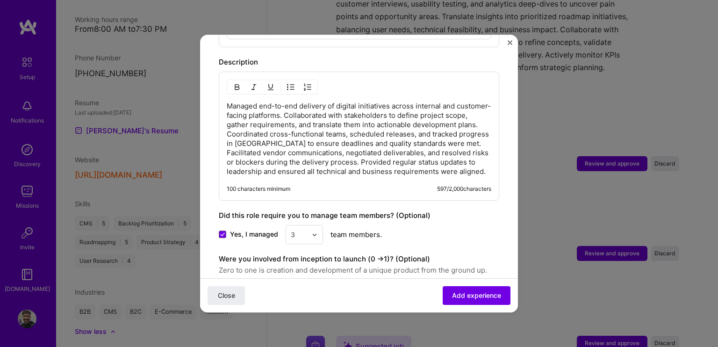
scroll to position [552, 0]
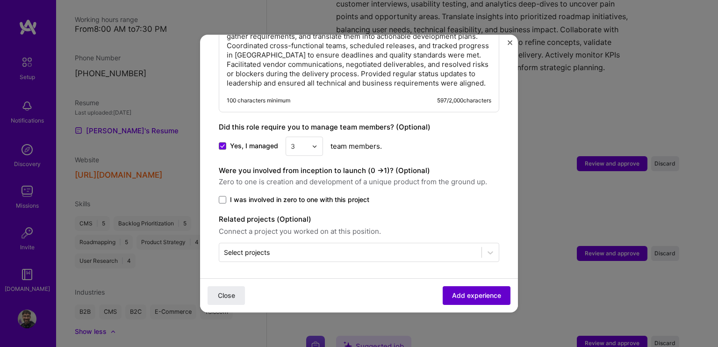
click at [452, 291] on span "Add experience" at bounding box center [476, 295] width 49 height 9
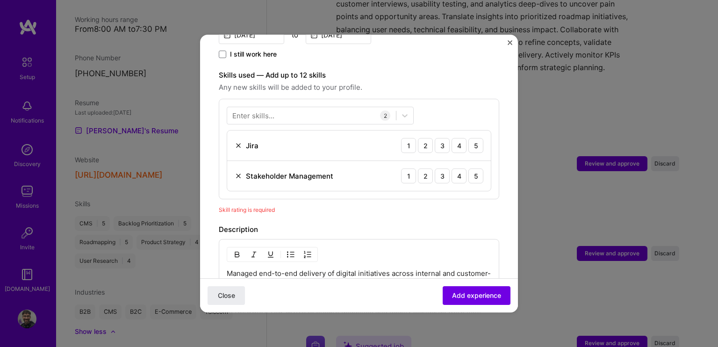
scroll to position [276, 0]
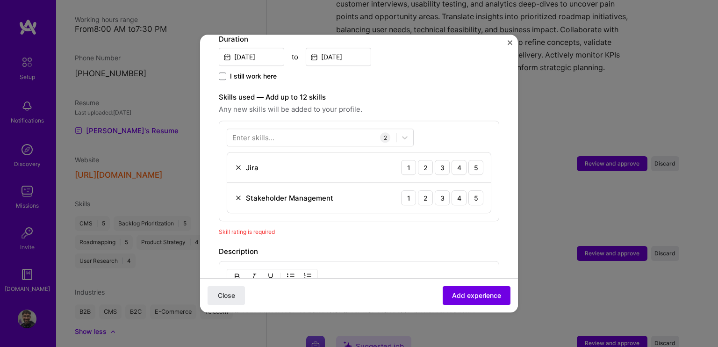
click at [273, 133] on div "Enter skills..." at bounding box center [253, 138] width 42 height 10
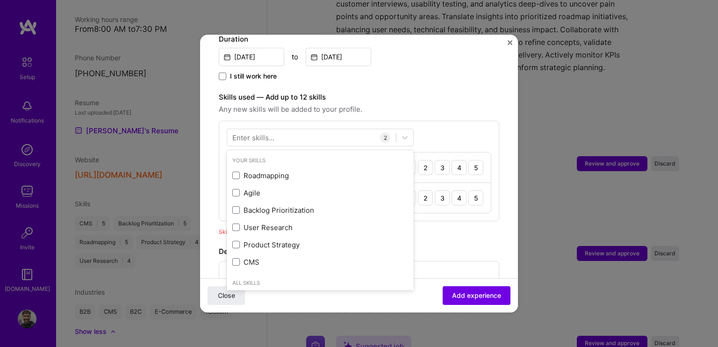
click at [273, 133] on div "Enter skills..." at bounding box center [253, 138] width 42 height 10
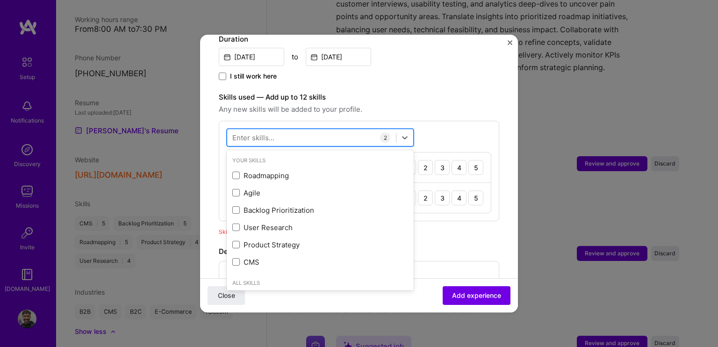
click at [356, 130] on div at bounding box center [311, 137] width 169 height 15
type input "s"
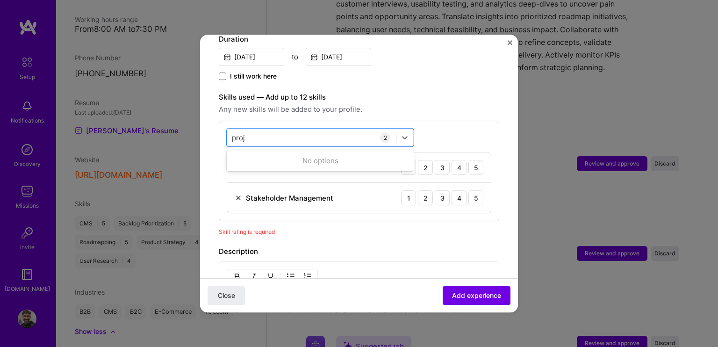
scroll to position [0, 0]
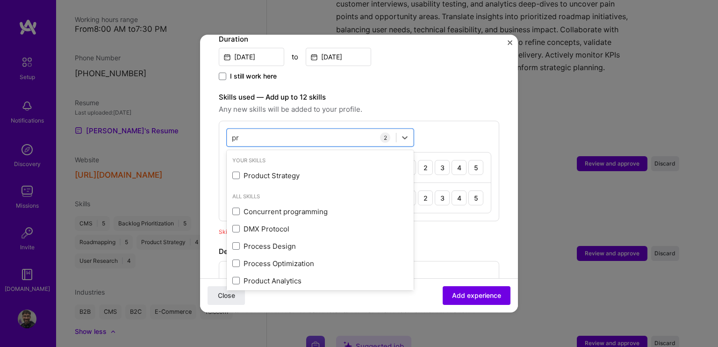
type input "p"
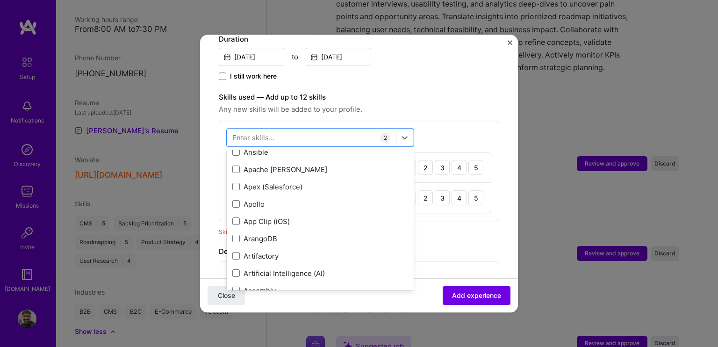
scroll to position [540, 0]
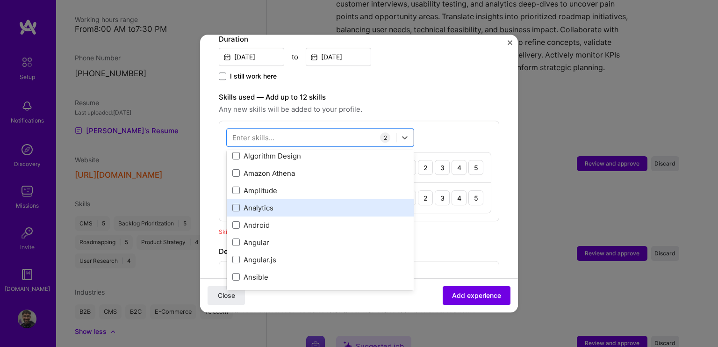
click at [231, 199] on div "Analytics" at bounding box center [320, 207] width 187 height 17
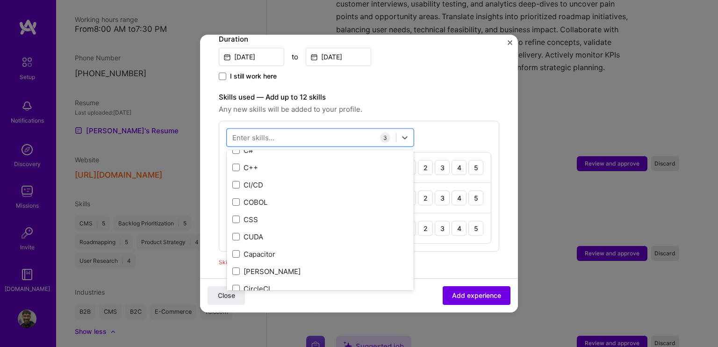
scroll to position [1099, 0]
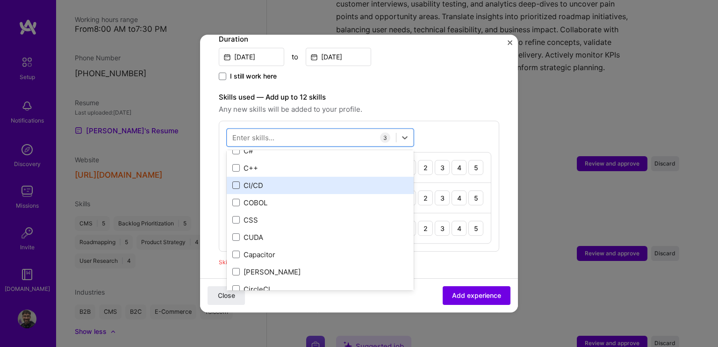
click at [232, 181] on span at bounding box center [235, 184] width 7 height 7
click at [0, 0] on input "checkbox" at bounding box center [0, 0] width 0 height 0
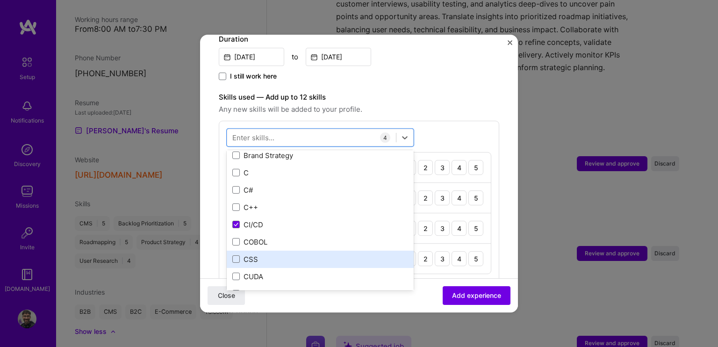
scroll to position [1058, 0]
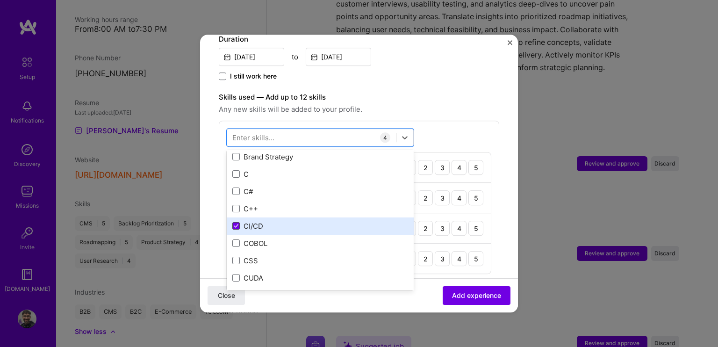
click at [236, 224] on icon at bounding box center [236, 226] width 5 height 4
click at [0, 0] on input "checkbox" at bounding box center [0, 0] width 0 height 0
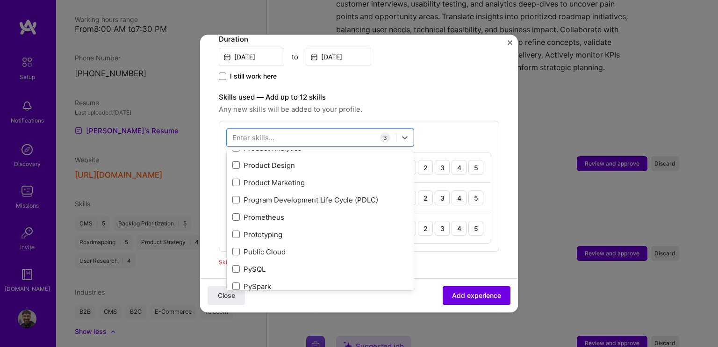
scroll to position [4294, 0]
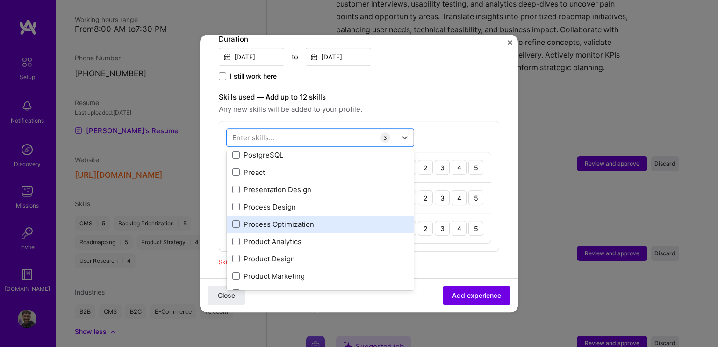
click at [241, 219] on div "Process Optimization" at bounding box center [320, 224] width 176 height 10
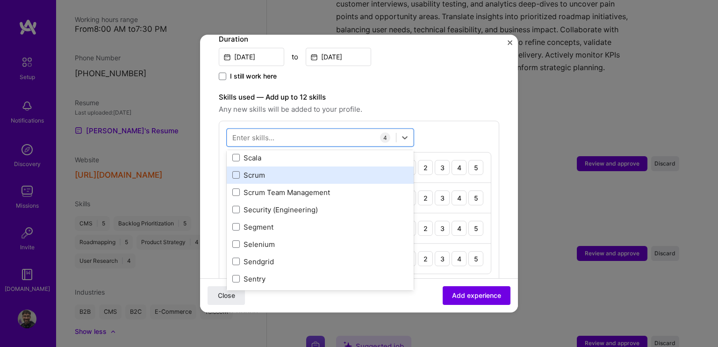
scroll to position [5089, 0]
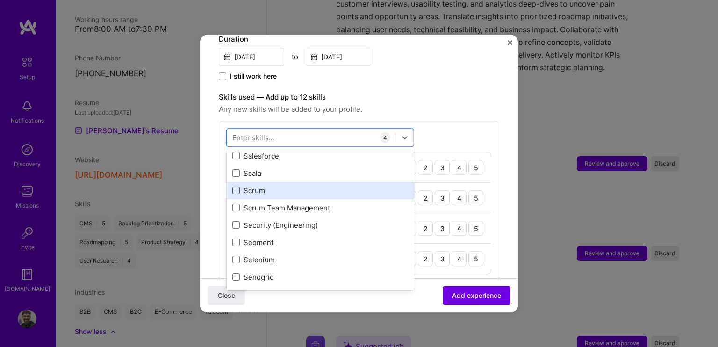
click at [237, 187] on span at bounding box center [235, 190] width 7 height 7
click at [0, 0] on input "checkbox" at bounding box center [0, 0] width 0 height 0
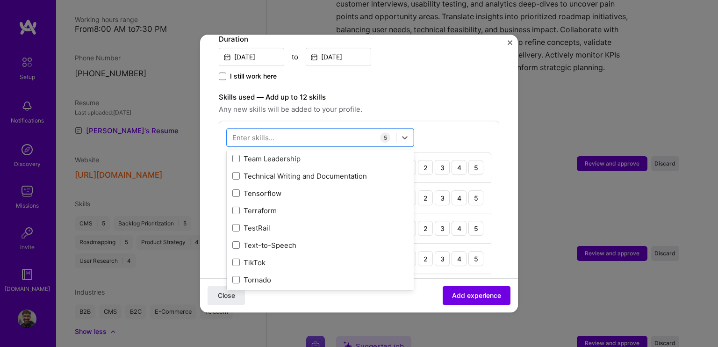
scroll to position [5696, 0]
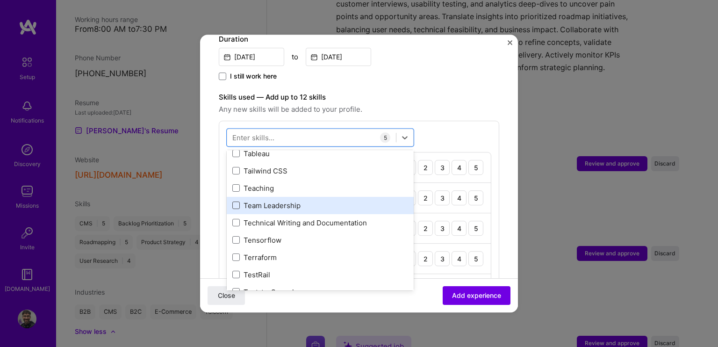
click at [237, 201] on span at bounding box center [235, 204] width 7 height 7
click at [0, 0] on input "checkbox" at bounding box center [0, 0] width 0 height 0
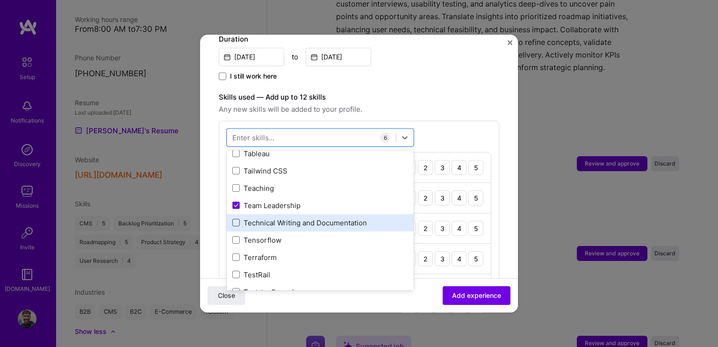
click at [238, 219] on span at bounding box center [235, 222] width 7 height 7
click at [0, 0] on input "checkbox" at bounding box center [0, 0] width 0 height 0
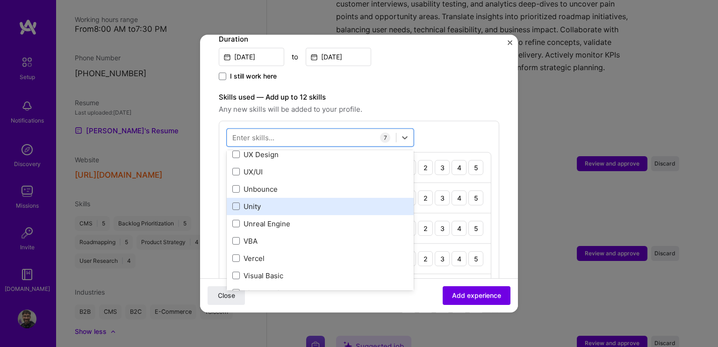
scroll to position [5977, 0]
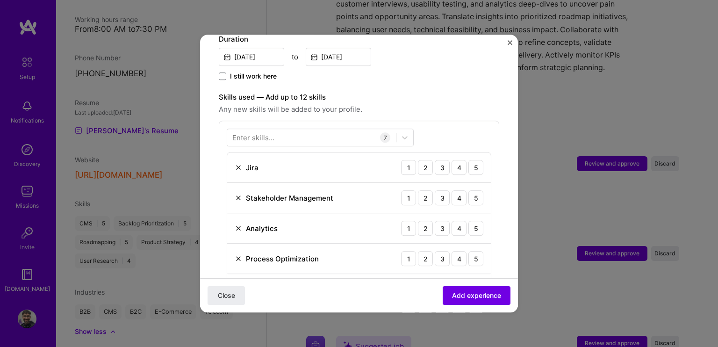
click at [385, 293] on div "Close Add experience" at bounding box center [359, 295] width 318 height 34
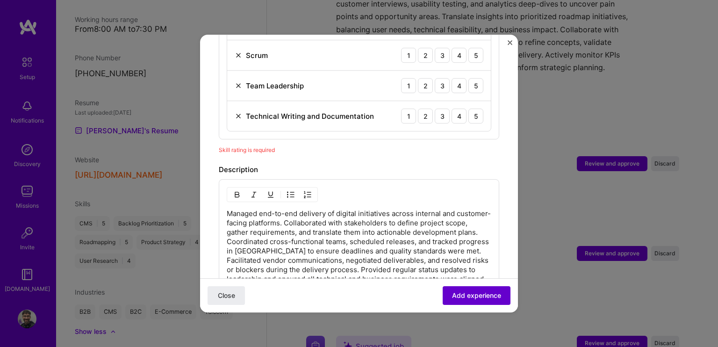
click at [477, 300] on span "Add experience" at bounding box center [476, 295] width 49 height 9
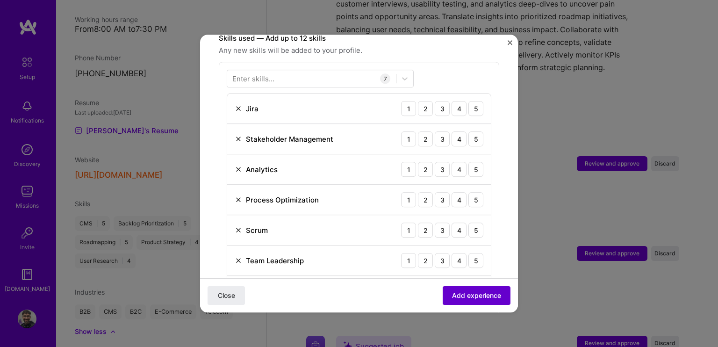
scroll to position [323, 0]
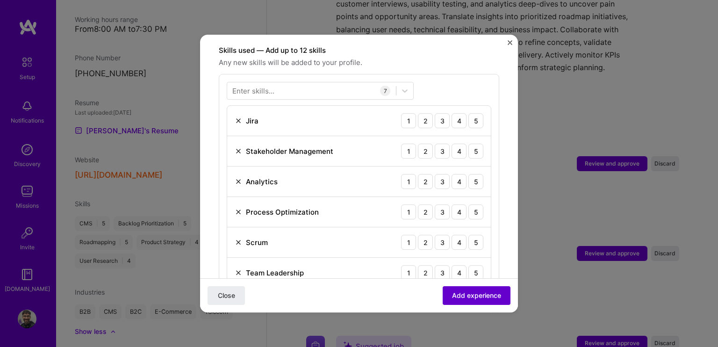
click at [475, 293] on span "Add experience" at bounding box center [476, 295] width 49 height 9
click at [455, 113] on div "4" at bounding box center [459, 120] width 15 height 15
click at [452, 144] on div "4" at bounding box center [459, 151] width 15 height 15
drag, startPoint x: 439, startPoint y: 170, endPoint x: 438, endPoint y: 192, distance: 22.5
click at [439, 174] on div "3" at bounding box center [442, 181] width 15 height 15
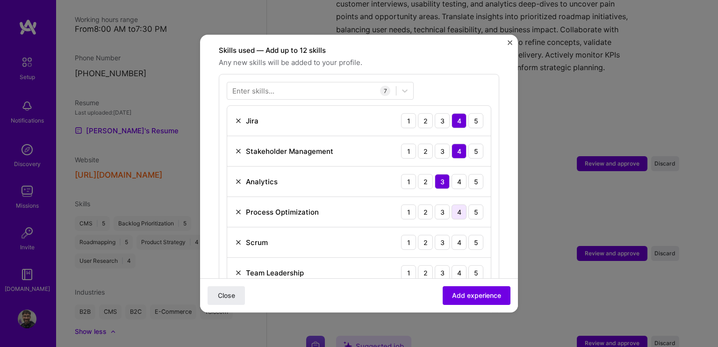
click at [452, 204] on div "4" at bounding box center [459, 211] width 15 height 15
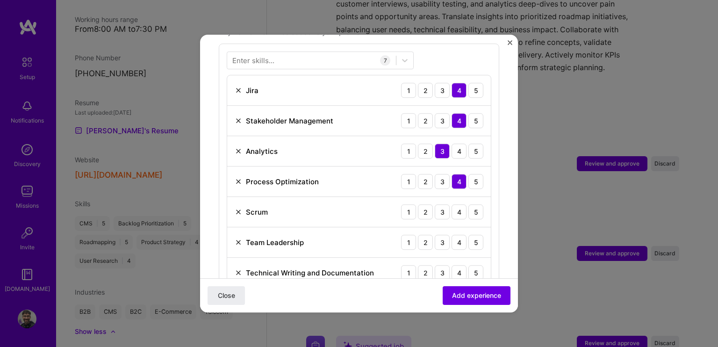
scroll to position [370, 0]
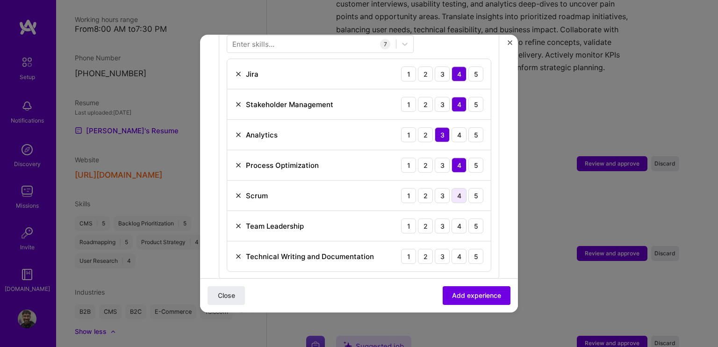
click at [454, 188] on div "4" at bounding box center [459, 195] width 15 height 15
click at [468, 188] on div "5" at bounding box center [475, 195] width 15 height 15
click at [452, 218] on div "4" at bounding box center [459, 225] width 15 height 15
click at [458, 249] on div "4" at bounding box center [459, 256] width 15 height 15
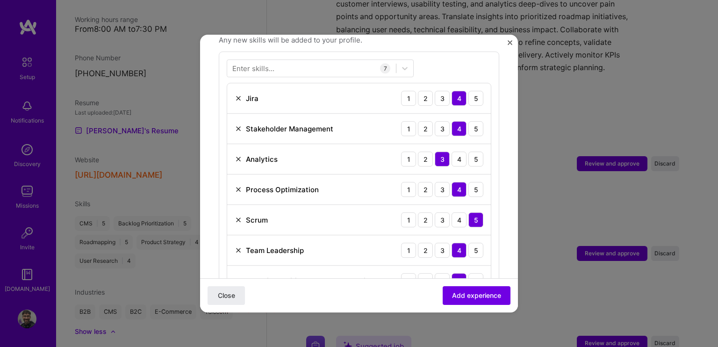
scroll to position [323, 0]
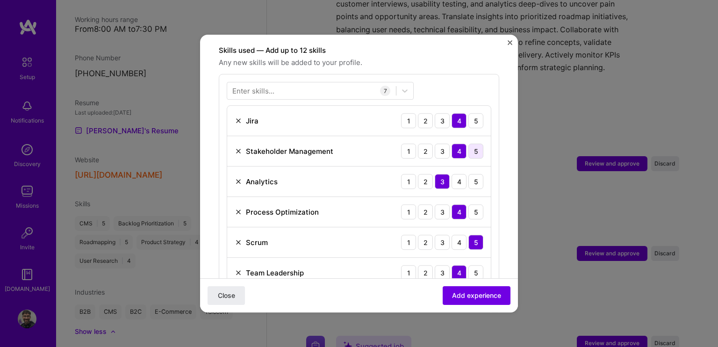
click at [471, 144] on div "5" at bounding box center [475, 151] width 15 height 15
click at [293, 83] on div at bounding box center [311, 90] width 169 height 15
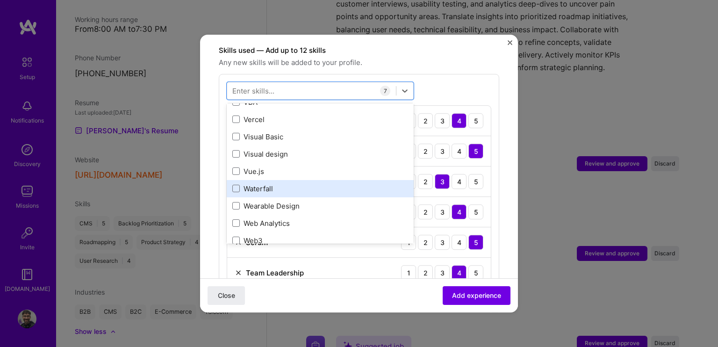
scroll to position [6018, 0]
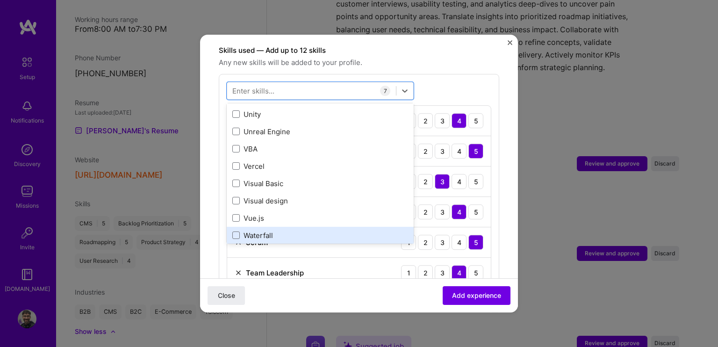
click at [280, 230] on div "Waterfall" at bounding box center [320, 235] width 176 height 10
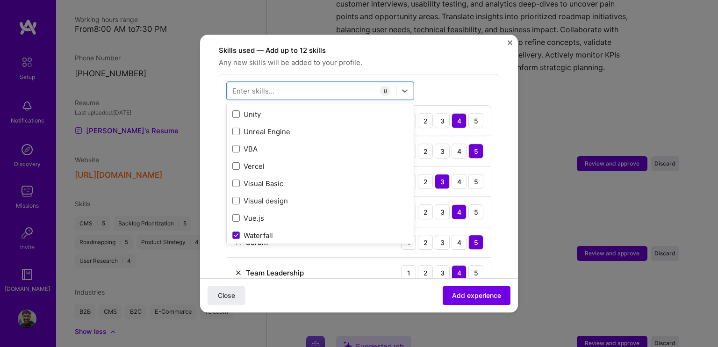
click at [467, 60] on div "Skills used — Add up to 12 skills Any new skills will be added to your profile.…" at bounding box center [359, 201] width 280 height 312
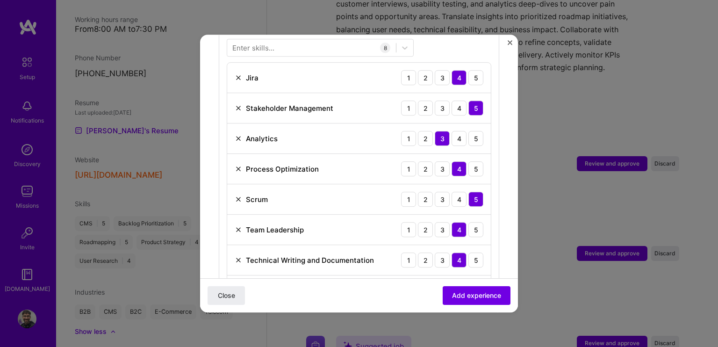
scroll to position [416, 0]
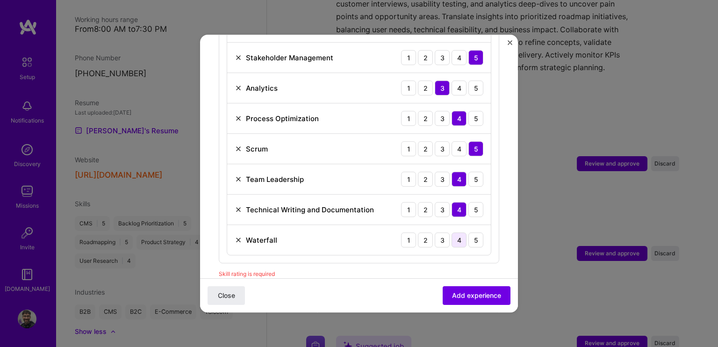
click at [452, 232] on div "4" at bounding box center [459, 239] width 15 height 15
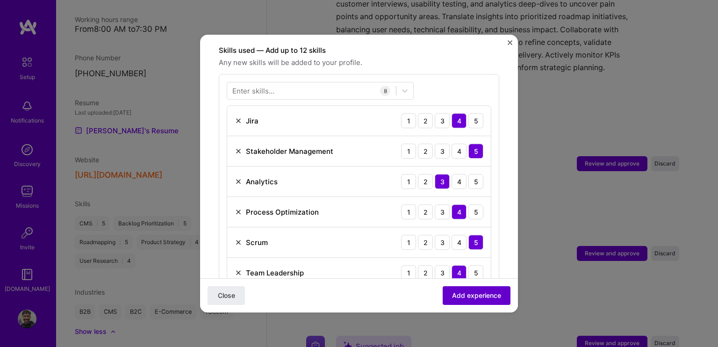
click at [466, 299] on span "Add experience" at bounding box center [476, 295] width 49 height 9
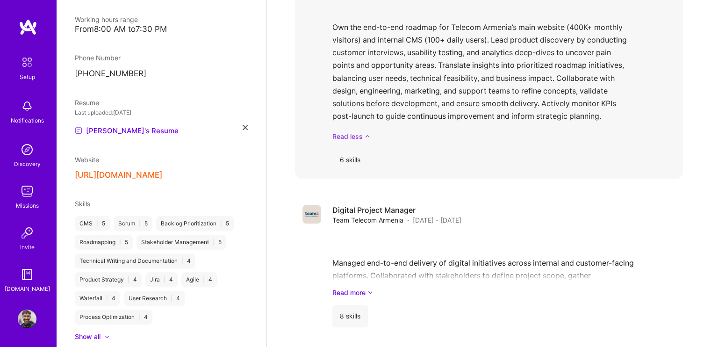
scroll to position [779, 0]
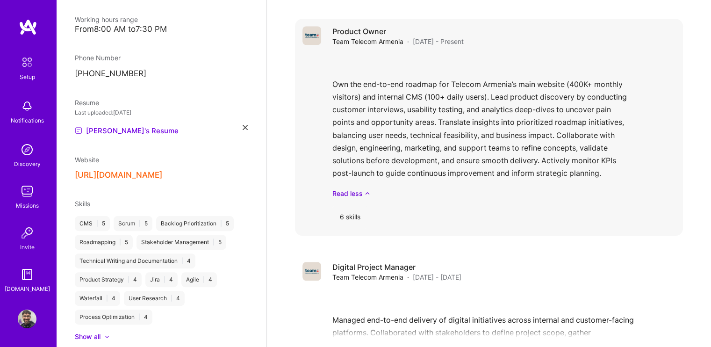
click at [358, 206] on div "6 skills" at bounding box center [350, 217] width 36 height 22
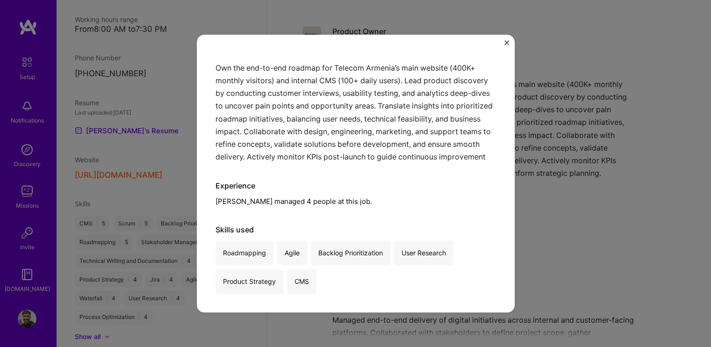
scroll to position [1013, 0]
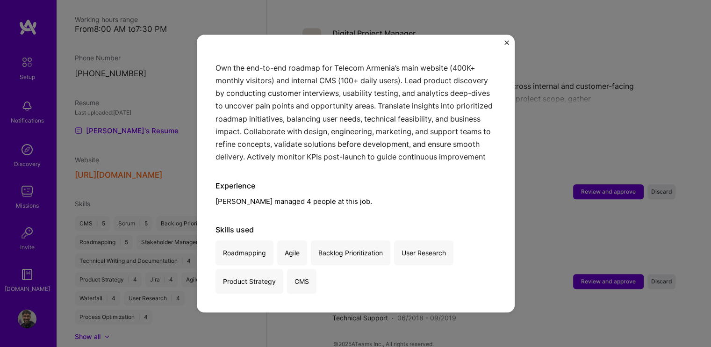
click at [505, 48] on button "Close" at bounding box center [506, 45] width 5 height 10
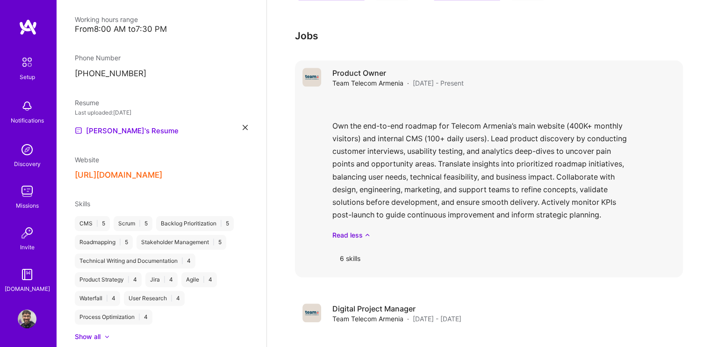
scroll to position [732, 0]
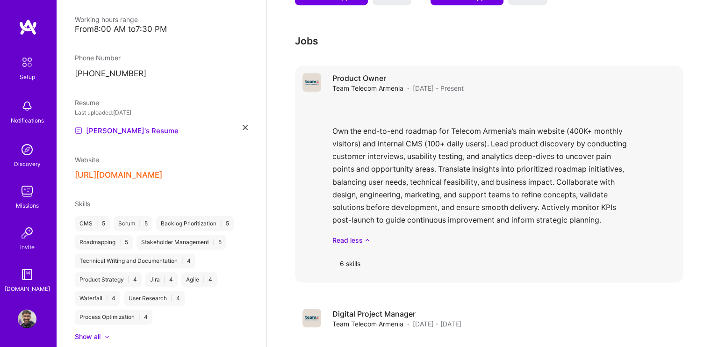
click at [414, 134] on div "Own the end-to-end roadmap for Telecom Armenia’s main website (400K+ monthly vi…" at bounding box center [503, 173] width 343 height 144
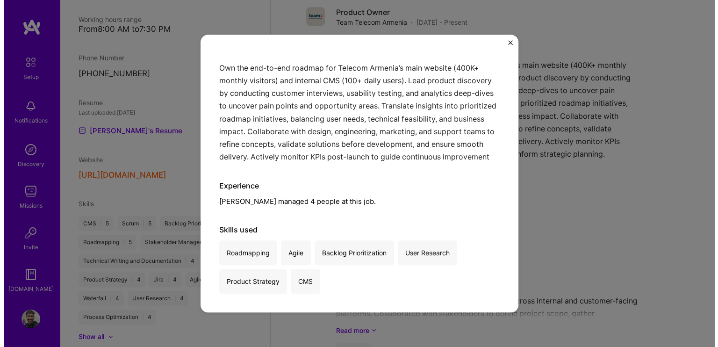
scroll to position [1013, 0]
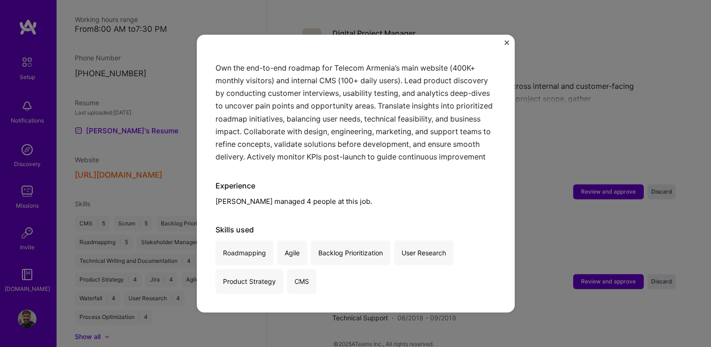
click at [505, 39] on div "Product Owner Team Telecom Armenia · Telecom, B2B2C · November 2024 - Present O…" at bounding box center [356, 174] width 318 height 278
click at [505, 44] on img "Close" at bounding box center [506, 42] width 5 height 5
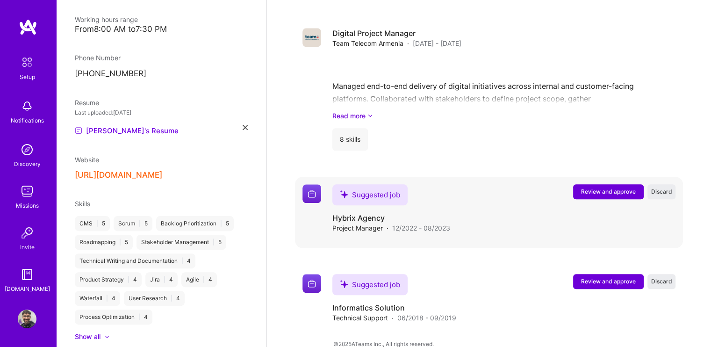
click at [599, 187] on span "Review and approve" at bounding box center [608, 191] width 55 height 8
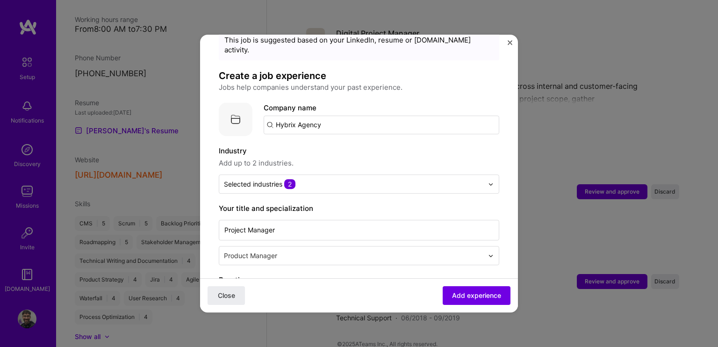
scroll to position [93, 0]
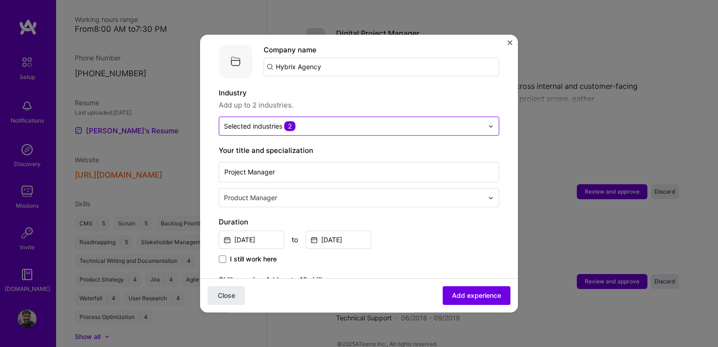
click at [299, 121] on div at bounding box center [353, 126] width 259 height 12
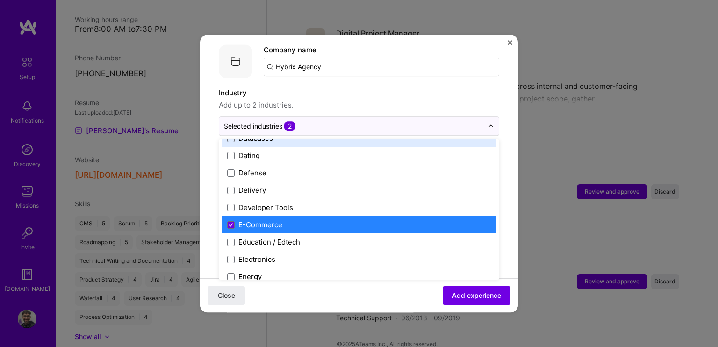
scroll to position [748, 0]
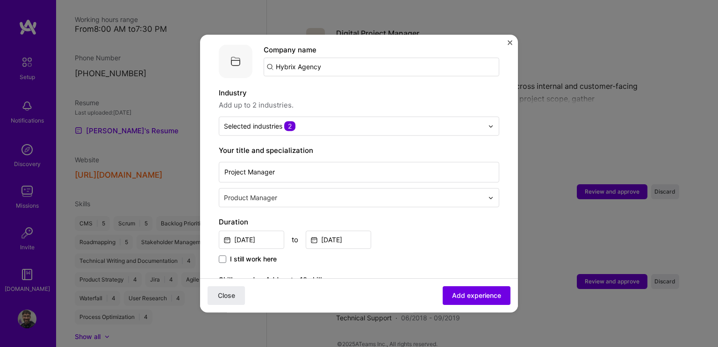
click at [360, 101] on div "Industry Add up to 2 industries. Selected industries 2" at bounding box center [359, 111] width 280 height 48
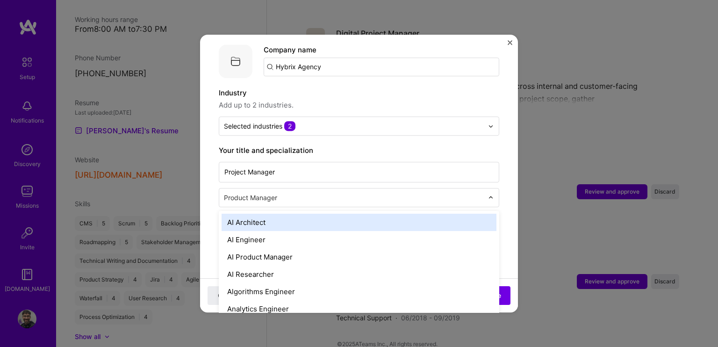
click at [283, 188] on div "Product Manager" at bounding box center [353, 197] width 269 height 18
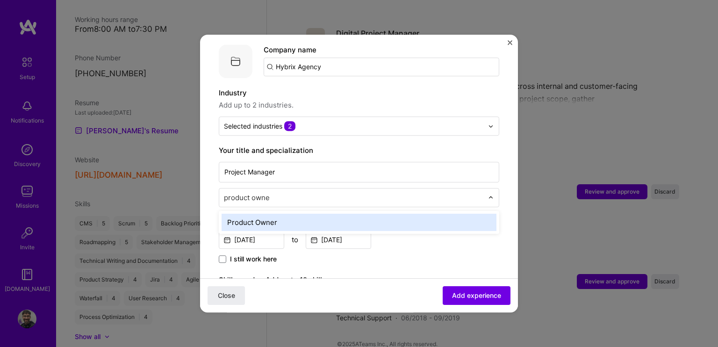
type input "product owner"
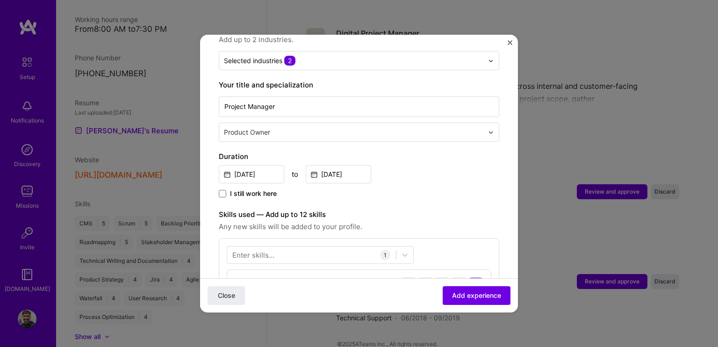
scroll to position [205, 0]
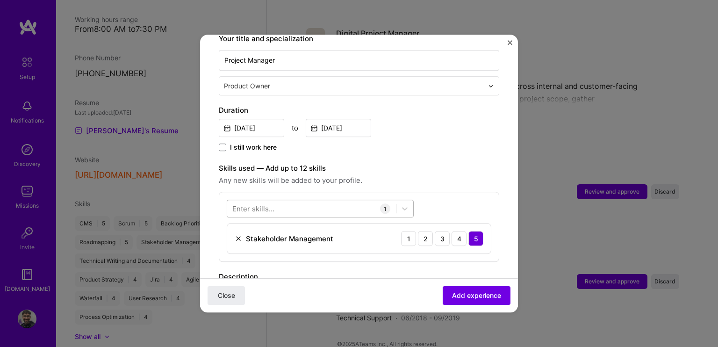
click at [302, 201] on div at bounding box center [311, 208] width 169 height 15
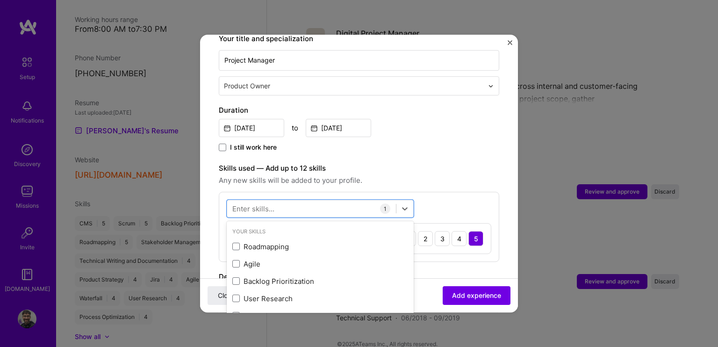
click at [452, 175] on span "Any new skills will be added to your profile." at bounding box center [359, 180] width 280 height 11
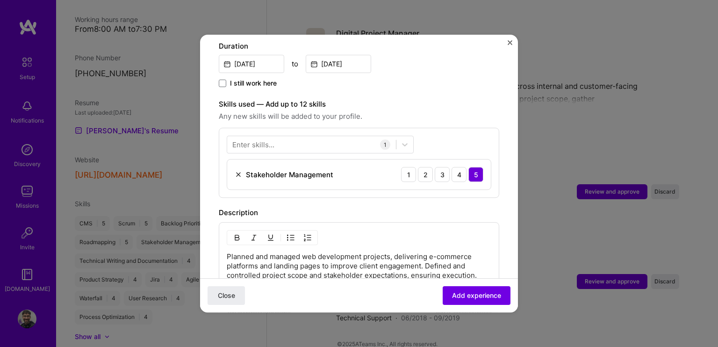
scroll to position [273, 0]
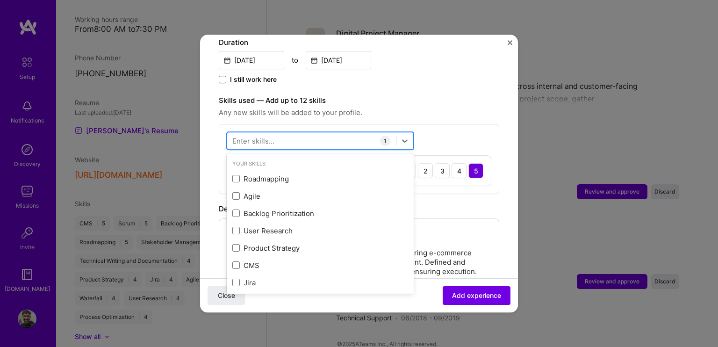
click at [315, 133] on div at bounding box center [311, 140] width 169 height 15
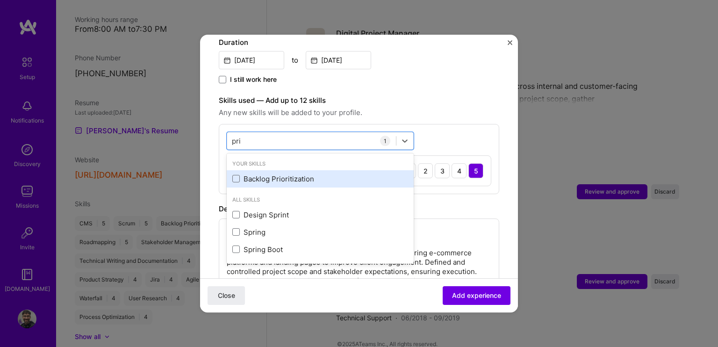
click at [251, 174] on div "Backlog Prioritization" at bounding box center [320, 179] width 176 height 10
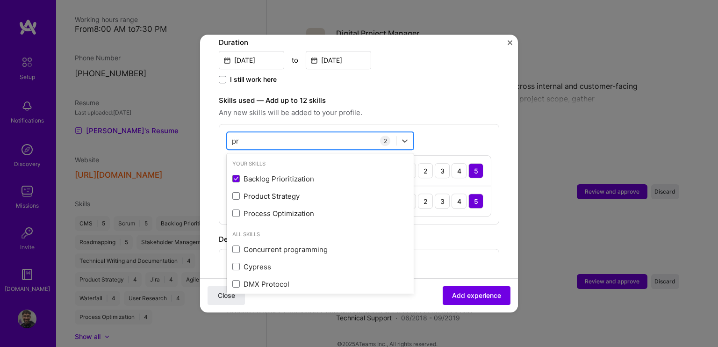
type input "p"
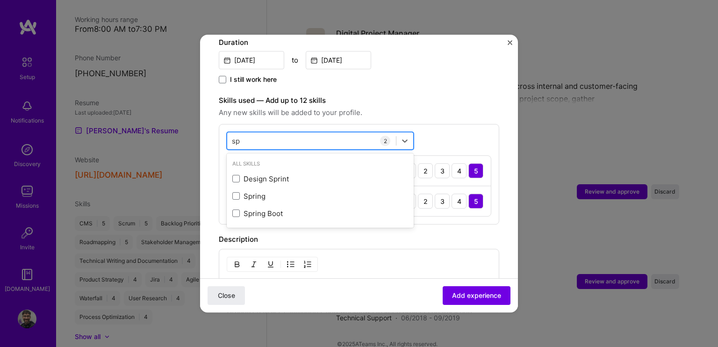
type input "s"
type input "c"
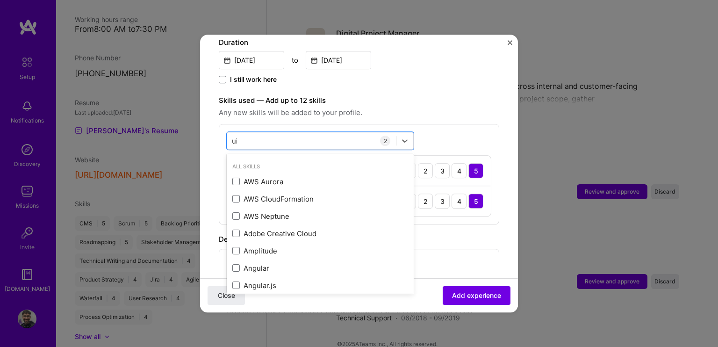
scroll to position [0, 0]
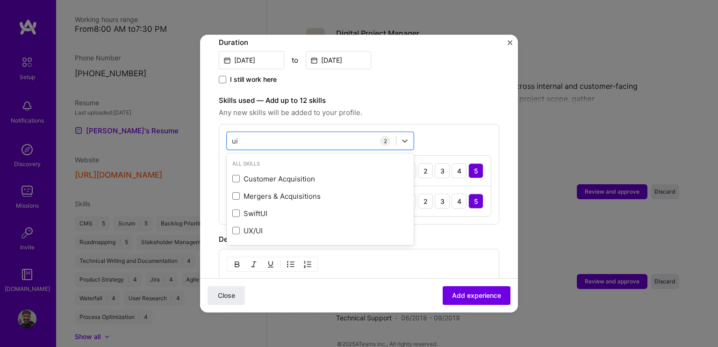
click at [278, 226] on div "UX/UI" at bounding box center [320, 231] width 176 height 10
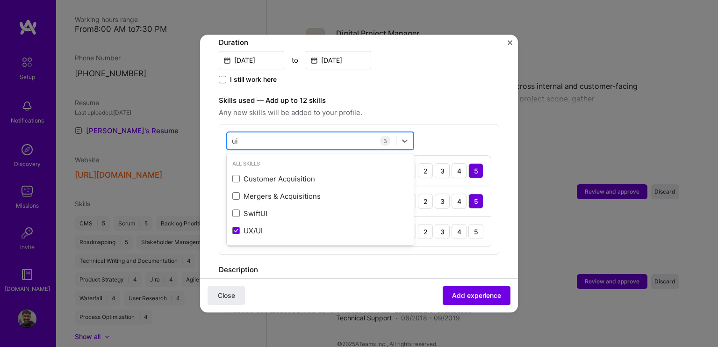
type input "u"
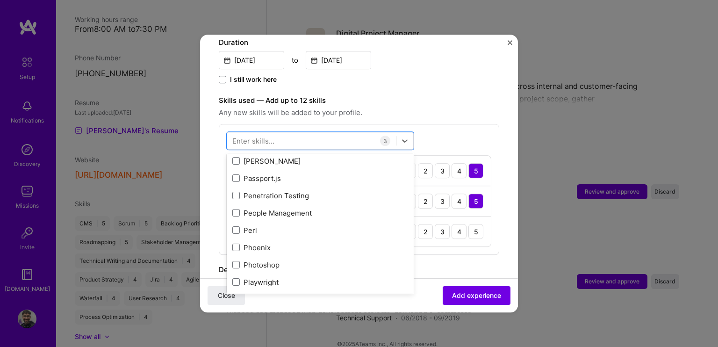
scroll to position [4219, 0]
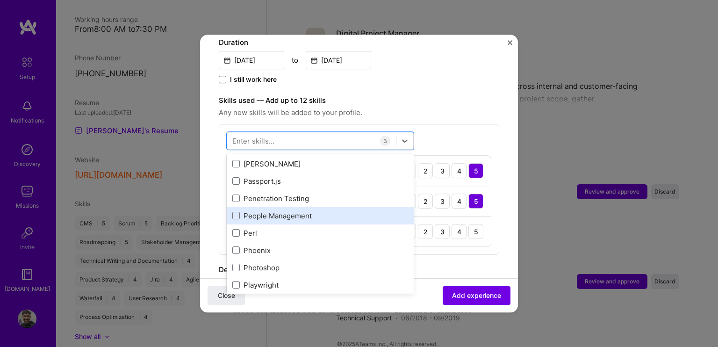
click at [239, 211] on div "People Management" at bounding box center [320, 216] width 176 height 10
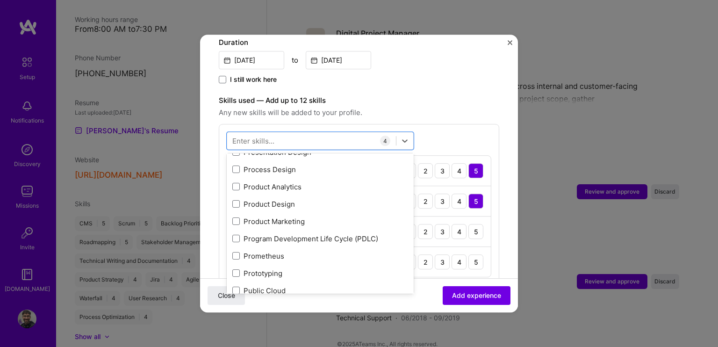
scroll to position [4440, 0]
click at [359, 297] on div "Close Add experience" at bounding box center [359, 295] width 318 height 34
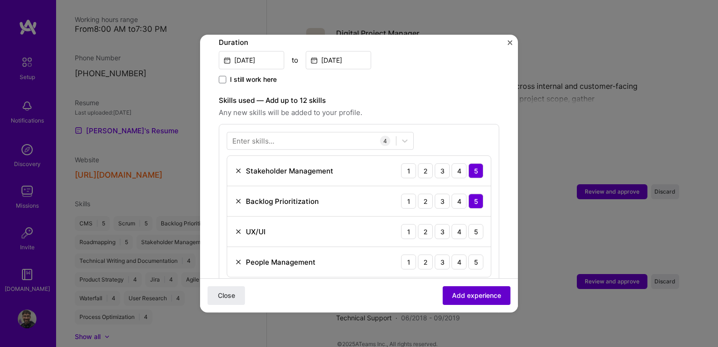
click at [452, 293] on span "Add experience" at bounding box center [476, 295] width 49 height 9
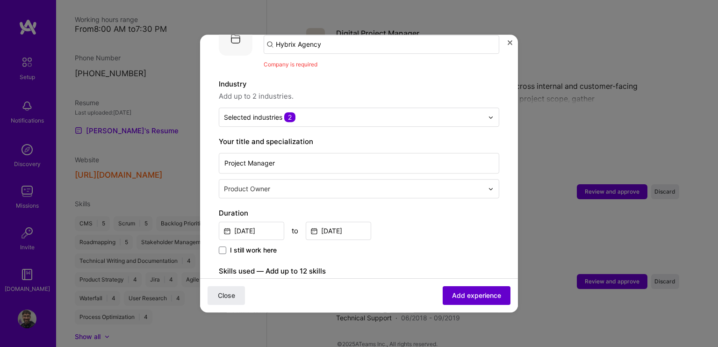
scroll to position [93, 0]
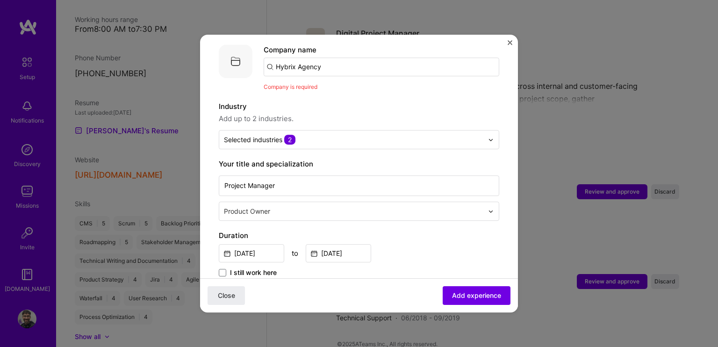
click at [336, 57] on input "Hybrix Agency" at bounding box center [382, 66] width 236 height 19
drag, startPoint x: 337, startPoint y: 56, endPoint x: 271, endPoint y: 61, distance: 65.7
click at [271, 61] on input "Hybrix Agency" at bounding box center [382, 66] width 236 height 19
click at [352, 58] on input "Hybrix Agency" at bounding box center [382, 66] width 236 height 19
drag, startPoint x: 307, startPoint y: 58, endPoint x: 211, endPoint y: 55, distance: 95.9
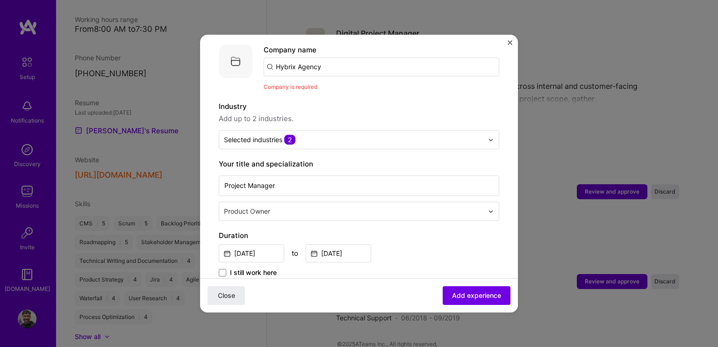
type input "Hybrix Agency"
click at [309, 92] on div "Add company Hybrix Agency" at bounding box center [334, 93] width 140 height 24
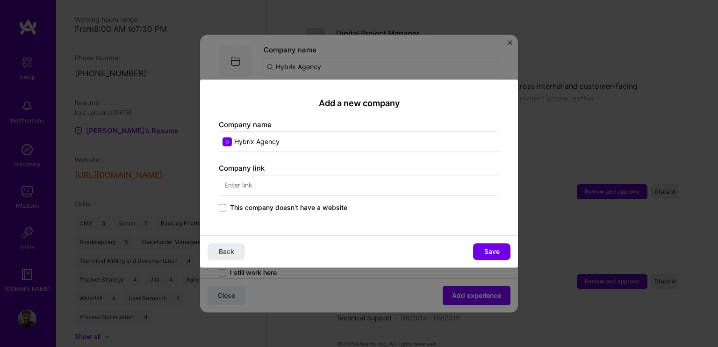
click at [236, 211] on span "This company doesn't have a website" at bounding box center [288, 207] width 117 height 9
click at [0, 0] on input "This company doesn't have a website" at bounding box center [0, 0] width 0 height 0
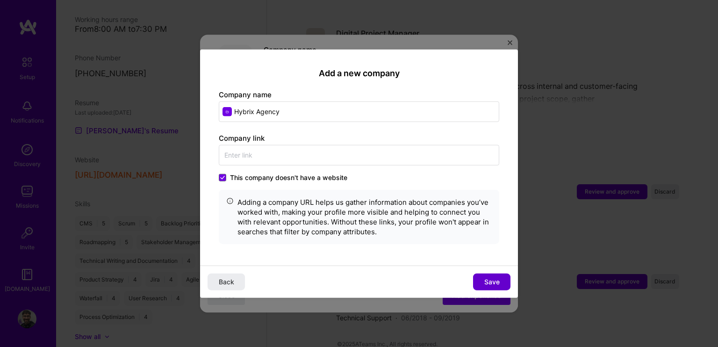
click at [481, 280] on button "Save" at bounding box center [491, 281] width 37 height 17
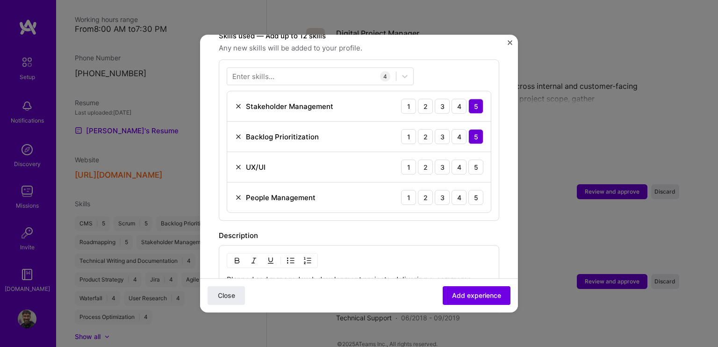
scroll to position [374, 0]
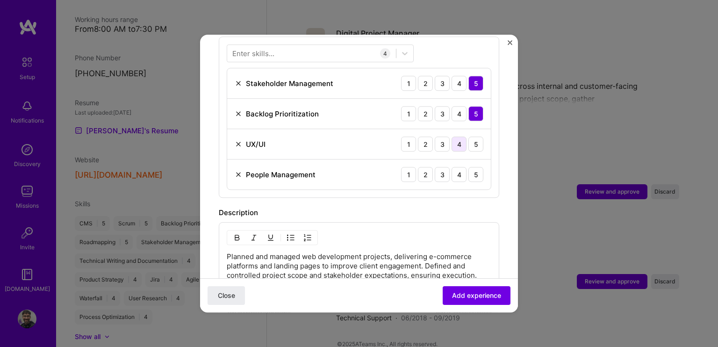
click at [454, 136] on div "4" at bounding box center [459, 143] width 15 height 15
click at [452, 167] on div "4" at bounding box center [459, 174] width 15 height 15
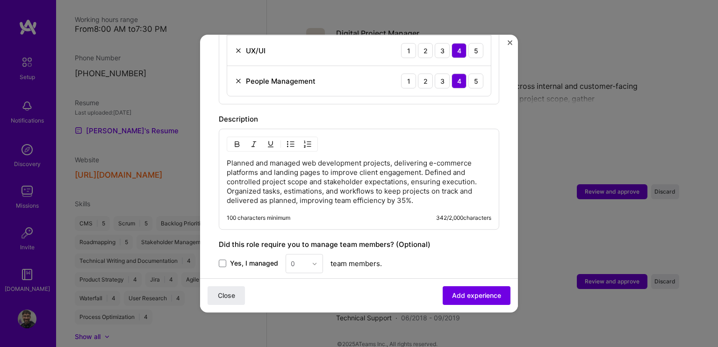
scroll to position [327, 0]
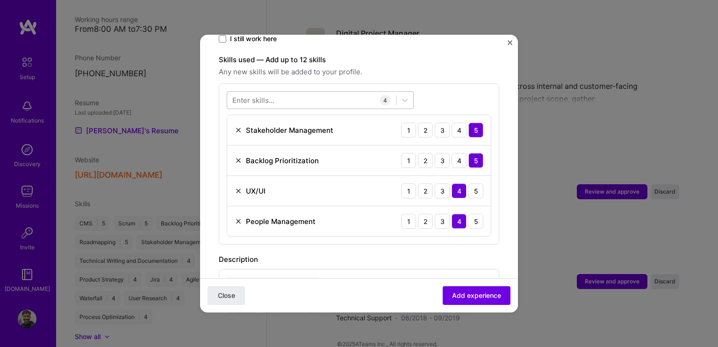
click at [273, 93] on div at bounding box center [311, 100] width 169 height 15
type input "h"
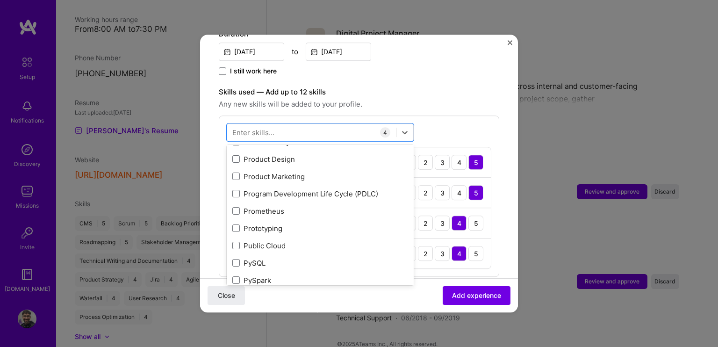
scroll to position [4428, 0]
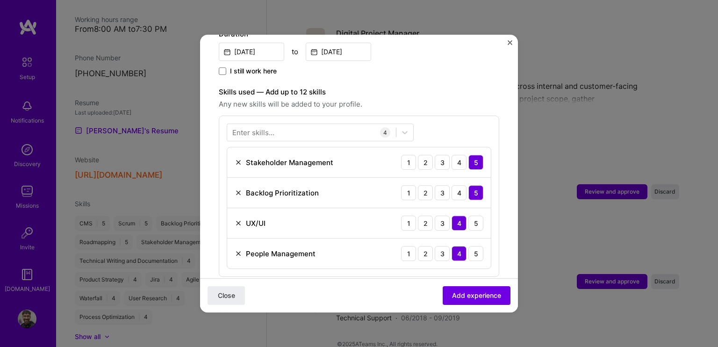
click at [476, 76] on div "Adding suggested job This job is suggested based on your LinkedIn, resume or A.…" at bounding box center [359, 154] width 280 height 793
drag, startPoint x: 264, startPoint y: 134, endPoint x: 261, endPoint y: 127, distance: 7.1
click at [263, 133] on div "Enter skills... 4 Stakeholder Management 1 2 3 4 5 Backlog Prioritization 1 2 3…" at bounding box center [359, 195] width 280 height 161
click at [260, 127] on div at bounding box center [311, 132] width 169 height 15
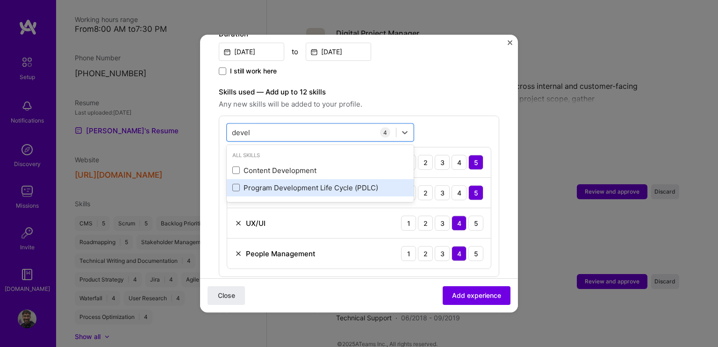
click at [270, 183] on div "Program Development Life Cycle (PDLC)" at bounding box center [320, 188] width 176 height 10
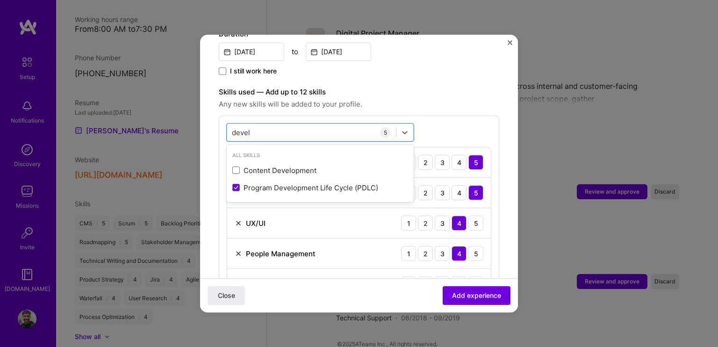
type input "devel"
click at [361, 289] on div "Close Add experience" at bounding box center [359, 295] width 318 height 34
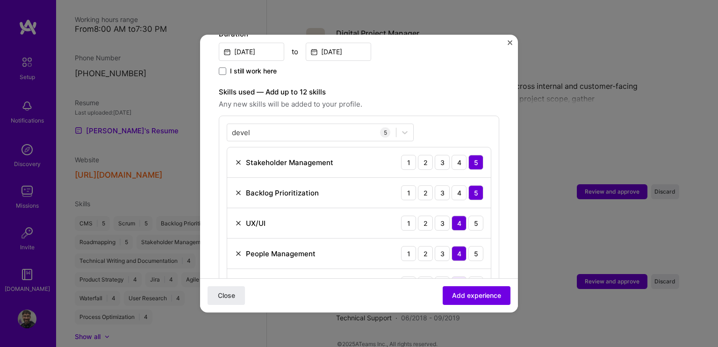
click at [454, 276] on div "4" at bounding box center [459, 283] width 15 height 15
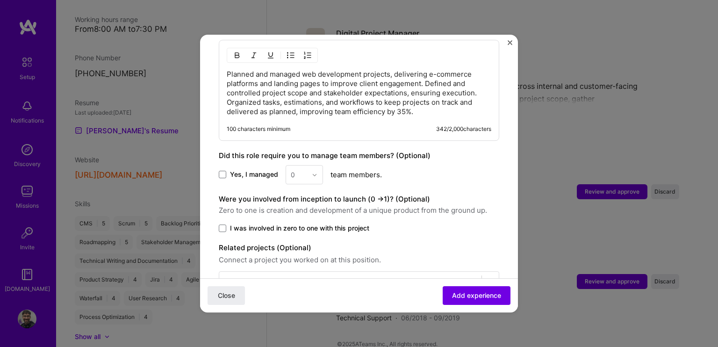
scroll to position [587, 0]
click at [224, 171] on span at bounding box center [222, 174] width 7 height 7
click at [0, 0] on input "Yes, I managed" at bounding box center [0, 0] width 0 height 0
click at [307, 168] on div "0" at bounding box center [299, 174] width 26 height 18
click at [308, 242] on div "4" at bounding box center [304, 250] width 32 height 17
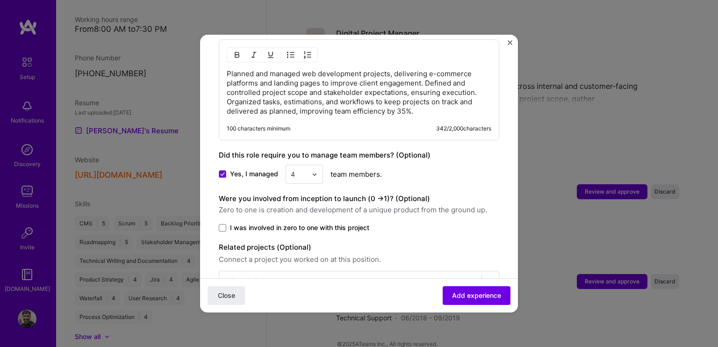
scroll to position [606, 0]
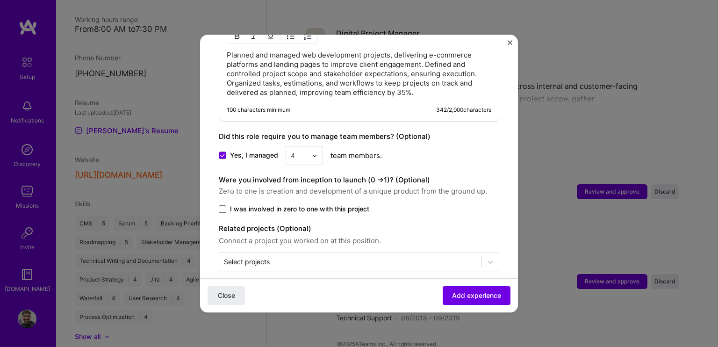
click at [221, 205] on span at bounding box center [222, 208] width 7 height 7
click at [0, 0] on input "I was involved in zero to one with this project" at bounding box center [0, 0] width 0 height 0
click at [275, 236] on div "Related projects (Optional) Connect a project you worked on at this position. S…" at bounding box center [359, 247] width 280 height 48
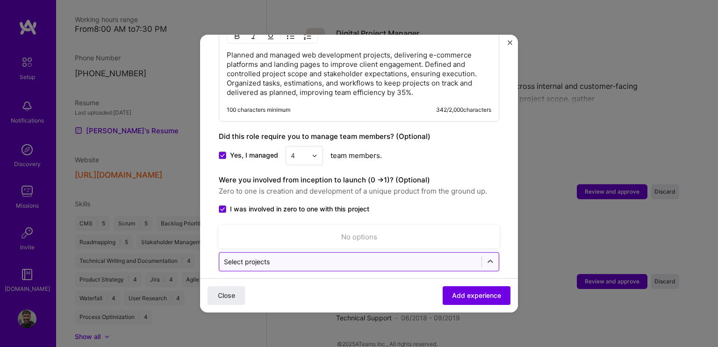
click at [305, 257] on input "text" at bounding box center [350, 262] width 253 height 10
click at [326, 257] on input "text" at bounding box center [350, 262] width 253 height 10
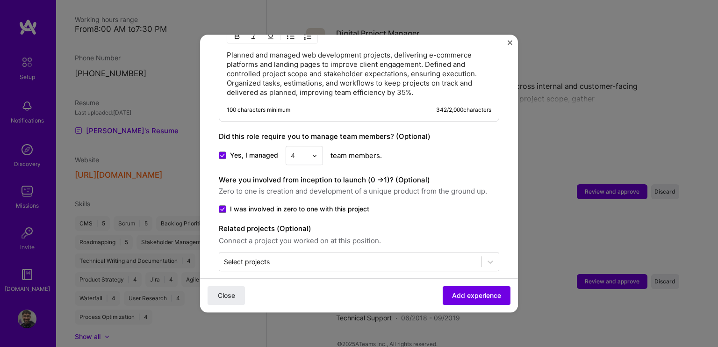
click at [468, 285] on div "Close Add experience" at bounding box center [359, 295] width 318 height 34
click at [468, 294] on span "Add experience" at bounding box center [476, 295] width 49 height 9
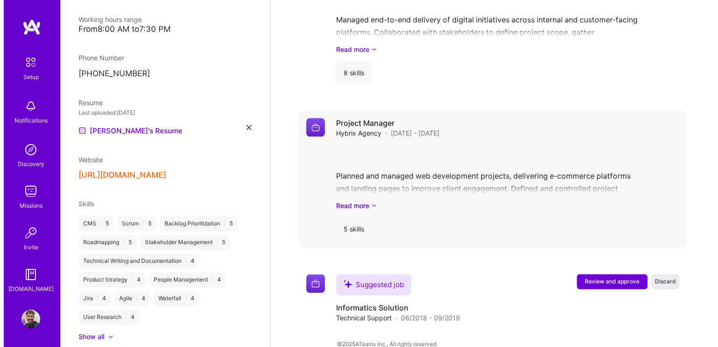
scroll to position [1066, 0]
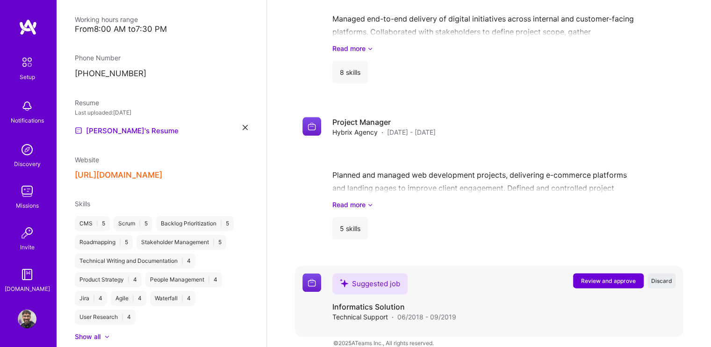
click at [592, 277] on span "Review and approve" at bounding box center [608, 281] width 55 height 8
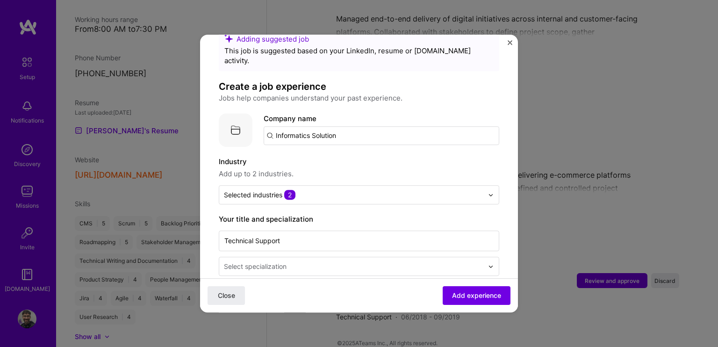
scroll to position [47, 0]
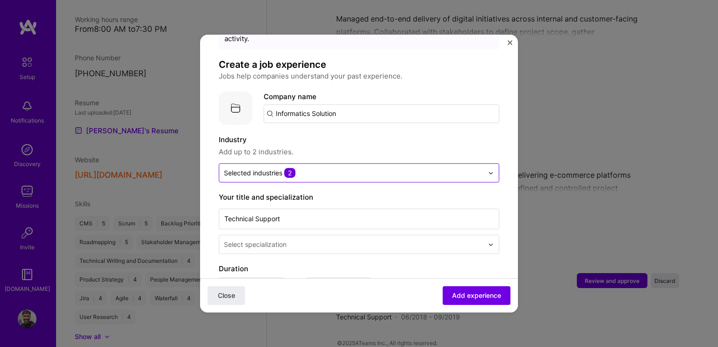
click at [297, 168] on input "text" at bounding box center [353, 173] width 259 height 10
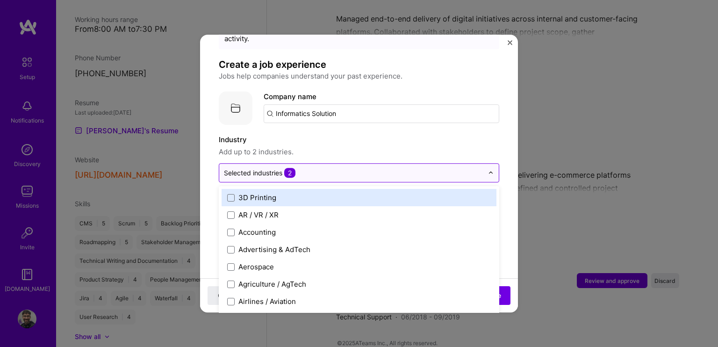
click at [320, 168] on input "text" at bounding box center [353, 173] width 259 height 10
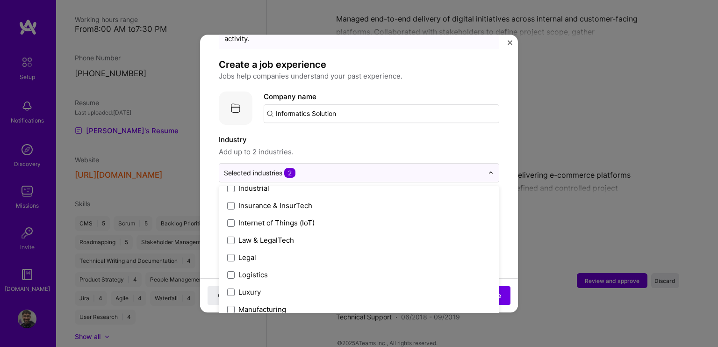
scroll to position [1169, 0]
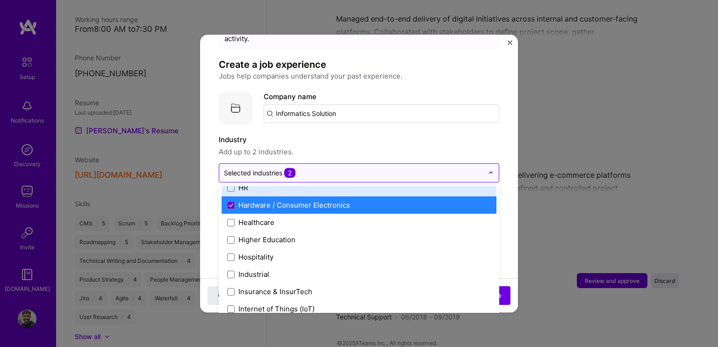
click at [343, 168] on input "text" at bounding box center [353, 173] width 259 height 10
click at [354, 146] on span "Add up to 2 industries." at bounding box center [359, 151] width 280 height 11
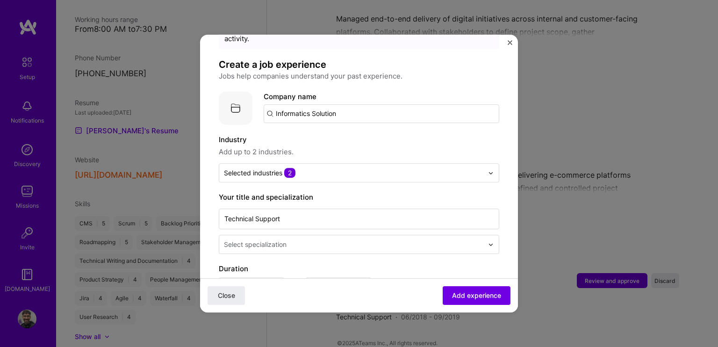
drag, startPoint x: 269, startPoint y: 247, endPoint x: 266, endPoint y: 239, distance: 8.2
click at [268, 246] on div "Adding suggested job This job is suggested based on your LinkedIn, resume or A.…" at bounding box center [359, 323] width 280 height 633
click at [266, 239] on div "Select specialization" at bounding box center [255, 244] width 63 height 10
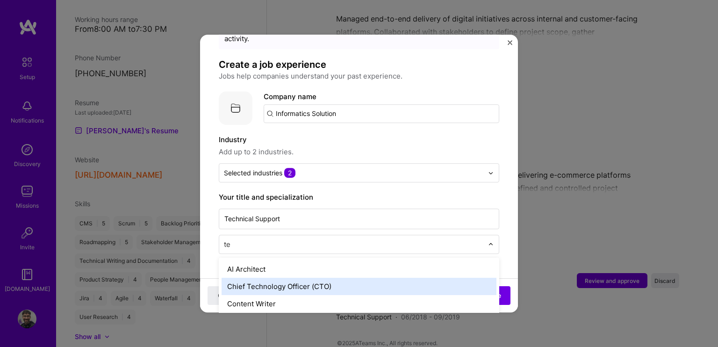
type input "t"
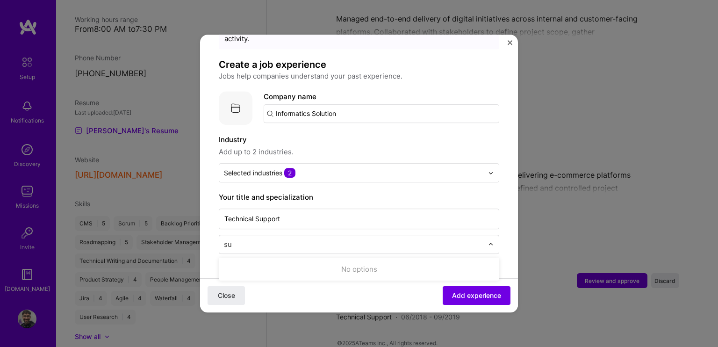
type input "s"
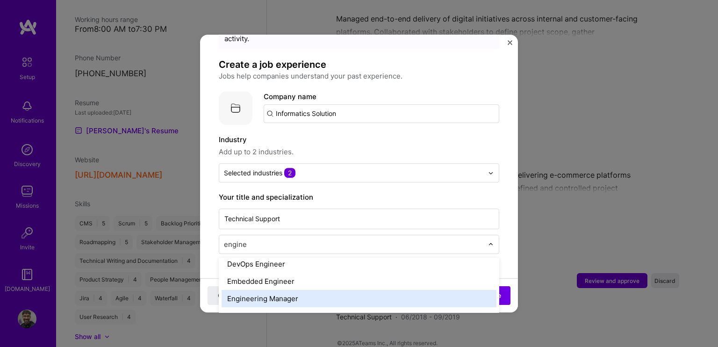
scroll to position [139, 0]
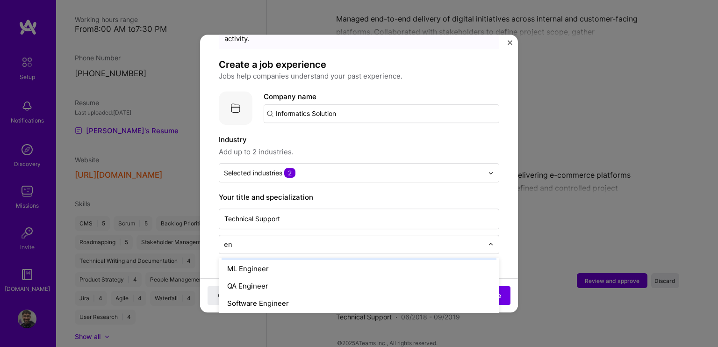
type input "e"
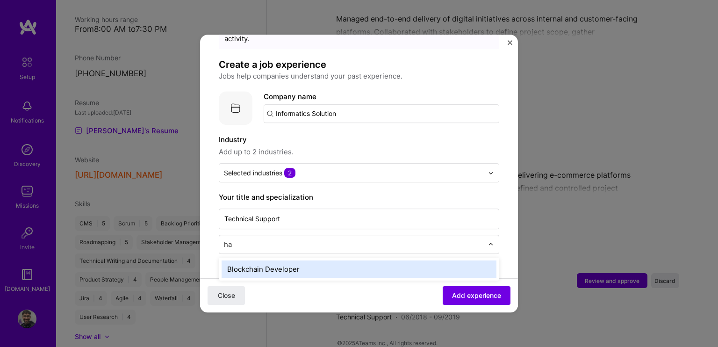
type input "h"
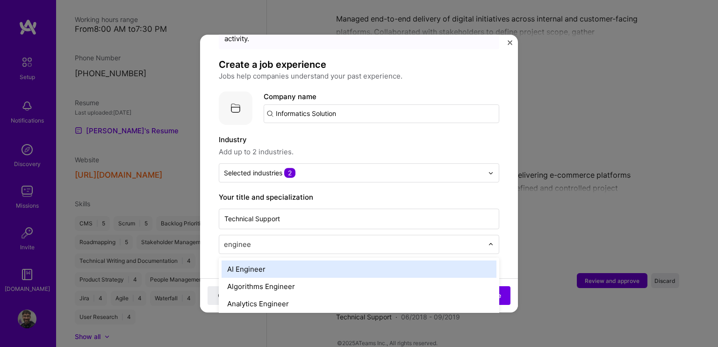
type input "engineer"
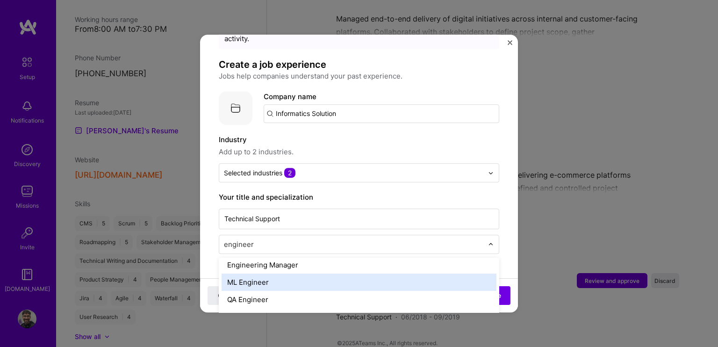
scroll to position [139, 0]
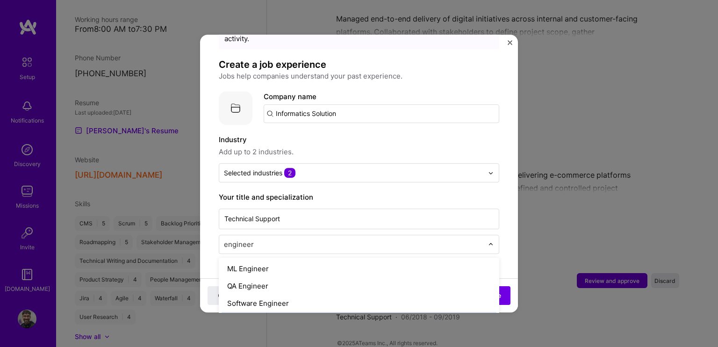
click at [271, 312] on div "Systems Engineer" at bounding box center [359, 320] width 275 height 17
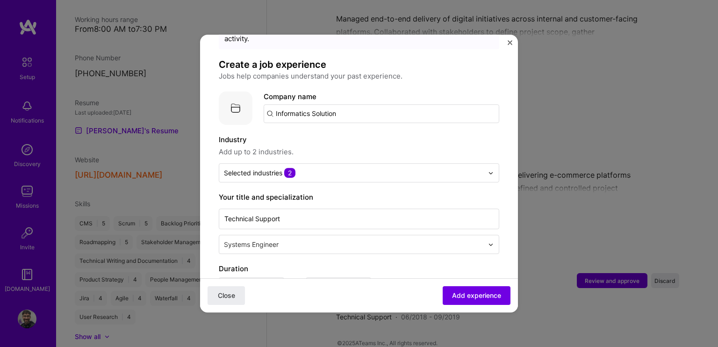
click at [275, 247] on div "Adding suggested job This job is suggested based on your LinkedIn, resume or A.…" at bounding box center [359, 323] width 280 height 633
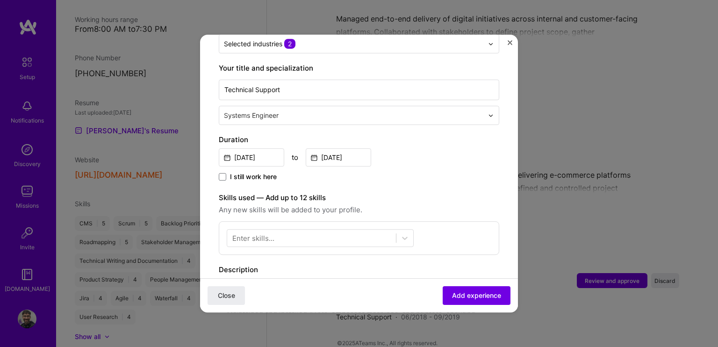
scroll to position [176, 0]
click at [330, 115] on div "Adding suggested job This job is suggested based on your LinkedIn, resume or A.…" at bounding box center [359, 194] width 280 height 633
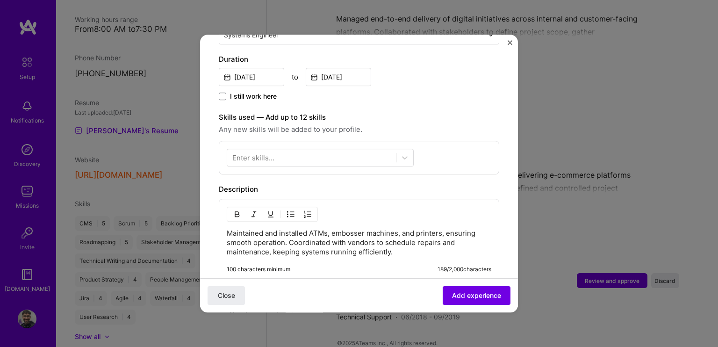
scroll to position [259, 0]
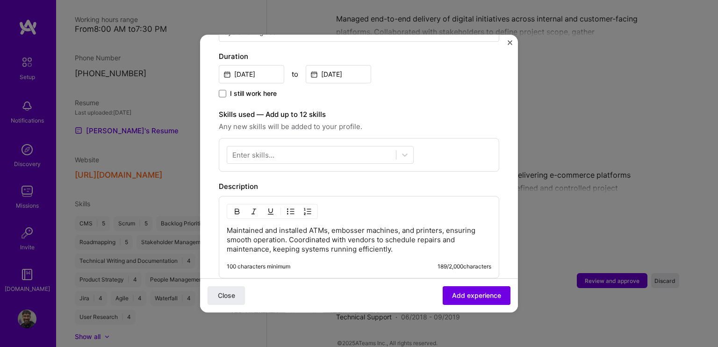
click at [261, 138] on div "Enter skills..." at bounding box center [359, 155] width 280 height 34
click at [281, 147] on div at bounding box center [311, 154] width 169 height 15
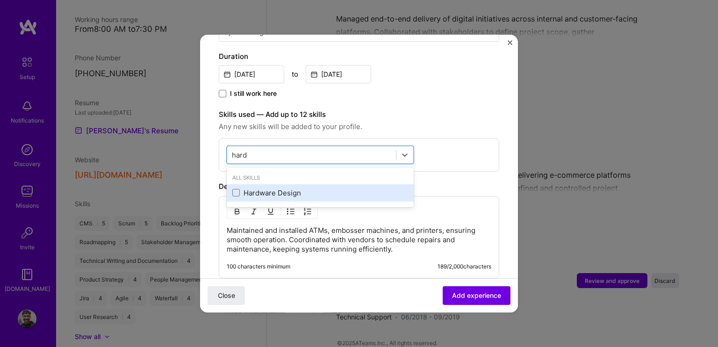
click at [269, 188] on div "Hardware Design" at bounding box center [320, 193] width 176 height 10
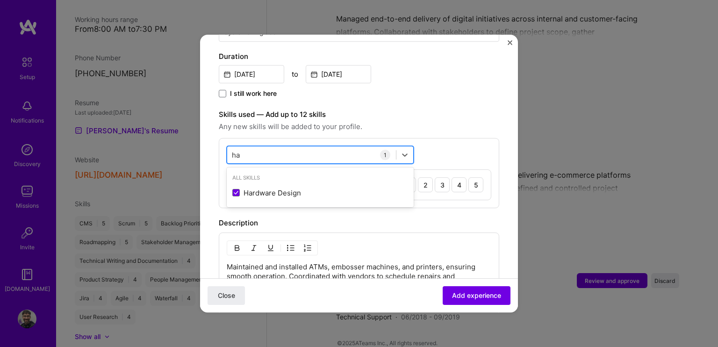
type input "h"
type input "i"
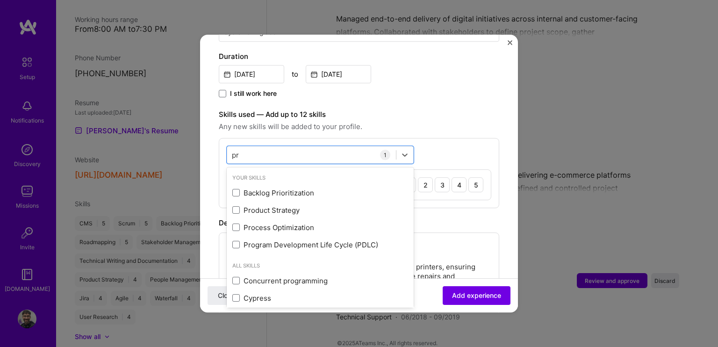
type input "p"
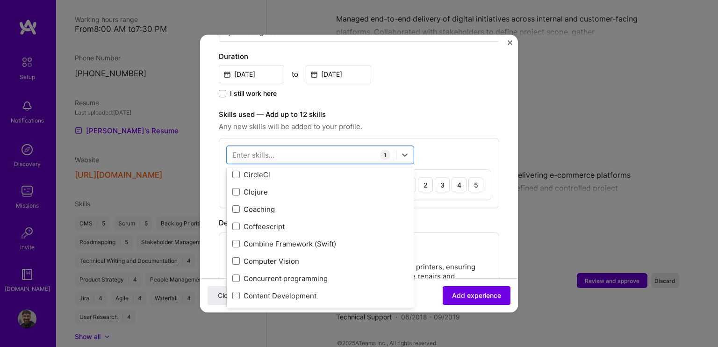
scroll to position [1475, 0]
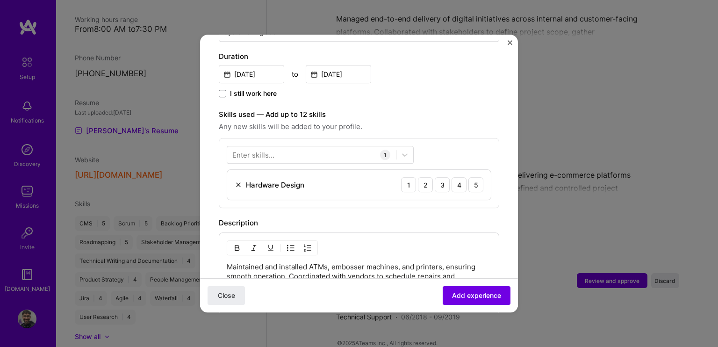
click at [436, 121] on span "Any new skills will be added to your profile." at bounding box center [359, 126] width 280 height 11
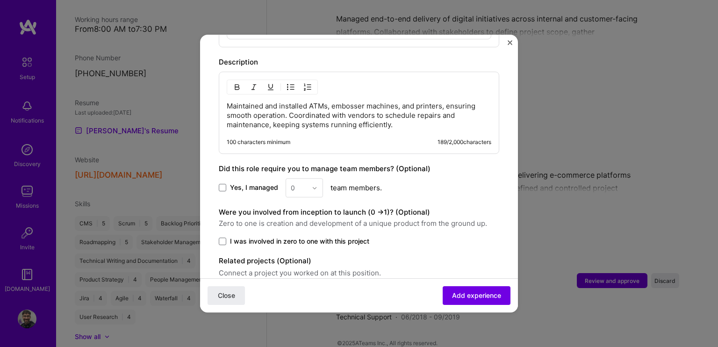
scroll to position [443, 0]
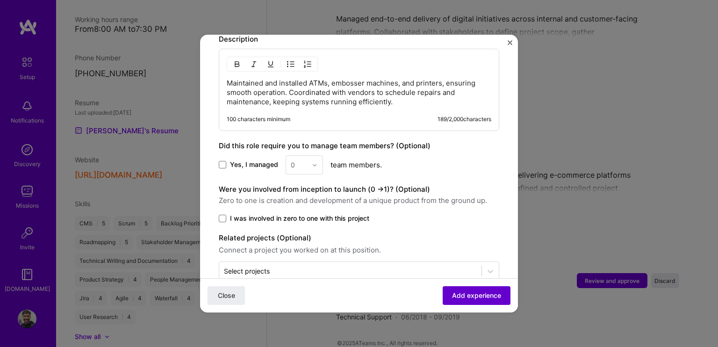
click at [452, 297] on span "Add experience" at bounding box center [476, 295] width 49 height 9
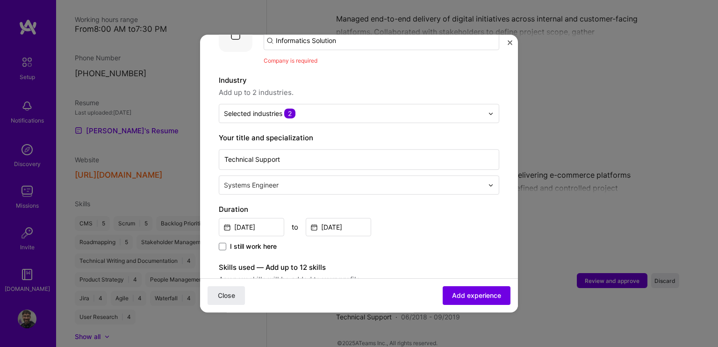
scroll to position [93, 0]
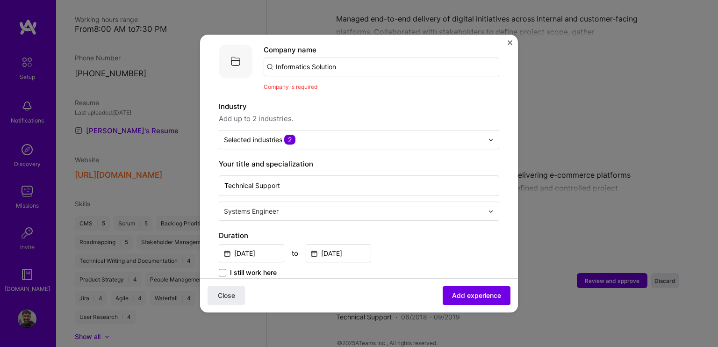
drag, startPoint x: 311, startPoint y: 59, endPoint x: 318, endPoint y: 58, distance: 7.2
click at [311, 59] on input "Informatics Solution" at bounding box center [382, 66] width 236 height 19
drag, startPoint x: 341, startPoint y: 56, endPoint x: 203, endPoint y: 45, distance: 137.9
click at [338, 57] on input "Informatics Solution" at bounding box center [382, 66] width 236 height 19
click at [284, 61] on input "Informatics Solution" at bounding box center [382, 66] width 236 height 19
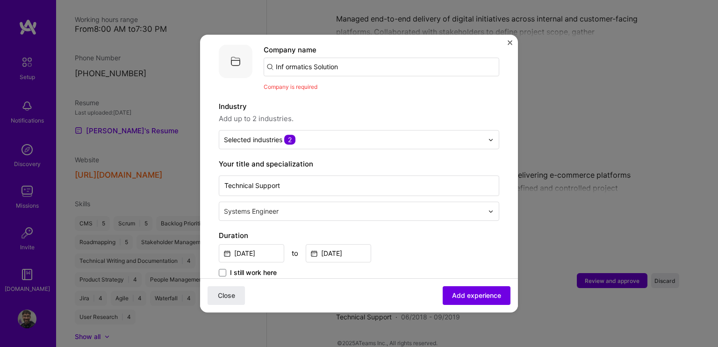
type input "Informatics Solution"
click at [320, 85] on div "Informatics Solution" at bounding box center [354, 93] width 76 height 16
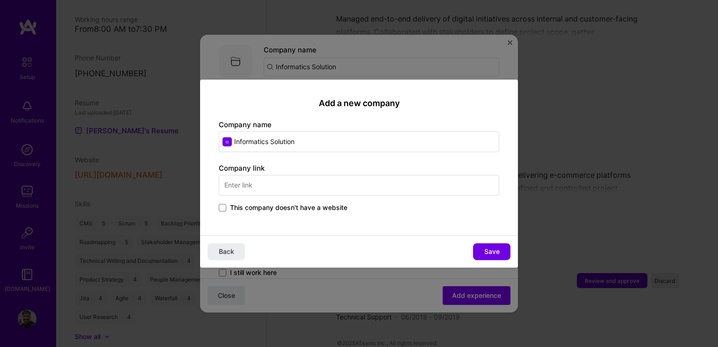
drag, startPoint x: 245, startPoint y: 185, endPoint x: 494, endPoint y: 26, distance: 295.4
click at [245, 185] on input "text" at bounding box center [359, 185] width 280 height 21
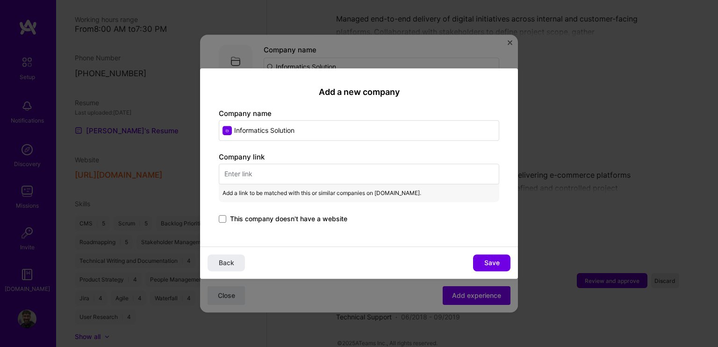
paste input "https://www.informaticssolution.com/"
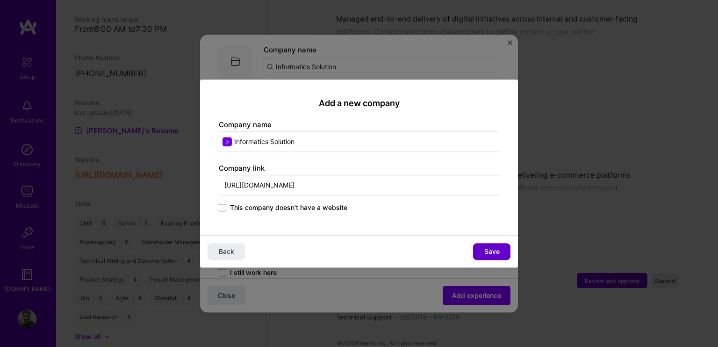
type input "https://www.informaticssolution.com/"
click at [490, 253] on span "Save" at bounding box center [491, 251] width 15 height 9
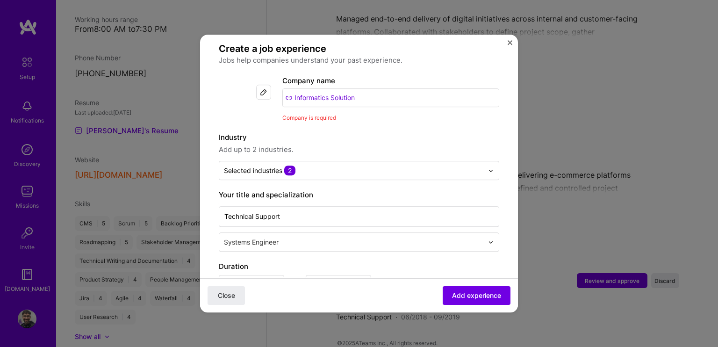
scroll to position [0, 0]
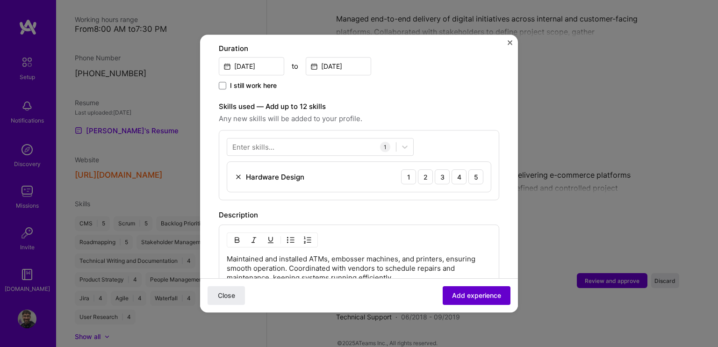
click at [454, 301] on button "Add experience" at bounding box center [477, 295] width 68 height 19
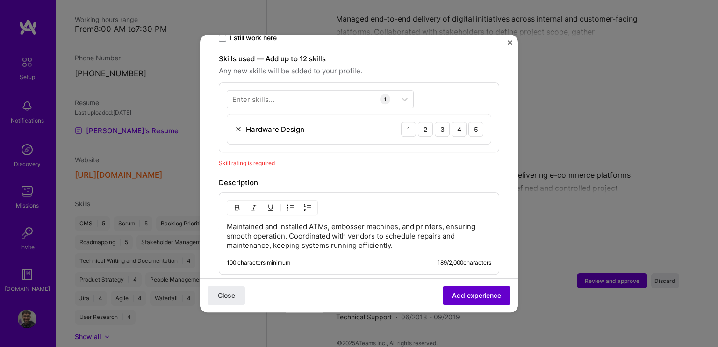
scroll to position [323, 0]
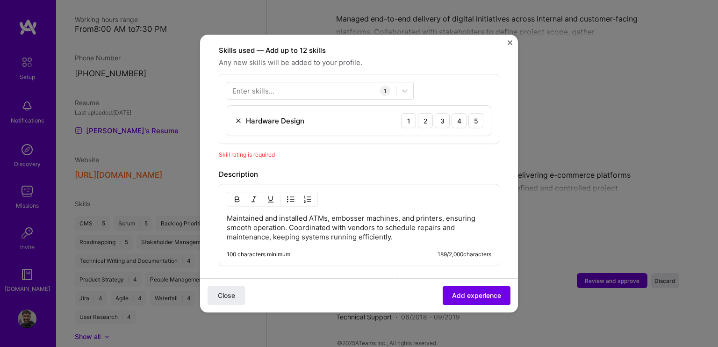
click at [444, 113] on div "1 2 3 4 5" at bounding box center [442, 120] width 82 height 15
click at [439, 113] on div "3" at bounding box center [442, 120] width 15 height 15
click at [452, 114] on div "4" at bounding box center [459, 120] width 15 height 15
click at [467, 287] on button "Add experience" at bounding box center [477, 295] width 68 height 19
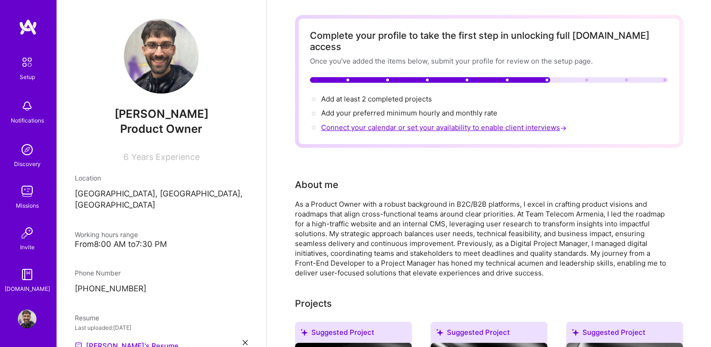
scroll to position [0, 0]
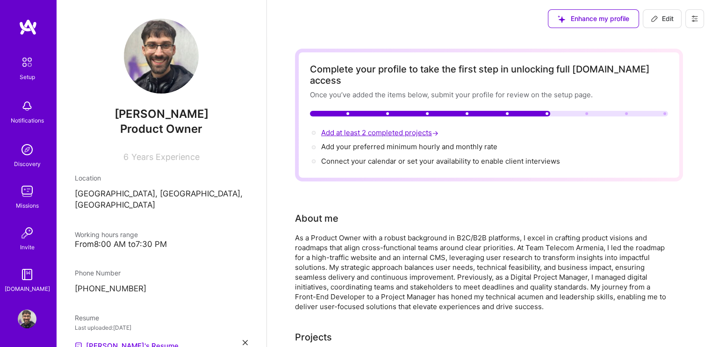
click at [340, 128] on span "Add at least 2 completed projects →" at bounding box center [380, 132] width 119 height 9
select select "AM"
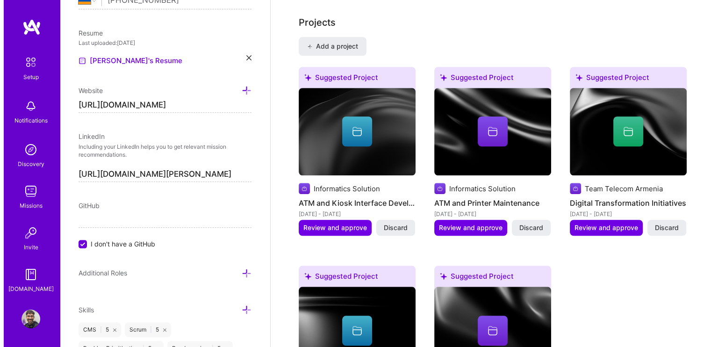
scroll to position [751, 0]
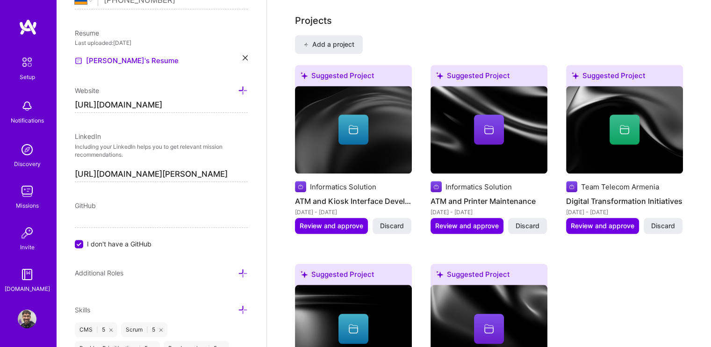
click at [342, 148] on img at bounding box center [353, 130] width 117 height 88
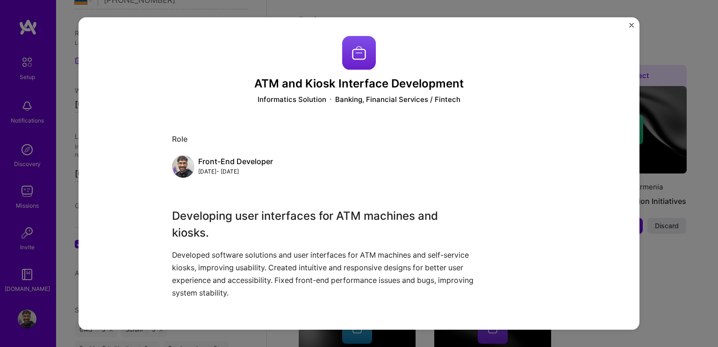
click at [492, 7] on div "ATM and Kiosk Interface Development Informatics Solution Banking, Financial Ser…" at bounding box center [359, 173] width 718 height 347
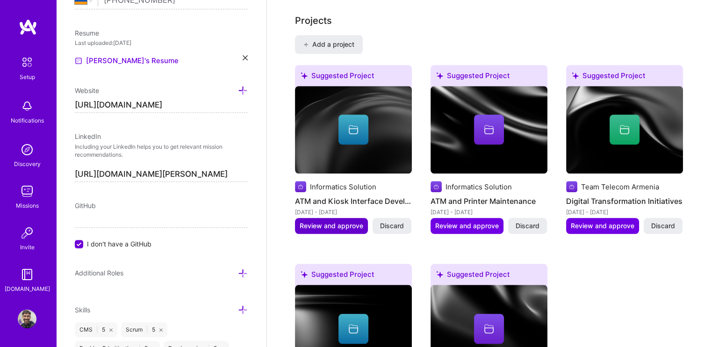
click at [316, 221] on span "Review and approve" at bounding box center [332, 225] width 64 height 9
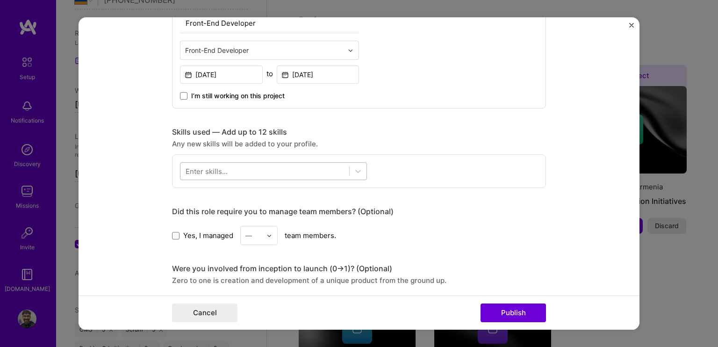
scroll to position [374, 0]
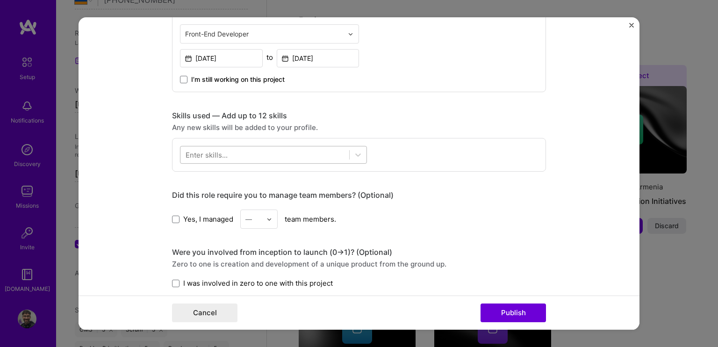
click at [221, 147] on div at bounding box center [264, 154] width 169 height 15
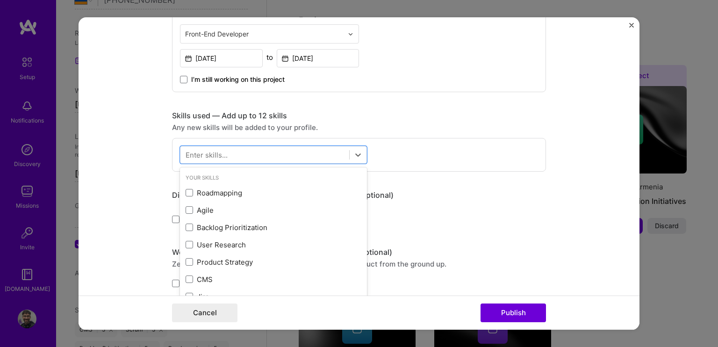
click at [213, 157] on div "Enter skills..." at bounding box center [207, 155] width 42 height 10
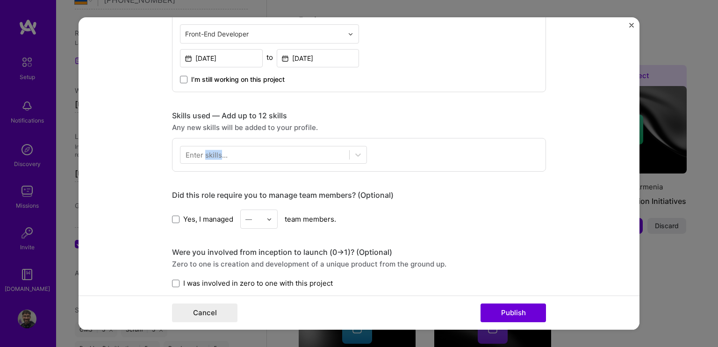
click at [213, 157] on div "Enter skills..." at bounding box center [207, 155] width 42 height 10
click at [129, 183] on form "Editing suggested project This project is suggested based on your LinkedIn, res…" at bounding box center [359, 173] width 561 height 312
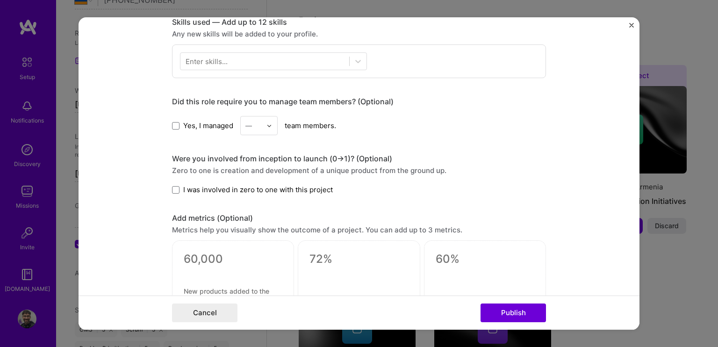
scroll to position [467, 0]
click at [183, 190] on span "I was involved in zero to one with this project" at bounding box center [258, 190] width 150 height 10
click at [0, 0] on input "I was involved in zero to one with this project" at bounding box center [0, 0] width 0 height 0
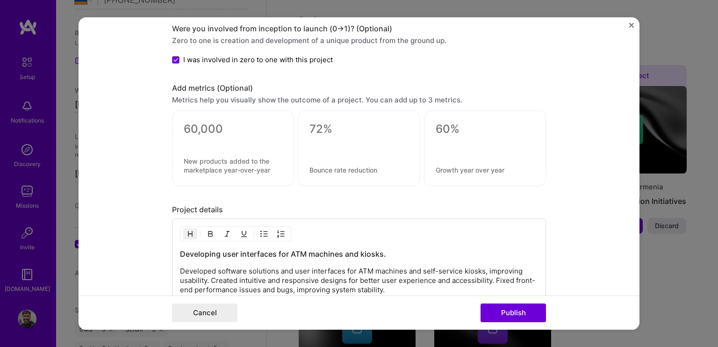
scroll to position [608, 0]
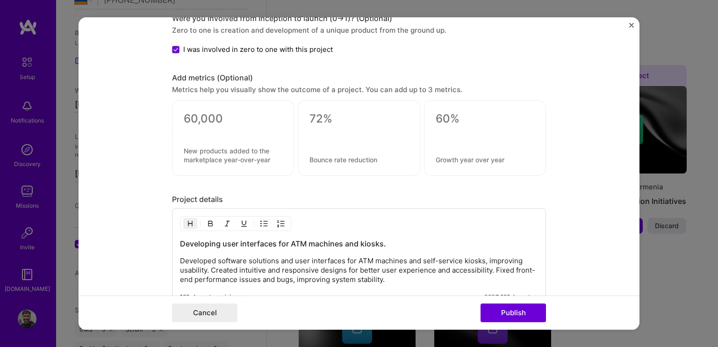
drag, startPoint x: 199, startPoint y: 140, endPoint x: 200, endPoint y: 117, distance: 23.4
click at [200, 136] on div at bounding box center [233, 139] width 122 height 76
click at [200, 115] on textarea at bounding box center [233, 119] width 99 height 14
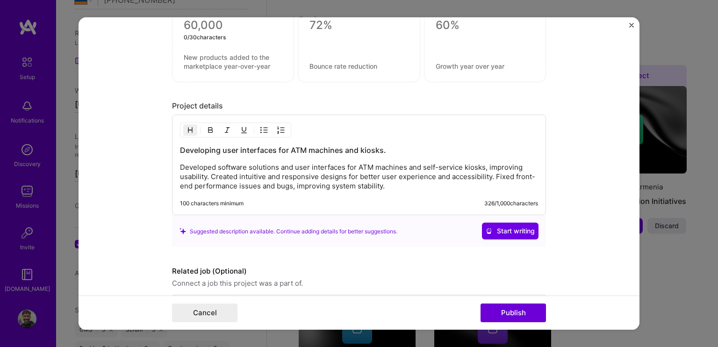
click at [197, 151] on h3 "Developing user interfaces for ATM machines and kiosks." at bounding box center [359, 150] width 358 height 10
click at [297, 157] on div "Developing user interfaces for ATM machines and kiosks. Developed software solu…" at bounding box center [359, 168] width 358 height 46
click at [273, 170] on p "Developed software solutions and user interfaces for ATM machines and self-serv…" at bounding box center [359, 177] width 358 height 28
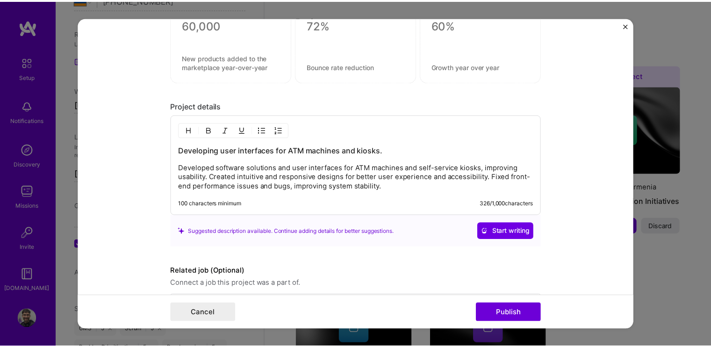
scroll to position [735, 0]
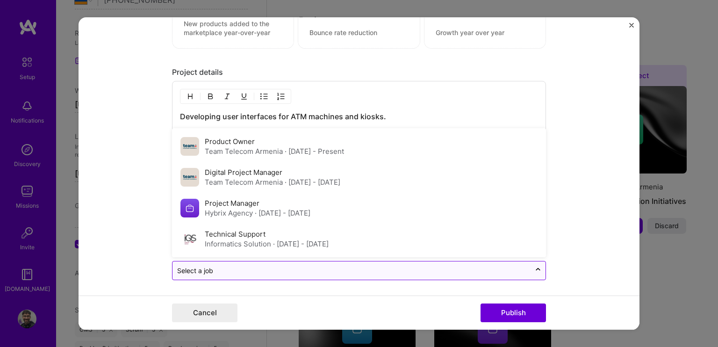
click at [213, 267] on input "text" at bounding box center [351, 271] width 349 height 10
click at [127, 217] on form "Editing suggested project This project is suggested based on your LinkedIn, res…" at bounding box center [359, 173] width 561 height 312
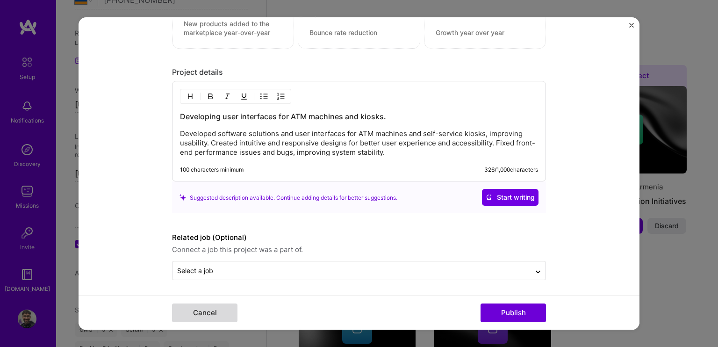
click at [192, 306] on button "Cancel" at bounding box center [204, 312] width 65 height 19
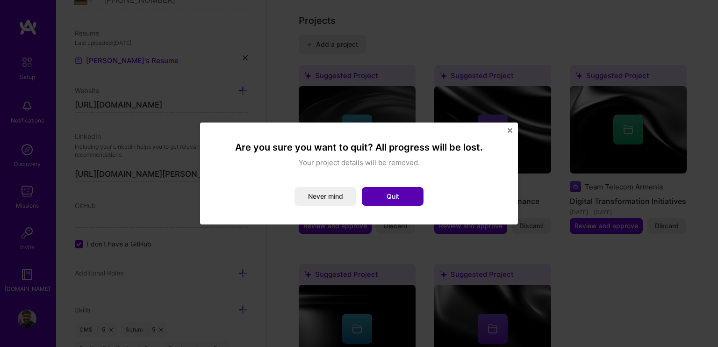
click at [379, 199] on button "Quit" at bounding box center [393, 196] width 62 height 19
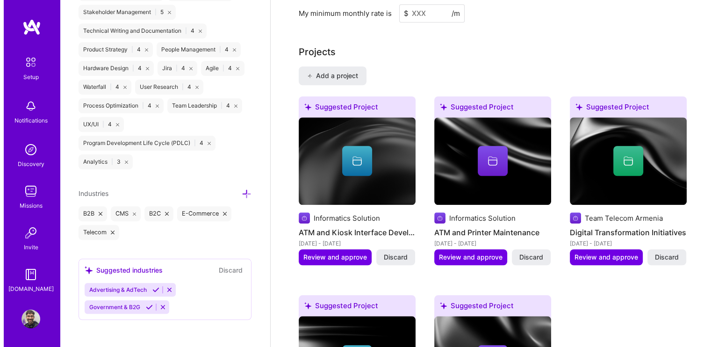
scroll to position [795, 0]
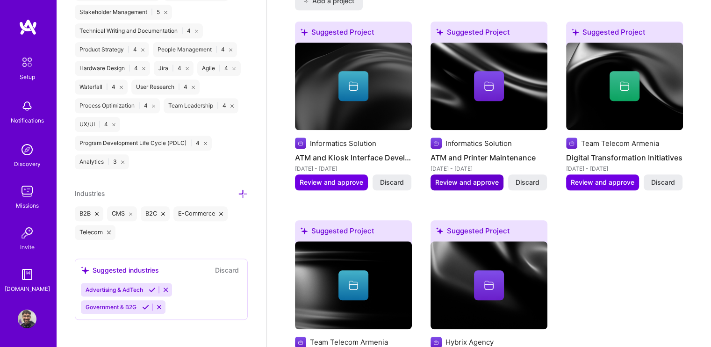
click at [456, 178] on span "Review and approve" at bounding box center [467, 182] width 64 height 9
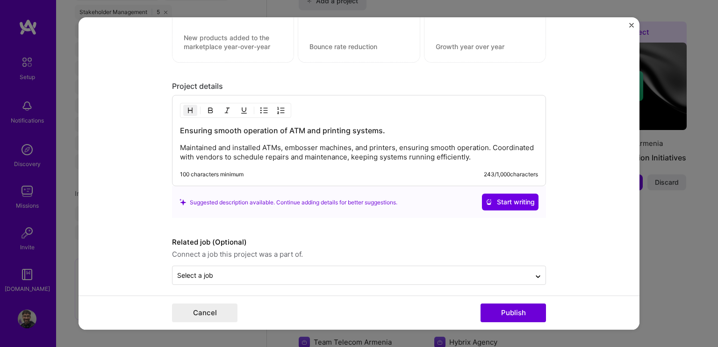
scroll to position [725, 0]
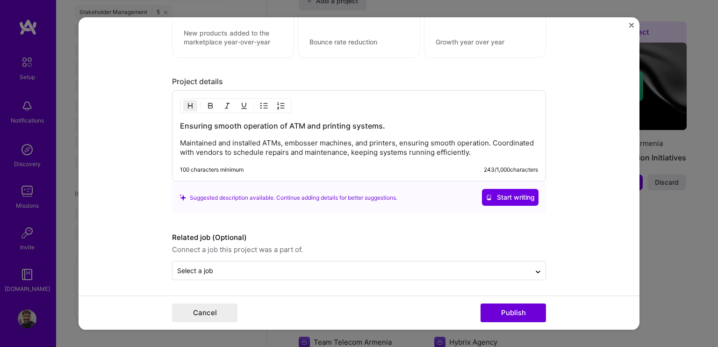
drag, startPoint x: 213, startPoint y: 254, endPoint x: 217, endPoint y: 258, distance: 5.0
click at [216, 258] on div "Related job (Optional) Connect a job this project was a part of. Select a job" at bounding box center [359, 256] width 374 height 48
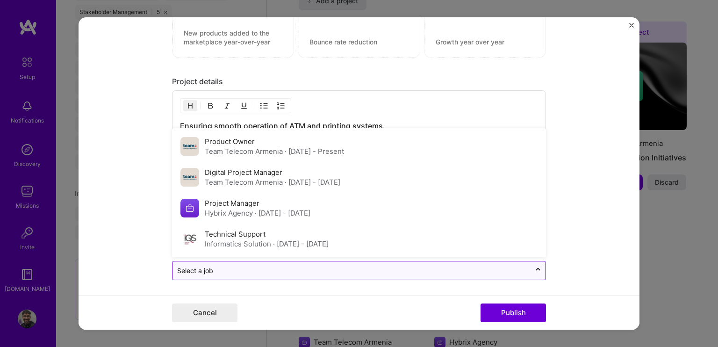
click at [220, 262] on div "Select a job" at bounding box center [351, 271] width 358 height 18
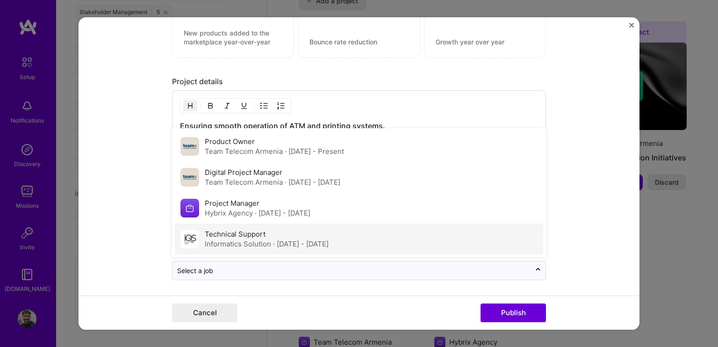
click at [231, 230] on label "Technical Support" at bounding box center [235, 234] width 61 height 9
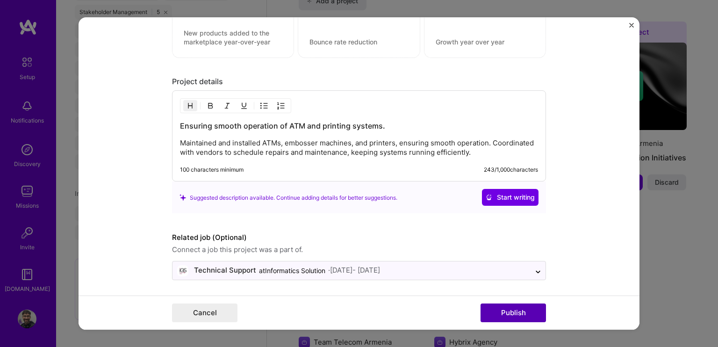
click at [520, 315] on button "Publish" at bounding box center [513, 312] width 65 height 19
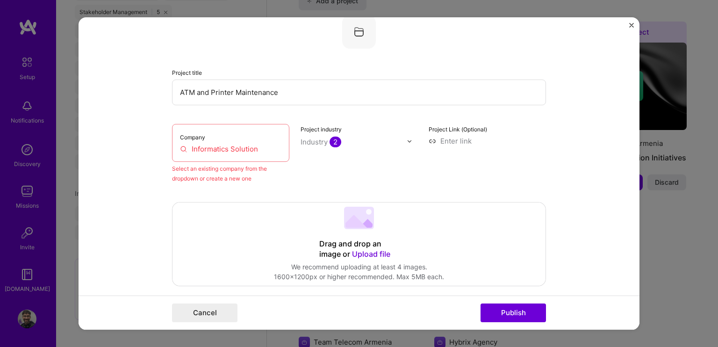
scroll to position [61, 0]
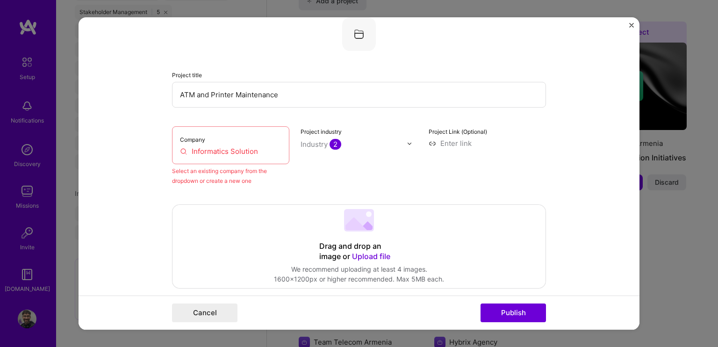
click at [211, 151] on input "Informatics Solution" at bounding box center [230, 151] width 101 height 10
drag, startPoint x: 251, startPoint y: 156, endPoint x: 269, endPoint y: 155, distance: 18.3
click at [253, 156] on div "Company Informatics Solution" at bounding box center [230, 145] width 117 height 38
click at [269, 155] on input "Informatics Solution" at bounding box center [230, 151] width 101 height 10
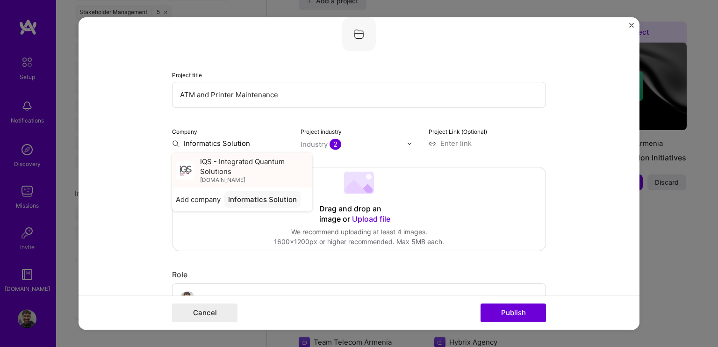
click at [242, 166] on span "IQS - Integrated Quantum Solutions" at bounding box center [254, 167] width 108 height 20
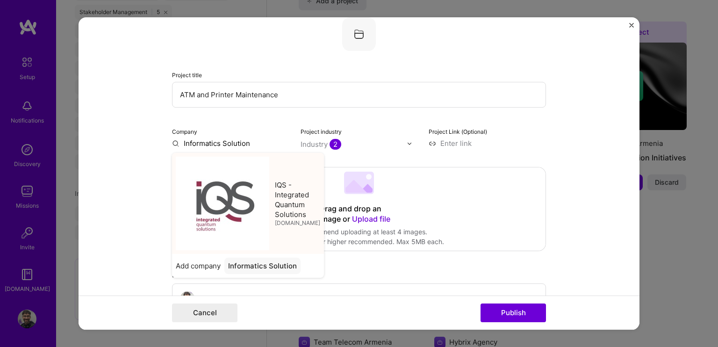
type input "IQS - Integrated Quantum Solutions"
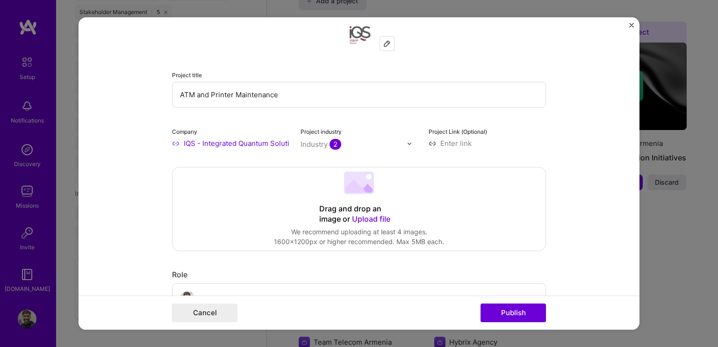
click at [461, 146] on input at bounding box center [487, 143] width 117 height 10
click at [514, 306] on button "Publish" at bounding box center [513, 312] width 65 height 19
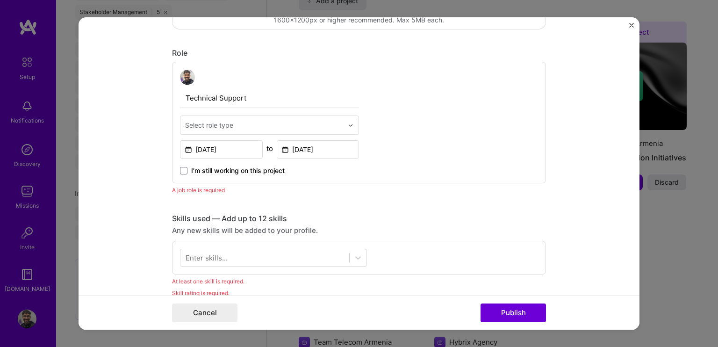
scroll to position [266, 0]
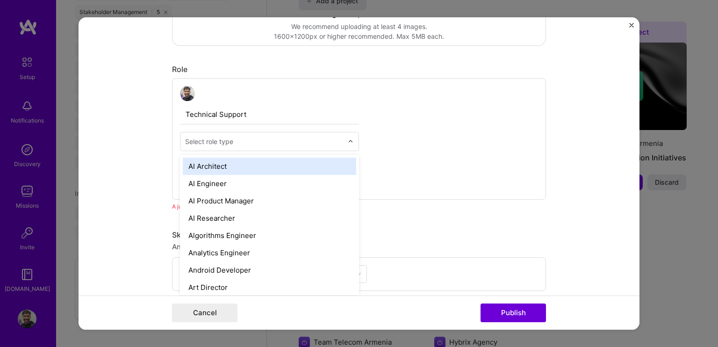
click at [200, 141] on div "Select role type" at bounding box center [209, 141] width 48 height 10
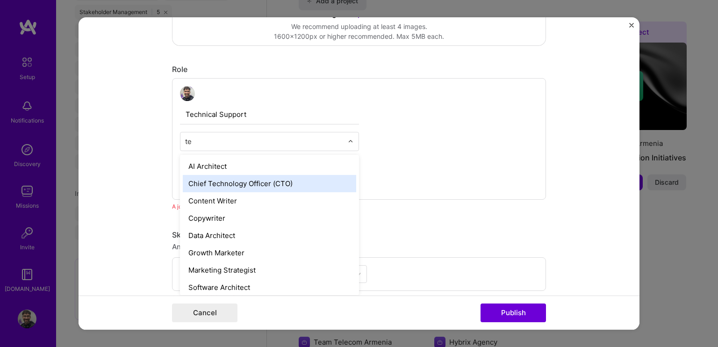
type input "t"
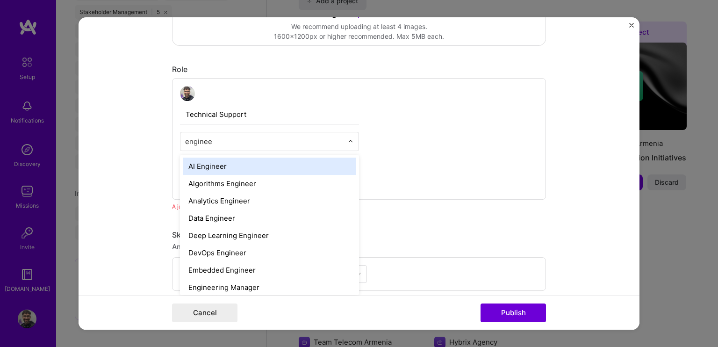
type input "engineer"
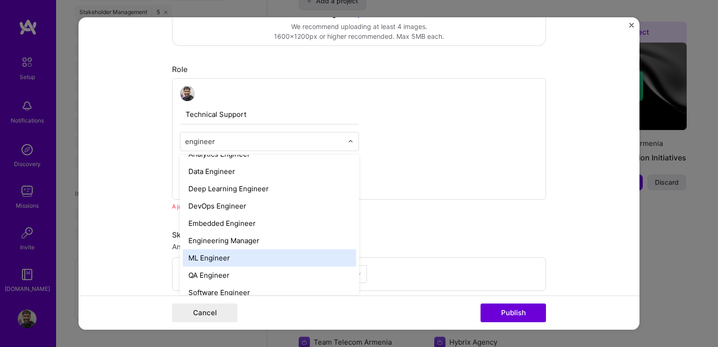
scroll to position [90, 0]
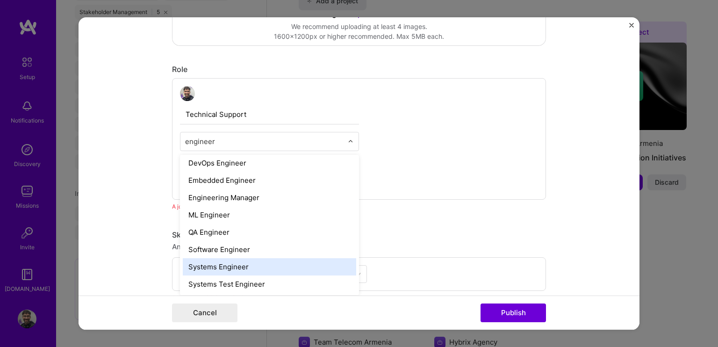
click at [230, 263] on div "Systems Engineer" at bounding box center [269, 266] width 173 height 17
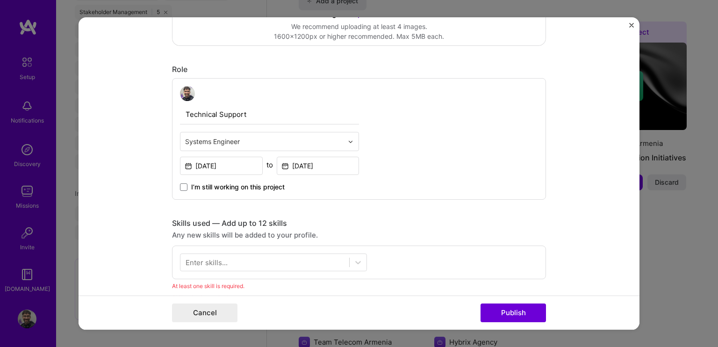
click at [114, 182] on form "Editing suggested project This project is suggested based on your LinkedIn, res…" at bounding box center [359, 173] width 561 height 312
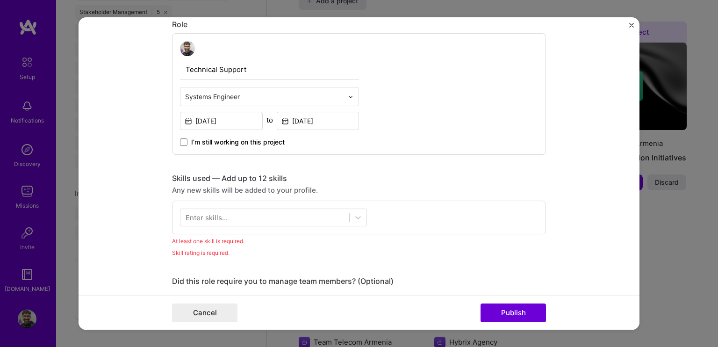
scroll to position [313, 0]
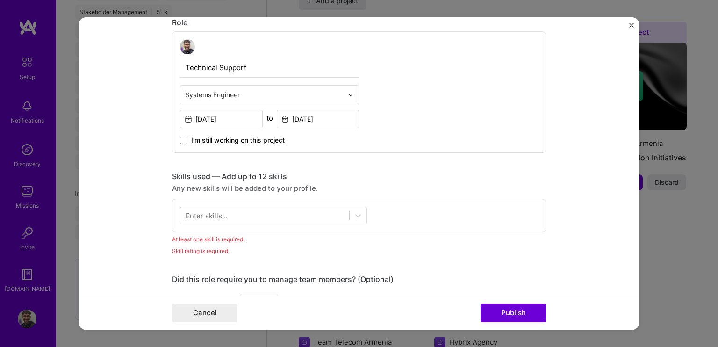
click at [195, 218] on div "Enter skills..." at bounding box center [207, 216] width 42 height 10
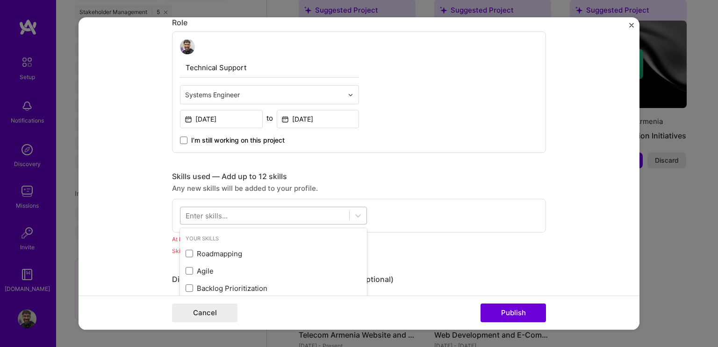
scroll to position [819, 0]
click at [127, 224] on form "Editing suggested project This project is suggested based on your LinkedIn, res…" at bounding box center [359, 173] width 561 height 312
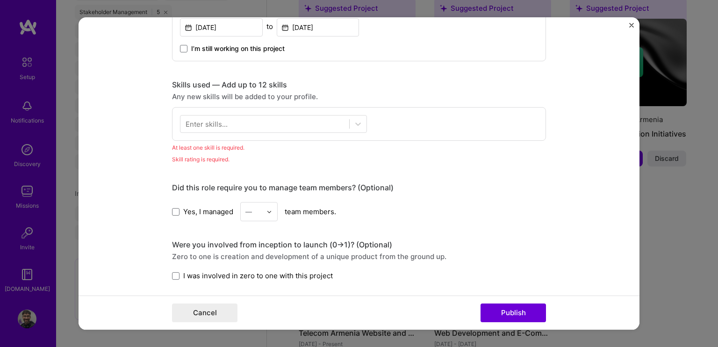
scroll to position [407, 0]
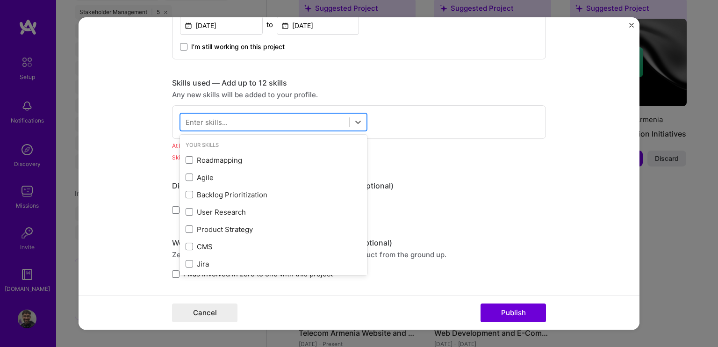
click at [237, 125] on div at bounding box center [264, 122] width 169 height 15
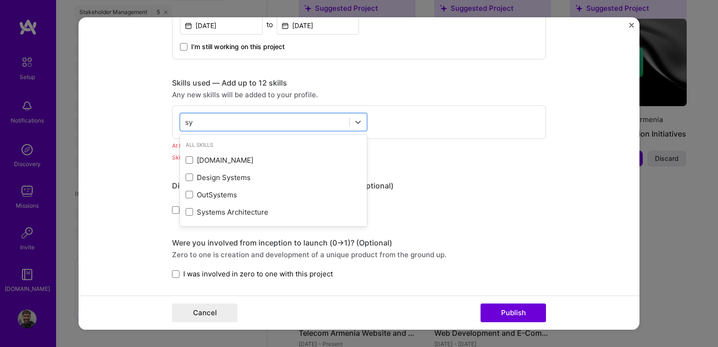
scroll to position [0, 0]
type input "s"
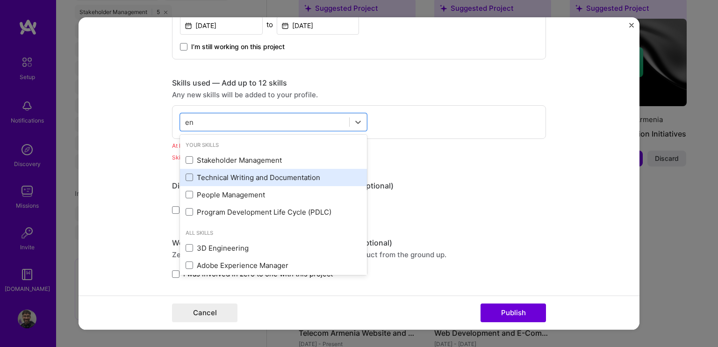
type input "e"
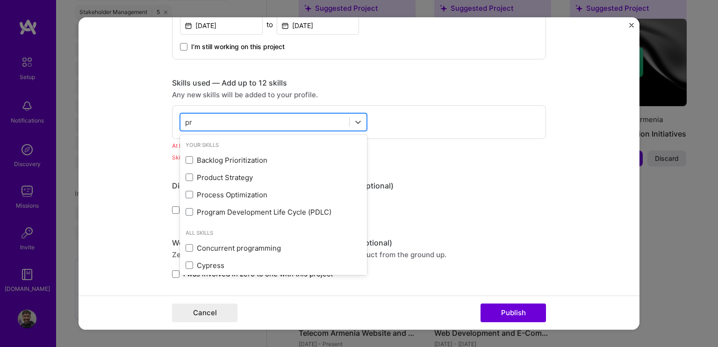
type input "p"
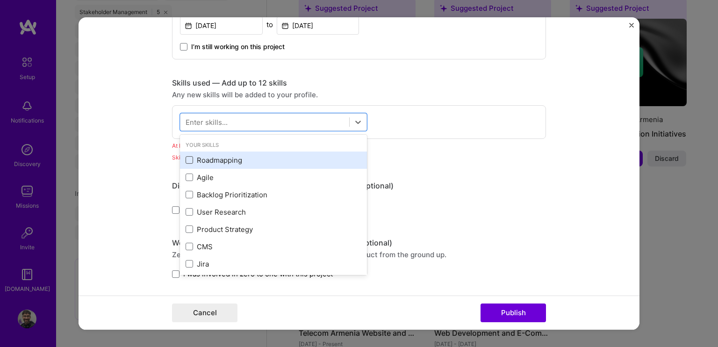
click at [187, 159] on span at bounding box center [189, 159] width 7 height 7
click at [0, 0] on input "checkbox" at bounding box center [0, 0] width 0 height 0
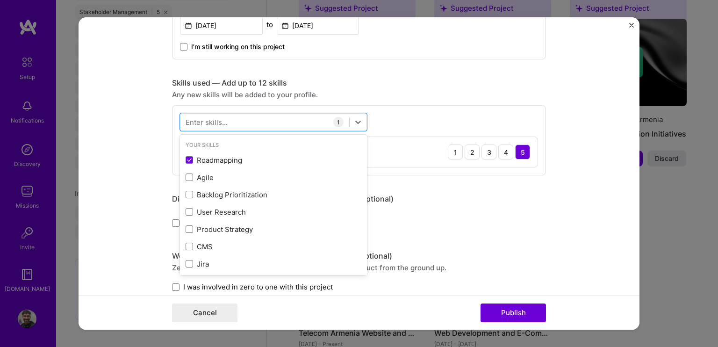
click at [140, 177] on form "Editing suggested project This project is suggested based on your LinkedIn, res…" at bounding box center [359, 173] width 561 height 312
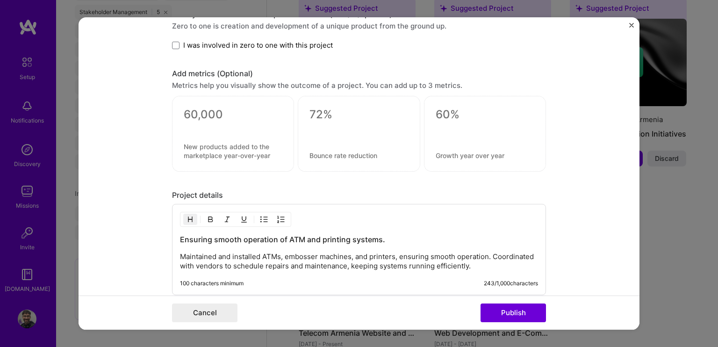
scroll to position [630, 0]
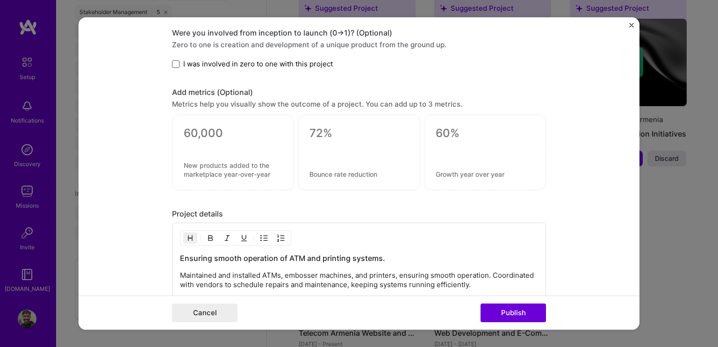
click at [174, 65] on span at bounding box center [175, 63] width 7 height 7
click at [0, 0] on input "I was involved in zero to one with this project" at bounding box center [0, 0] width 0 height 0
click at [173, 62] on icon at bounding box center [175, 64] width 5 height 4
click at [0, 0] on input "I was involved in zero to one with this project" at bounding box center [0, 0] width 0 height 0
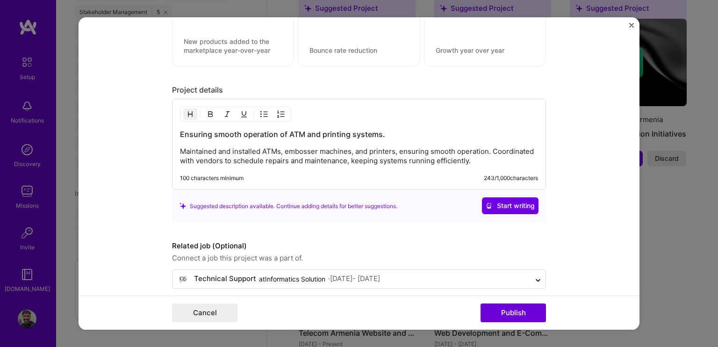
scroll to position [761, 0]
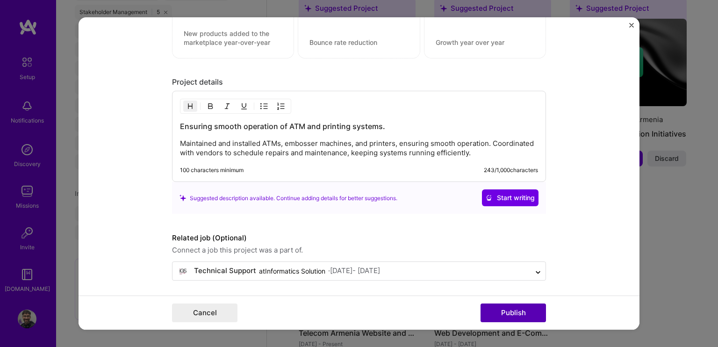
click at [515, 311] on button "Publish" at bounding box center [513, 312] width 65 height 19
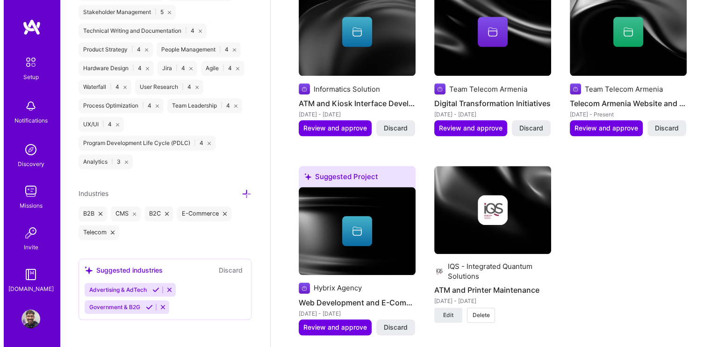
scroll to position [865, 0]
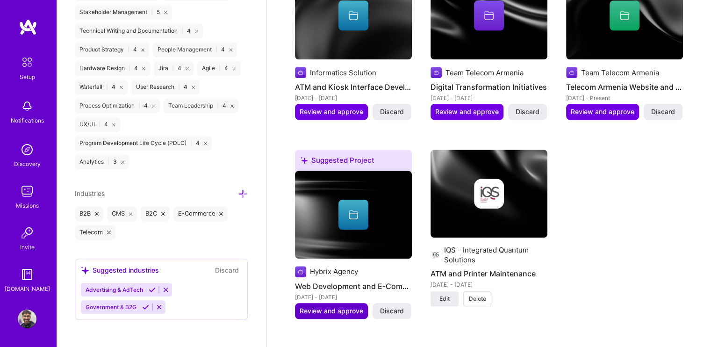
click at [318, 306] on span "Review and approve" at bounding box center [332, 310] width 64 height 9
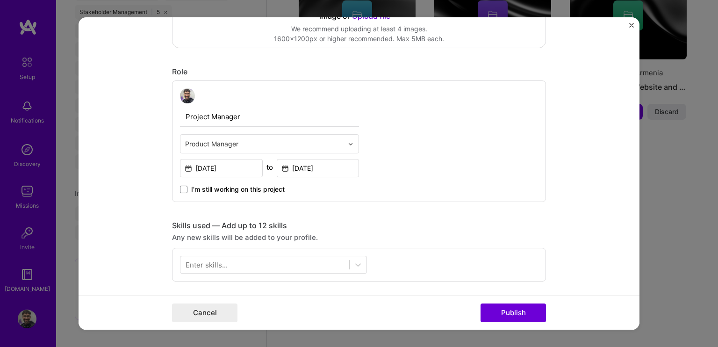
scroll to position [280, 0]
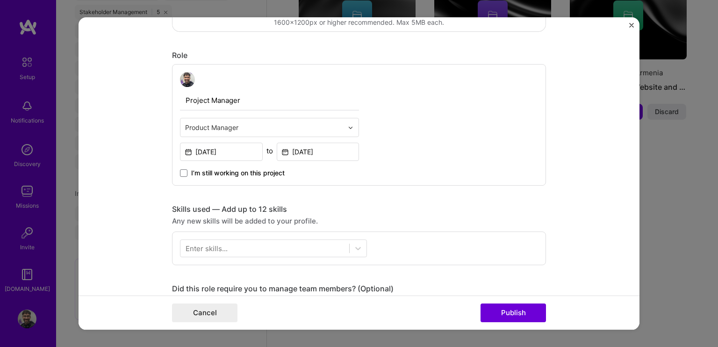
click at [225, 128] on input "text" at bounding box center [264, 127] width 158 height 10
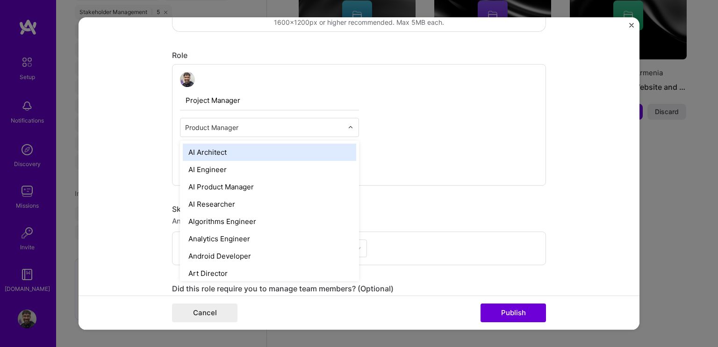
click at [240, 127] on input "text" at bounding box center [264, 127] width 158 height 10
click at [102, 136] on form "Editing suggested project This project is suggested based on your LinkedIn, res…" at bounding box center [359, 173] width 561 height 312
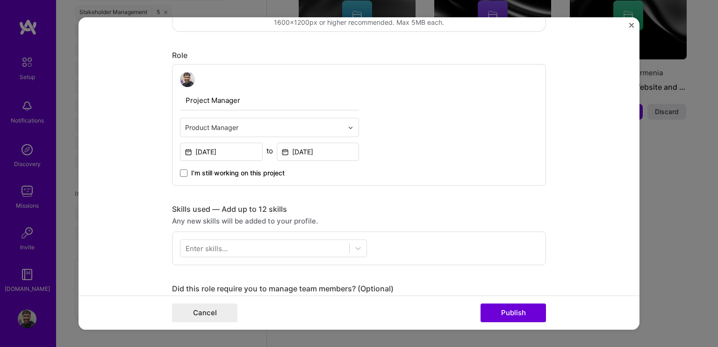
click at [234, 108] on input "Project Manager" at bounding box center [269, 101] width 179 height 20
click at [237, 122] on div at bounding box center [264, 128] width 158 height 12
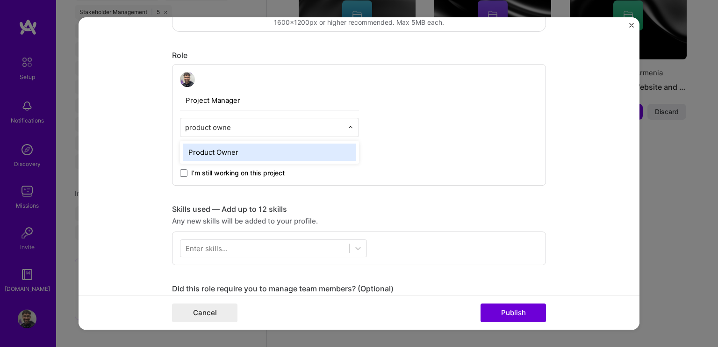
type input "product owner"
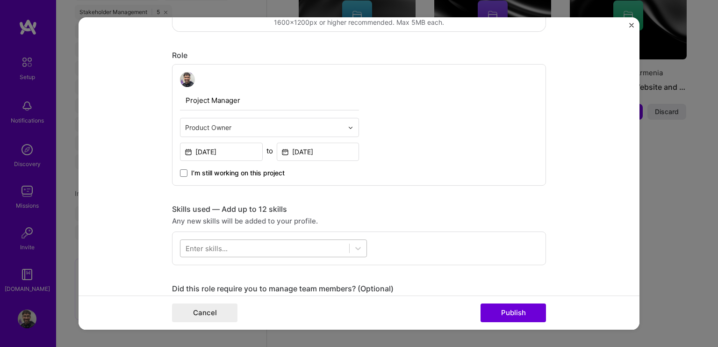
scroll to position [374, 0]
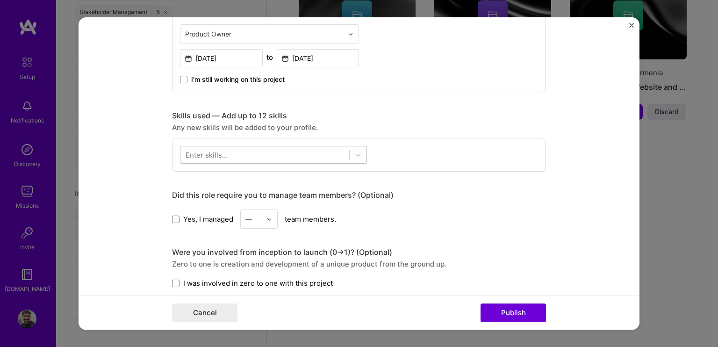
click at [220, 148] on div at bounding box center [264, 154] width 169 height 15
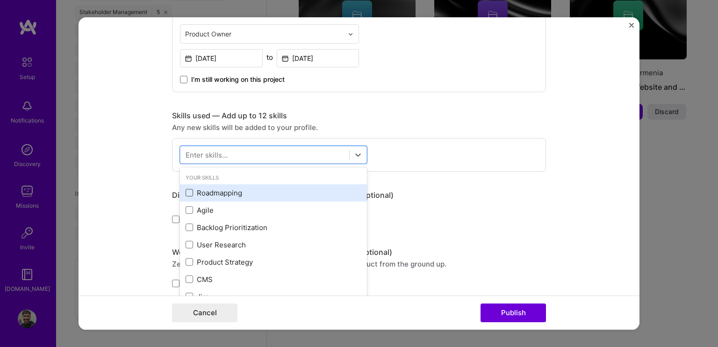
click at [186, 191] on span at bounding box center [189, 192] width 7 height 7
click at [0, 0] on input "checkbox" at bounding box center [0, 0] width 0 height 0
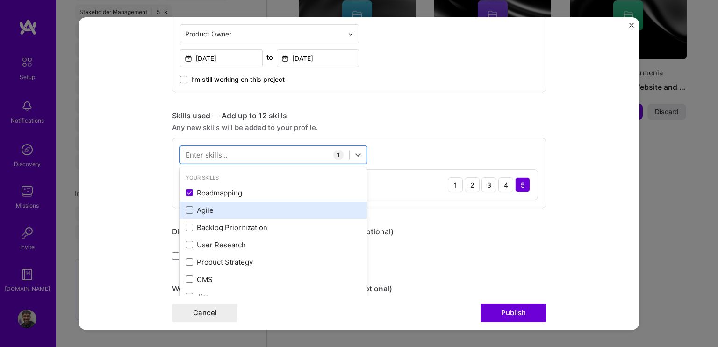
click at [186, 214] on div "Agile" at bounding box center [274, 210] width 176 height 10
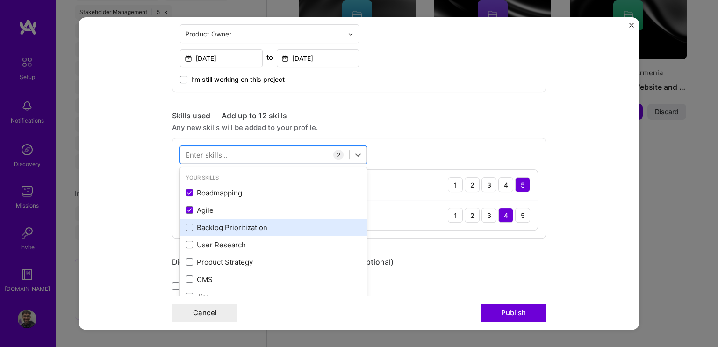
click at [186, 230] on div "Backlog Prioritization" at bounding box center [274, 228] width 176 height 10
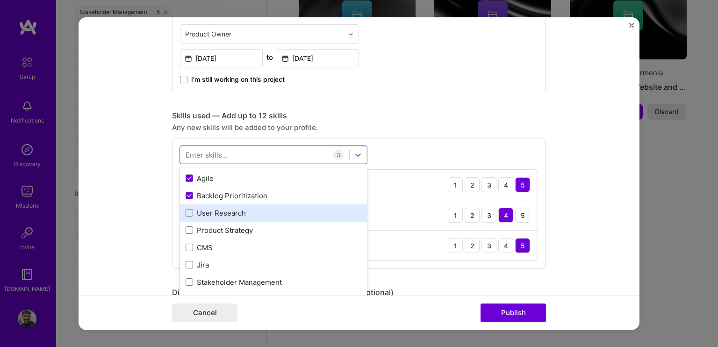
scroll to position [47, 0]
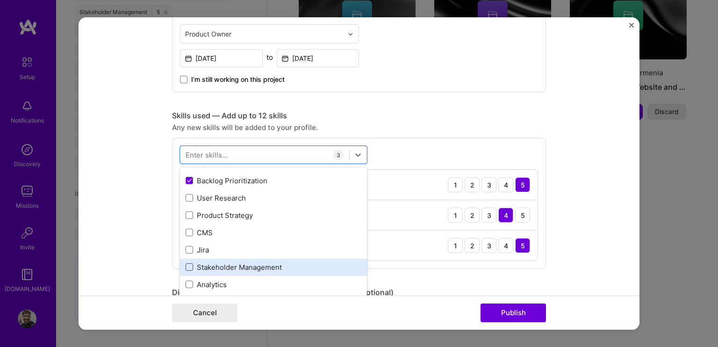
click at [186, 264] on span at bounding box center [189, 266] width 7 height 7
click at [0, 0] on input "checkbox" at bounding box center [0, 0] width 0 height 0
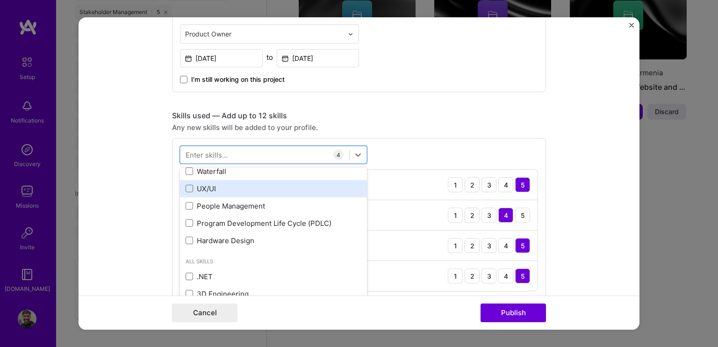
scroll to position [234, 0]
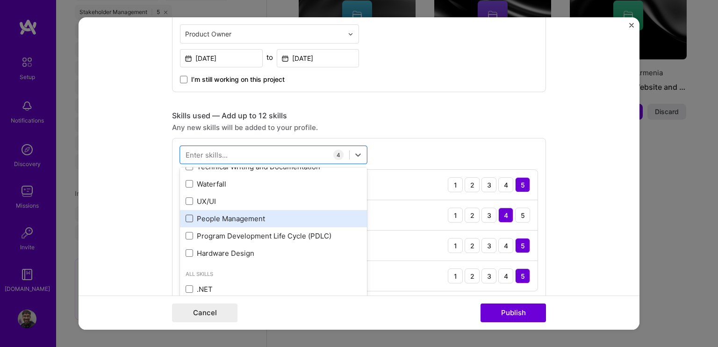
click at [186, 219] on span at bounding box center [189, 218] width 7 height 7
click at [0, 0] on input "checkbox" at bounding box center [0, 0] width 0 height 0
click at [122, 256] on form "Editing suggested project This project is suggested based on your LinkedIn, res…" at bounding box center [359, 173] width 561 height 312
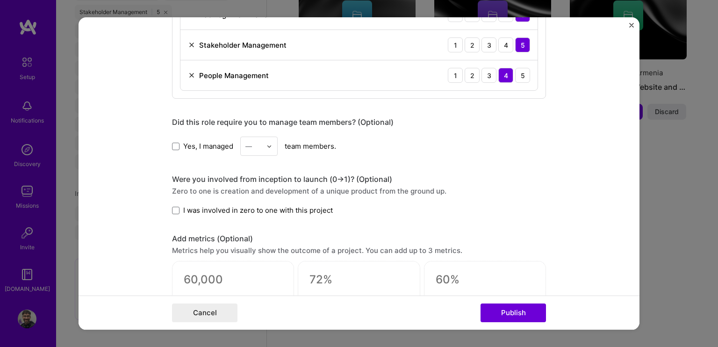
scroll to position [608, 0]
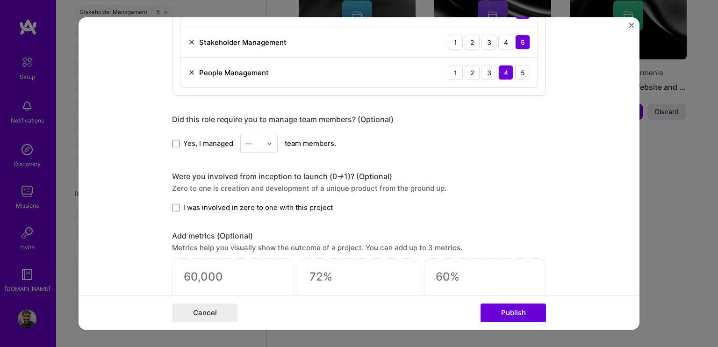
click at [172, 140] on span at bounding box center [175, 143] width 7 height 7
click at [0, 0] on input "Yes, I managed" at bounding box center [0, 0] width 0 height 0
click at [258, 140] on input "text" at bounding box center [253, 143] width 16 height 10
click at [247, 205] on div "3" at bounding box center [259, 202] width 32 height 17
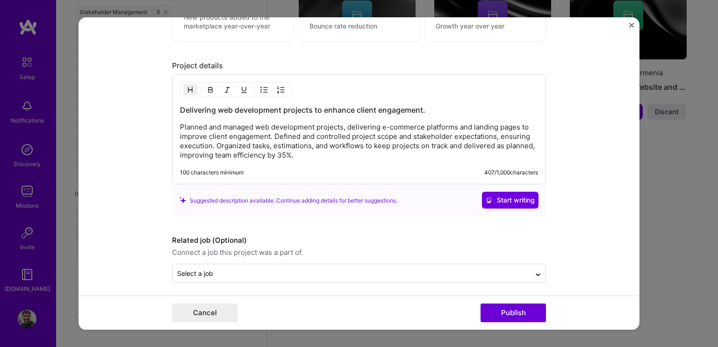
scroll to position [901, 0]
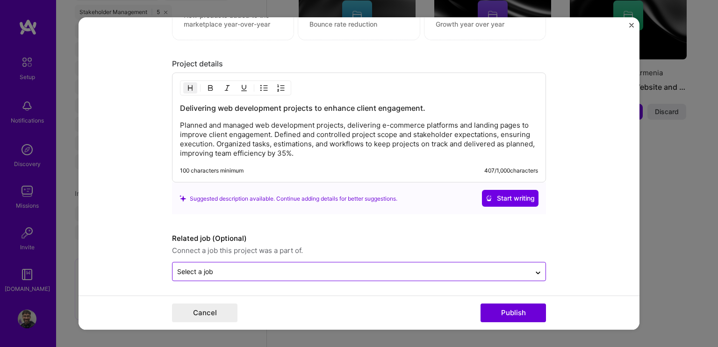
click at [250, 267] on input "text" at bounding box center [351, 272] width 349 height 10
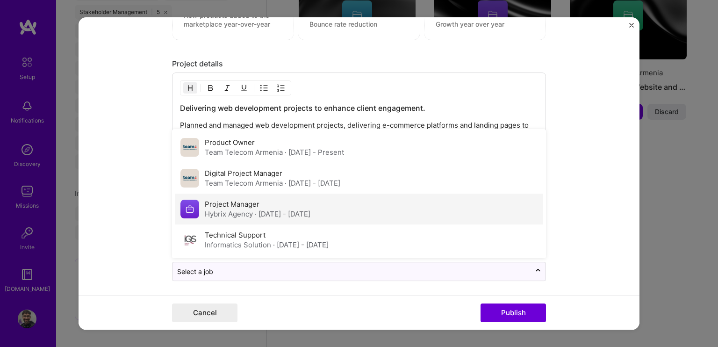
click at [226, 202] on label "Project Manager" at bounding box center [232, 204] width 55 height 9
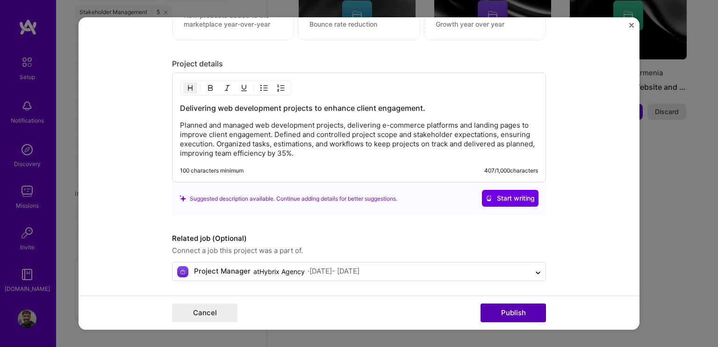
click at [509, 316] on button "Publish" at bounding box center [513, 312] width 65 height 19
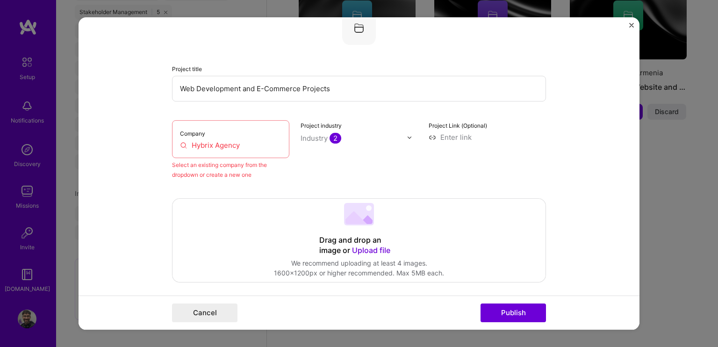
scroll to position [61, 0]
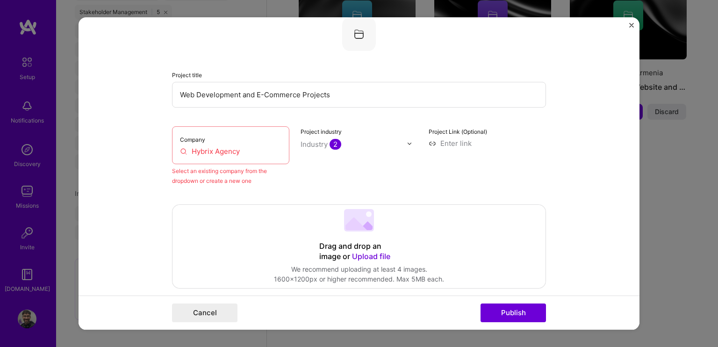
drag, startPoint x: 219, startPoint y: 130, endPoint x: 221, endPoint y: 140, distance: 10.1
click at [220, 136] on div "Company Hybrix Agency" at bounding box center [230, 145] width 117 height 38
click at [225, 149] on input "Hybrix Agency" at bounding box center [230, 151] width 101 height 10
drag, startPoint x: 234, startPoint y: 150, endPoint x: 224, endPoint y: 150, distance: 9.3
click at [230, 150] on input "Hybrix Agency" at bounding box center [230, 151] width 101 height 10
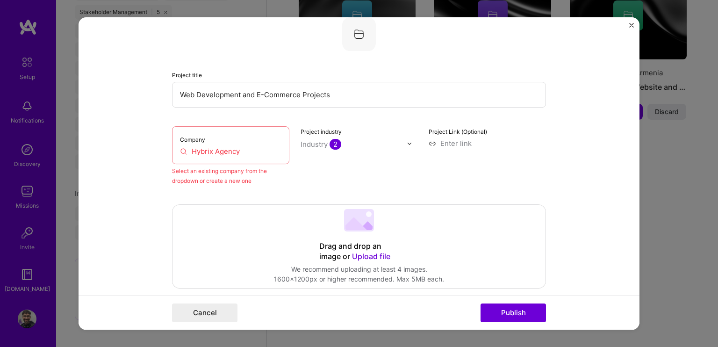
click at [213, 151] on input "Hybrix Agency" at bounding box center [230, 151] width 101 height 10
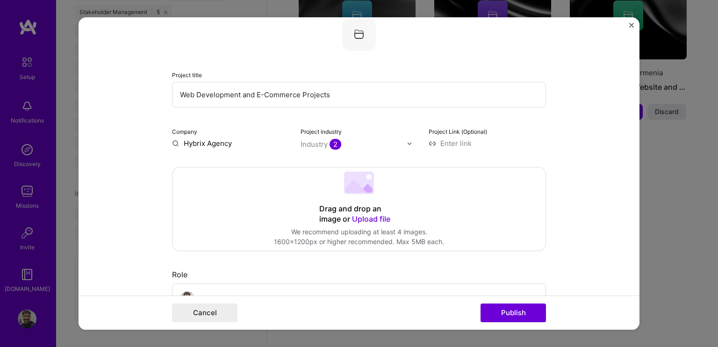
click at [201, 138] on input "Hybrix Agency" at bounding box center [230, 143] width 117 height 10
click at [228, 142] on input "Hybrix Agency" at bounding box center [230, 143] width 117 height 10
click at [246, 141] on input "Hybrix Agency" at bounding box center [230, 143] width 117 height 10
click at [513, 300] on div "Cancel Publish" at bounding box center [359, 312] width 561 height 34
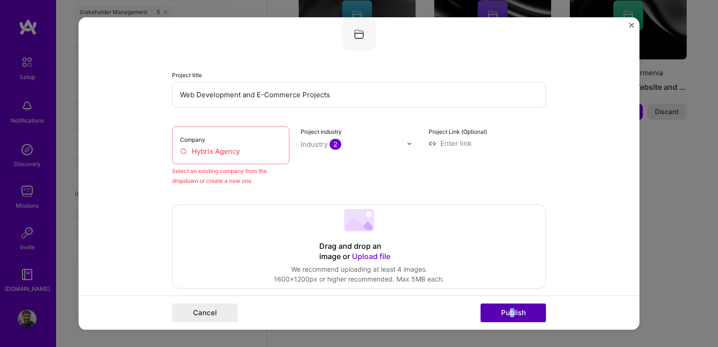
click at [520, 309] on button "Publish" at bounding box center [513, 312] width 65 height 19
click at [218, 147] on input "Hybrix Agency" at bounding box center [230, 151] width 101 height 10
click at [215, 147] on input "Hybrix Agency" at bounding box center [230, 151] width 101 height 10
click at [220, 146] on input "Hybrix Agency" at bounding box center [230, 151] width 101 height 10
drag, startPoint x: 272, startPoint y: 140, endPoint x: 193, endPoint y: 151, distance: 79.7
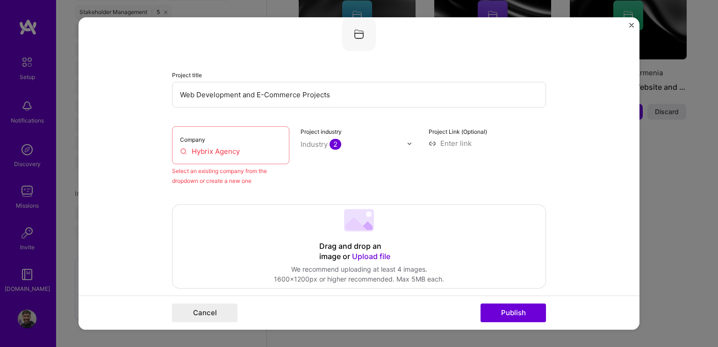
click at [191, 151] on div "Company Hybrix Agency" at bounding box center [230, 145] width 117 height 38
drag, startPoint x: 225, startPoint y: 143, endPoint x: 241, endPoint y: 143, distance: 16.4
click at [226, 143] on div "Company Hybrix Agency" at bounding box center [230, 145] width 117 height 38
drag, startPoint x: 244, startPoint y: 149, endPoint x: 180, endPoint y: 150, distance: 64.0
click at [180, 150] on input "Hybrix Agency" at bounding box center [230, 151] width 101 height 10
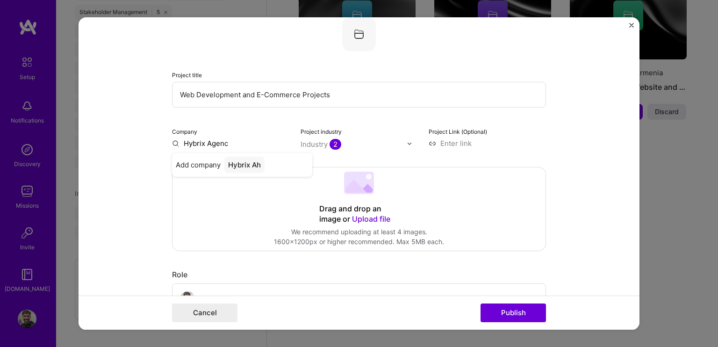
type input "Hybrix Agency"
click at [218, 162] on div "Add company Hybrix Agency" at bounding box center [242, 165] width 140 height 24
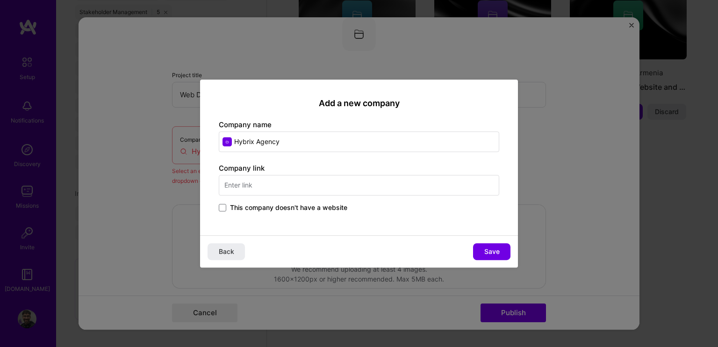
click at [230, 201] on div "Company link This company doesn't have a website" at bounding box center [359, 188] width 280 height 50
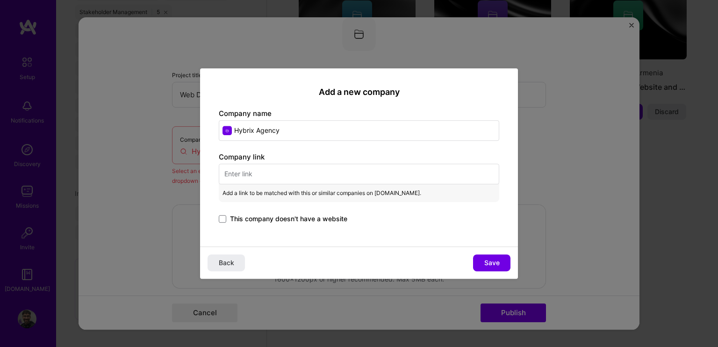
click at [222, 201] on div "Add a link to be matched with this or similar companies on A.Team." at bounding box center [359, 191] width 280 height 22
click at [222, 215] on span at bounding box center [222, 218] width 7 height 7
click at [0, 0] on input "This company doesn't have a website" at bounding box center [0, 0] width 0 height 0
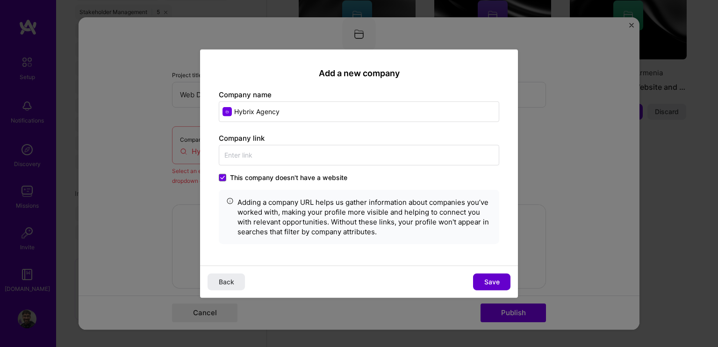
click at [495, 280] on span "Save" at bounding box center [491, 281] width 15 height 9
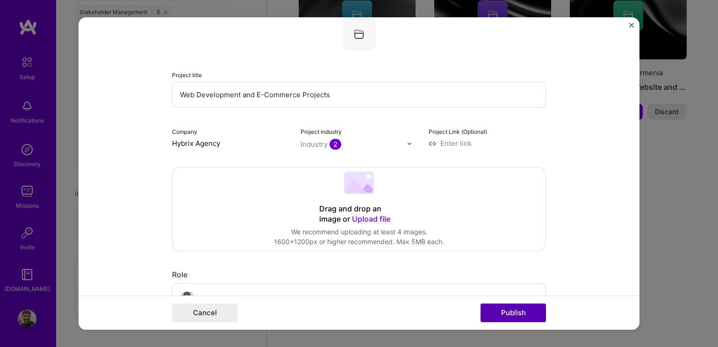
click at [496, 316] on button "Publish" at bounding box center [513, 312] width 65 height 19
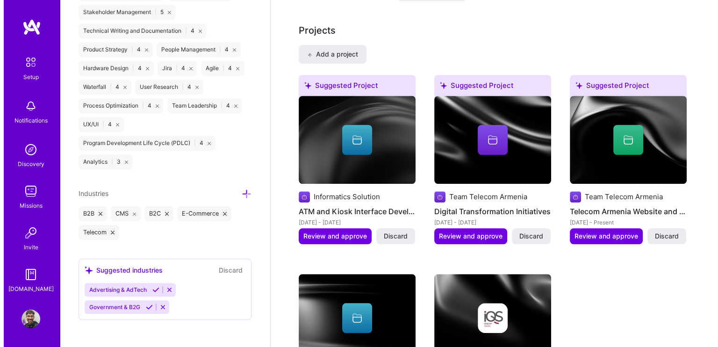
scroll to position [725, 0]
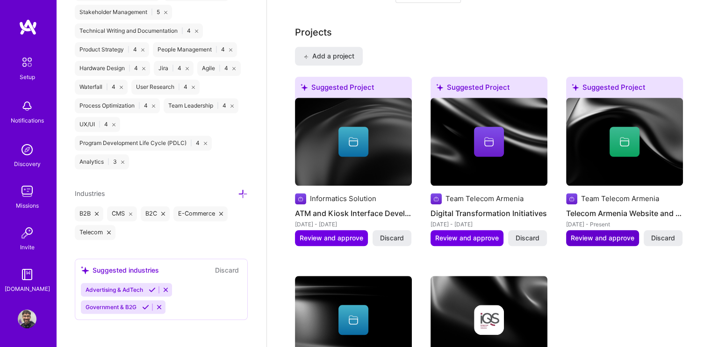
click at [595, 233] on span "Review and approve" at bounding box center [603, 237] width 64 height 9
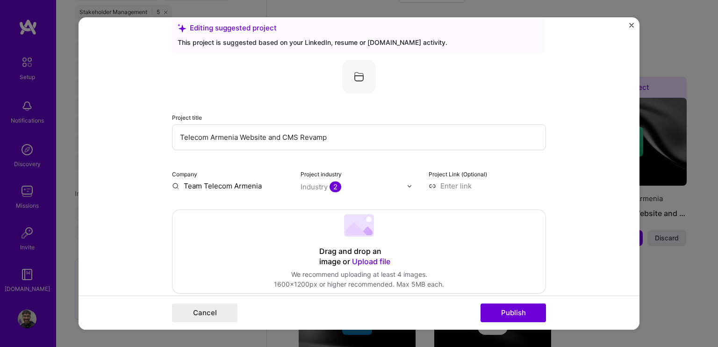
scroll to position [47, 0]
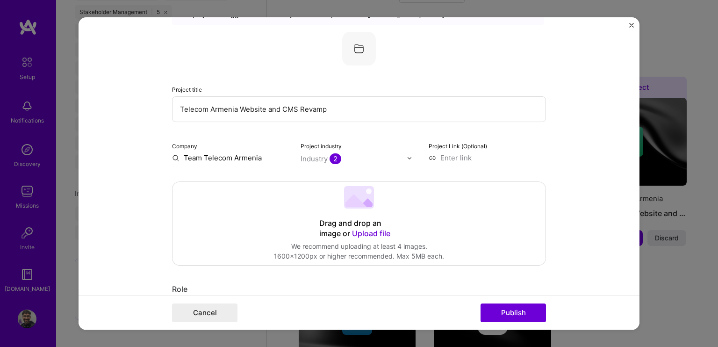
click at [334, 114] on input "Telecom Armenia Website and CMS Revamp" at bounding box center [359, 109] width 374 height 26
drag, startPoint x: 329, startPoint y: 113, endPoint x: 297, endPoint y: 112, distance: 31.3
click at [297, 112] on input "Telecom Armenia Website and CMS Revamp" at bounding box center [359, 109] width 374 height 26
click at [349, 102] on input "Telecom Armenia Website and CMS Revamp" at bounding box center [359, 109] width 374 height 26
drag, startPoint x: 320, startPoint y: 111, endPoint x: 265, endPoint y: 112, distance: 54.7
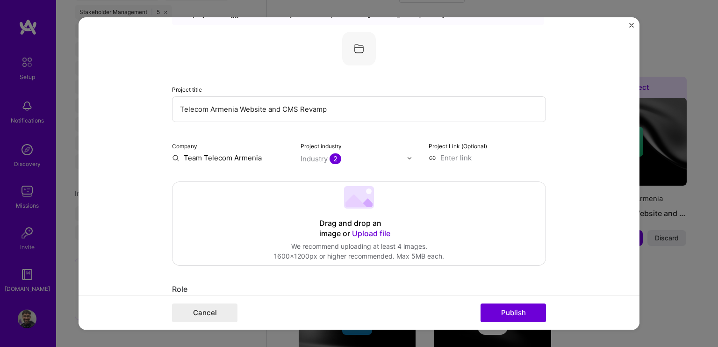
click at [265, 112] on input "Telecom Armenia Website and CMS Revamp" at bounding box center [359, 109] width 374 height 26
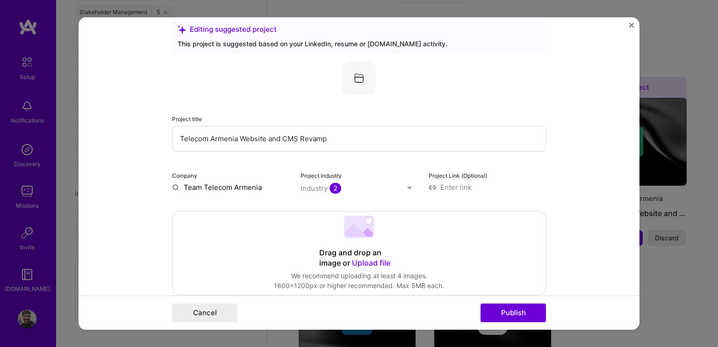
scroll to position [0, 0]
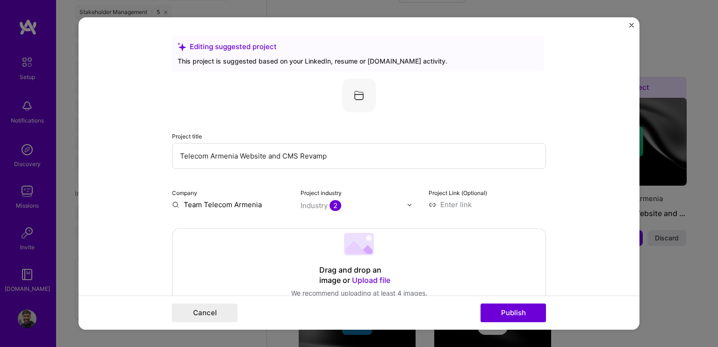
click at [344, 151] on input "Telecom Armenia Website and CMS Revamp" at bounding box center [359, 156] width 374 height 26
drag, startPoint x: 345, startPoint y: 158, endPoint x: 298, endPoint y: 158, distance: 47.2
click at [298, 158] on input "Telecom Armenia Website and CMS Revamp" at bounding box center [359, 156] width 374 height 26
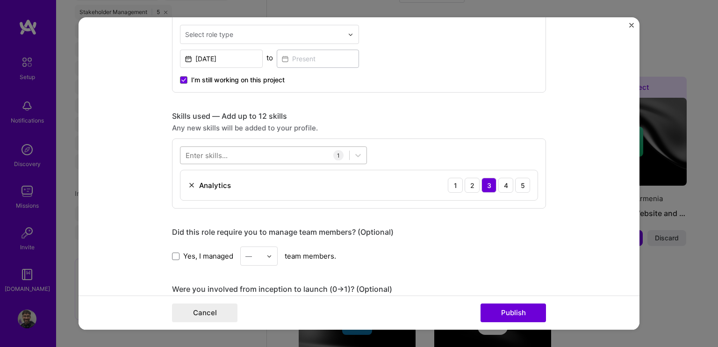
scroll to position [374, 0]
type input "Telecom Armenia Website and CMS"
click at [219, 147] on div at bounding box center [264, 154] width 169 height 15
drag, startPoint x: 103, startPoint y: 144, endPoint x: 232, endPoint y: 172, distance: 132.5
click at [106, 144] on form "Editing suggested project This project is suggested based on your LinkedIn, res…" at bounding box center [359, 173] width 561 height 312
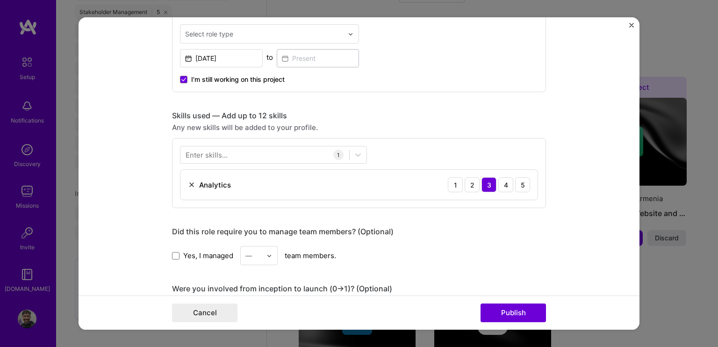
click at [256, 162] on div "Enter skills... 1 Analytics 1 2 3 4 5" at bounding box center [359, 173] width 374 height 70
click at [251, 155] on div at bounding box center [264, 154] width 169 height 15
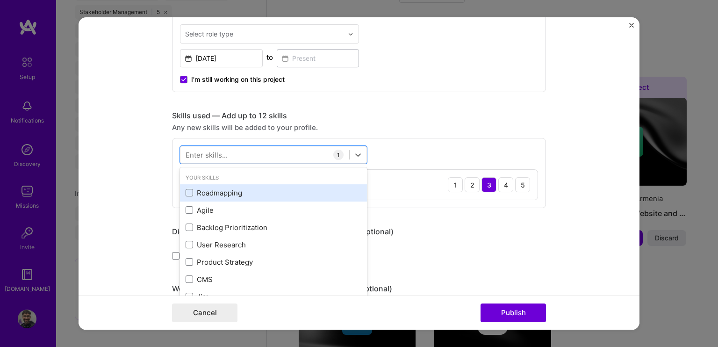
drag, startPoint x: 185, startPoint y: 192, endPoint x: 188, endPoint y: 196, distance: 5.3
click at [186, 192] on span at bounding box center [189, 192] width 7 height 7
click at [0, 0] on input "checkbox" at bounding box center [0, 0] width 0 height 0
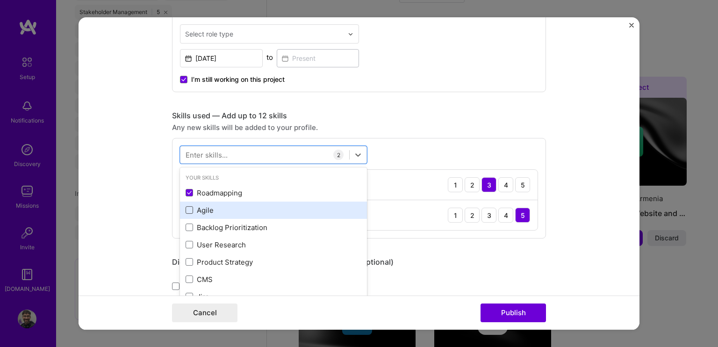
click at [186, 206] on span at bounding box center [189, 209] width 7 height 7
click at [0, 0] on input "checkbox" at bounding box center [0, 0] width 0 height 0
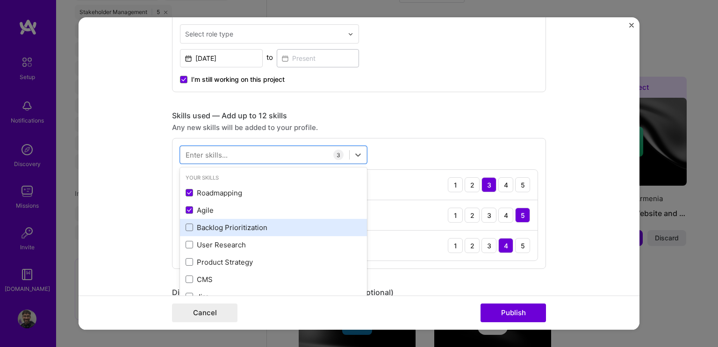
click at [191, 228] on div "Backlog Prioritization" at bounding box center [274, 228] width 176 height 10
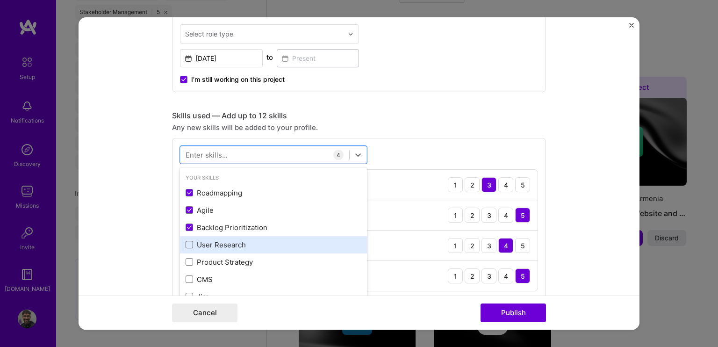
drag, startPoint x: 185, startPoint y: 246, endPoint x: 185, endPoint y: 262, distance: 15.9
click at [186, 247] on div "User Research" at bounding box center [274, 245] width 176 height 10
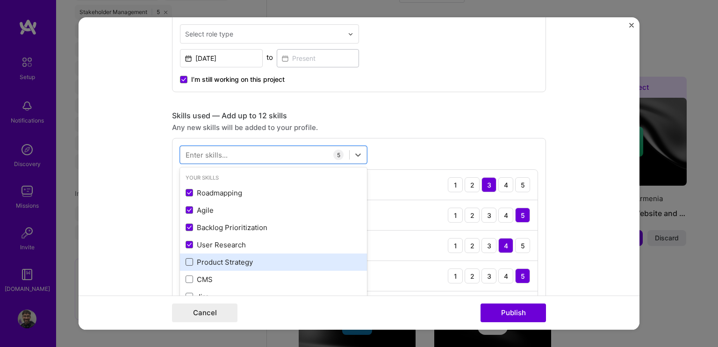
click at [186, 262] on span at bounding box center [189, 261] width 7 height 7
click at [0, 0] on input "checkbox" at bounding box center [0, 0] width 0 height 0
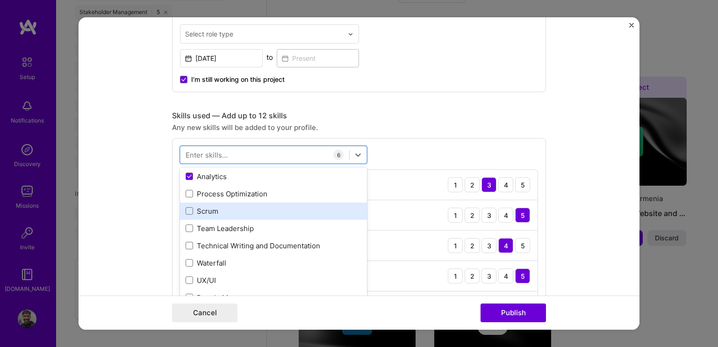
scroll to position [140, 0]
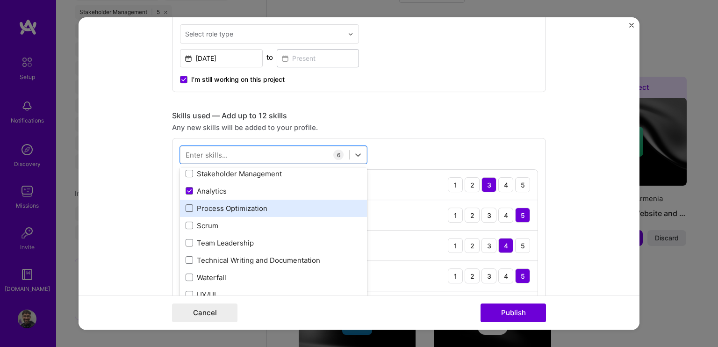
click at [187, 207] on span at bounding box center [189, 207] width 7 height 7
click at [0, 0] on input "checkbox" at bounding box center [0, 0] width 0 height 0
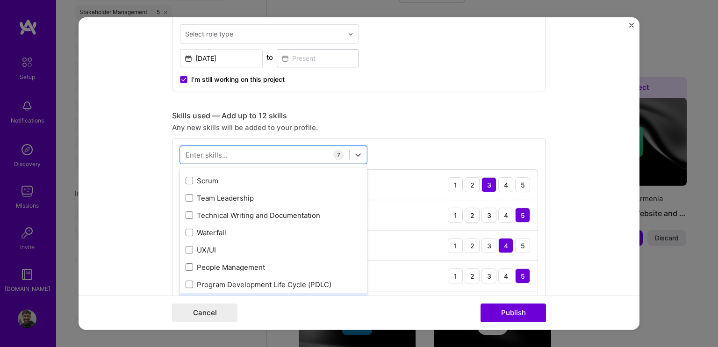
scroll to position [234, 0]
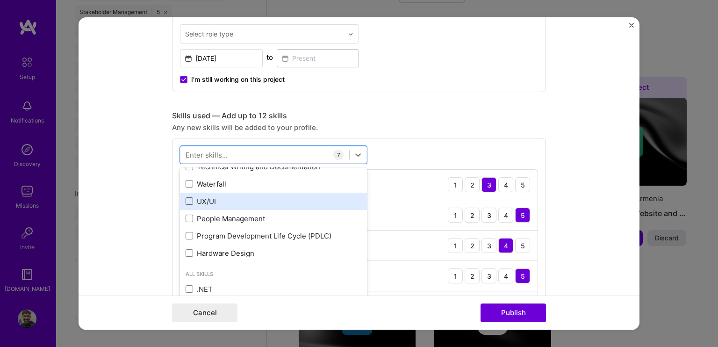
click at [186, 201] on span at bounding box center [189, 200] width 7 height 7
click at [0, 0] on input "checkbox" at bounding box center [0, 0] width 0 height 0
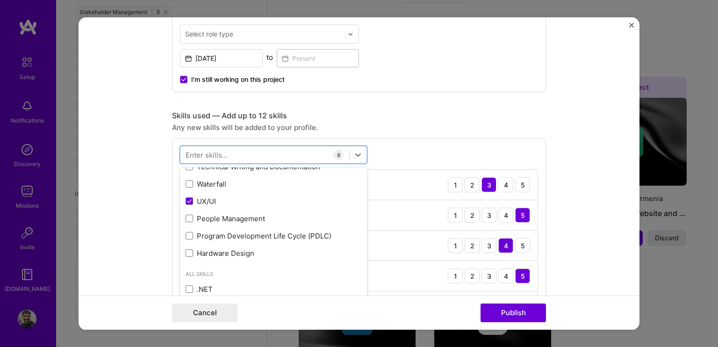
click at [142, 235] on form "Editing suggested project This project is suggested based on your LinkedIn, res…" at bounding box center [359, 173] width 561 height 312
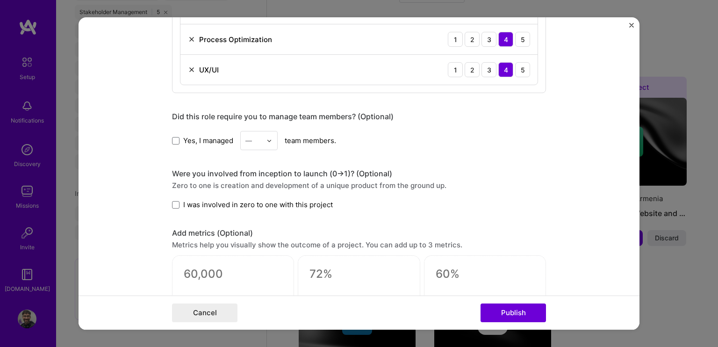
scroll to position [654, 0]
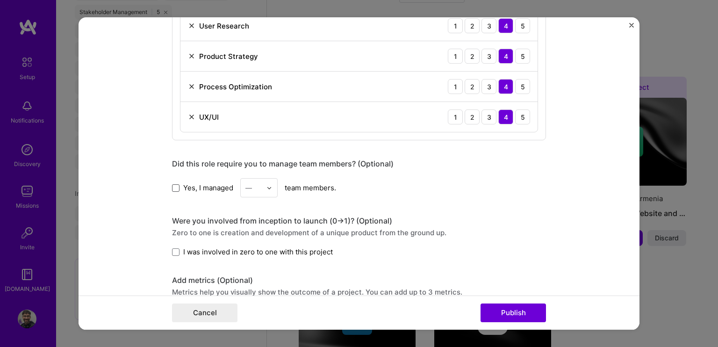
click at [176, 184] on span at bounding box center [175, 187] width 7 height 7
click at [0, 0] on input "Yes, I managed" at bounding box center [0, 0] width 0 height 0
click at [177, 183] on label "Yes, I managed" at bounding box center [202, 188] width 61 height 10
click at [0, 0] on input "Yes, I managed" at bounding box center [0, 0] width 0 height 0
click at [251, 258] on div "Editing suggested project This project is suggested based on your LinkedIn, res…" at bounding box center [359, 10] width 374 height 1256
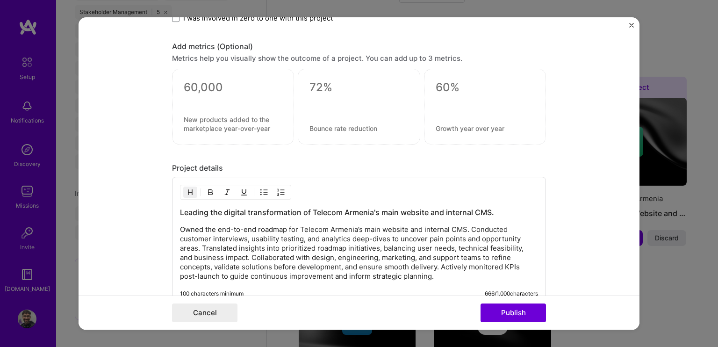
scroll to position [1011, 0]
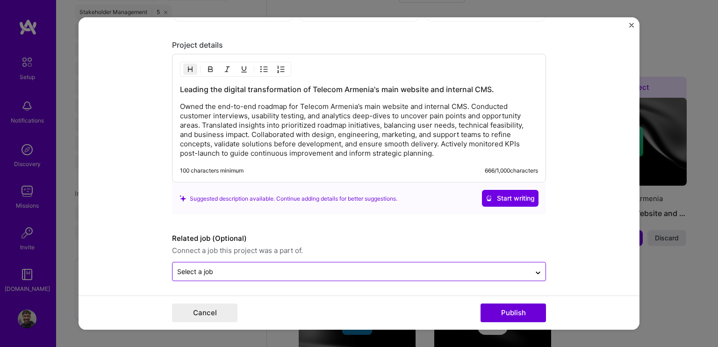
click at [258, 271] on input "text" at bounding box center [351, 272] width 349 height 10
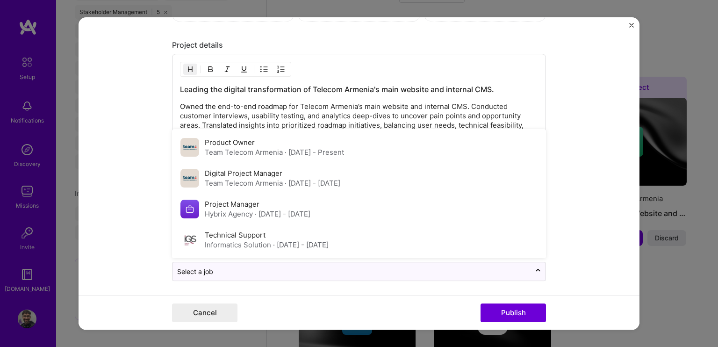
click at [238, 155] on div "Product Owner Team Telecom Armenia · Nov 2024 - Present" at bounding box center [359, 147] width 368 height 31
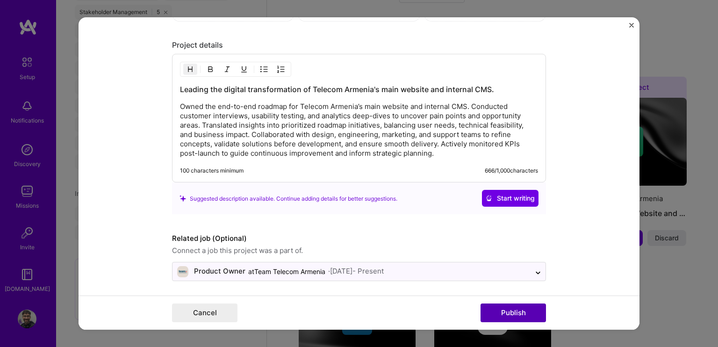
click at [503, 310] on button "Publish" at bounding box center [513, 312] width 65 height 19
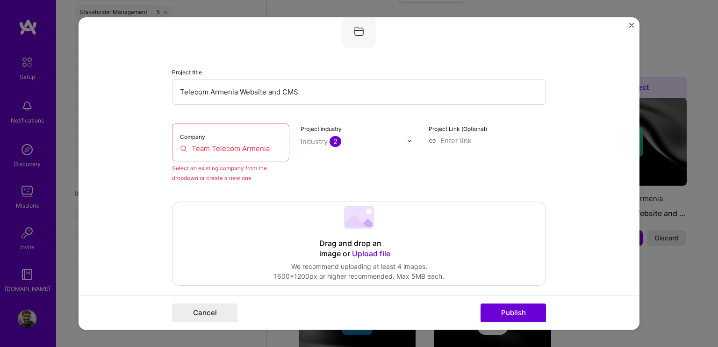
scroll to position [61, 0]
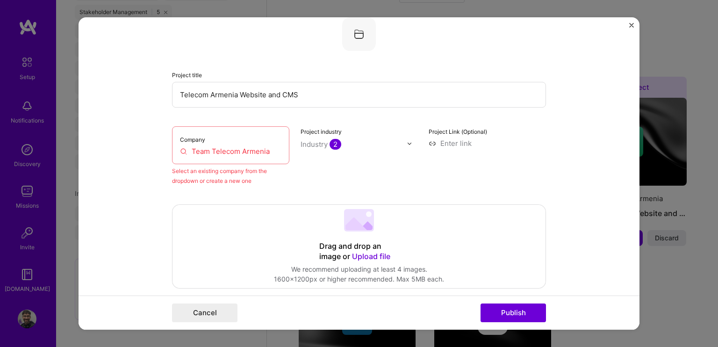
click at [221, 155] on input "Team Telecom Armenia" at bounding box center [230, 151] width 101 height 10
click at [202, 155] on input "Team Telecom Armenia" at bounding box center [230, 151] width 101 height 10
click at [208, 151] on input "Team Telecom Armenia" at bounding box center [230, 151] width 101 height 10
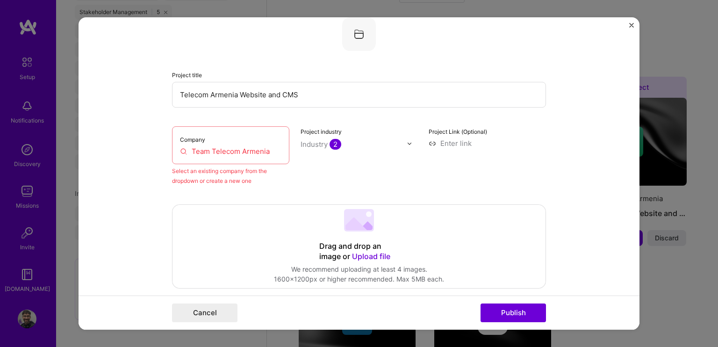
click at [213, 144] on div "Company Team Telecom Armenia" at bounding box center [230, 145] width 117 height 38
drag, startPoint x: 269, startPoint y: 150, endPoint x: 152, endPoint y: 154, distance: 116.9
click at [152, 154] on form "Editing suggested project This project is suggested based on your LinkedIn, res…" at bounding box center [359, 173] width 561 height 312
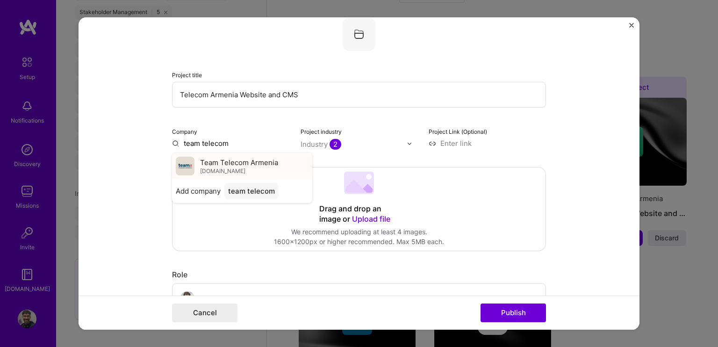
click at [223, 167] on span "telecomarmenia.am" at bounding box center [222, 170] width 45 height 7
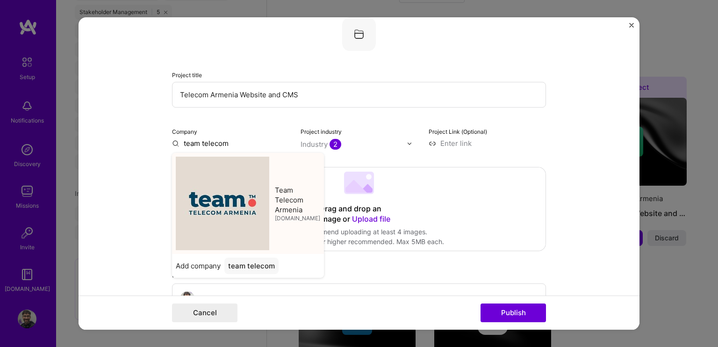
type input "Team Telecom Armenia"
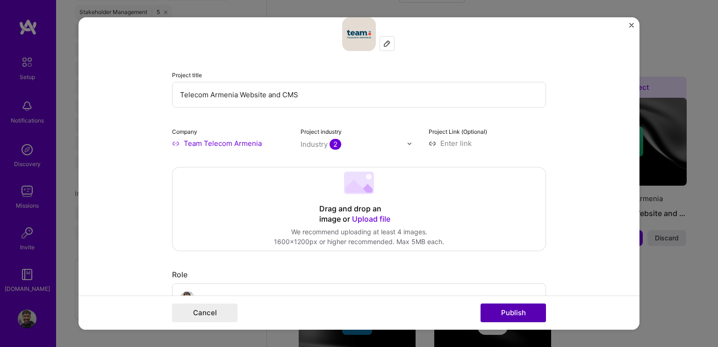
click at [500, 322] on button "Publish" at bounding box center [513, 312] width 65 height 19
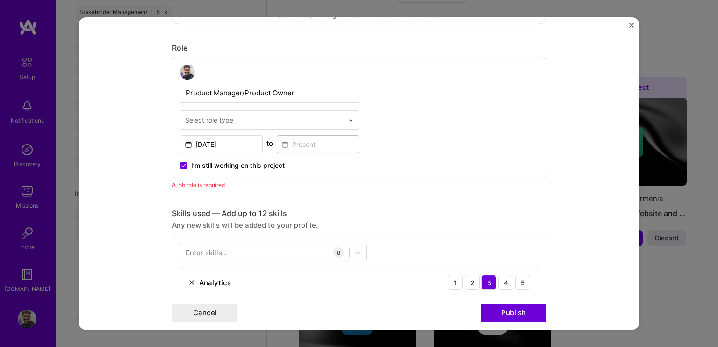
scroll to position [266, 0]
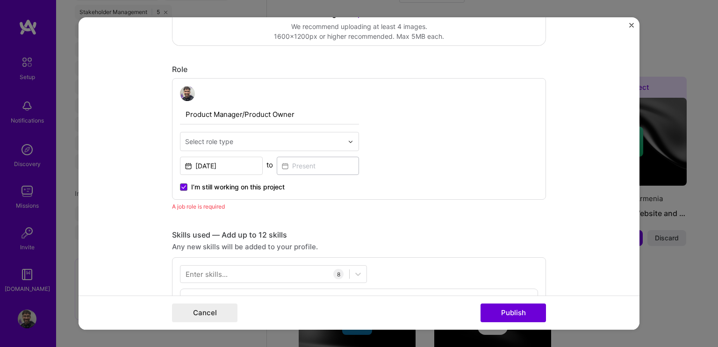
click at [205, 132] on div "Select role type" at bounding box center [263, 141] width 167 height 18
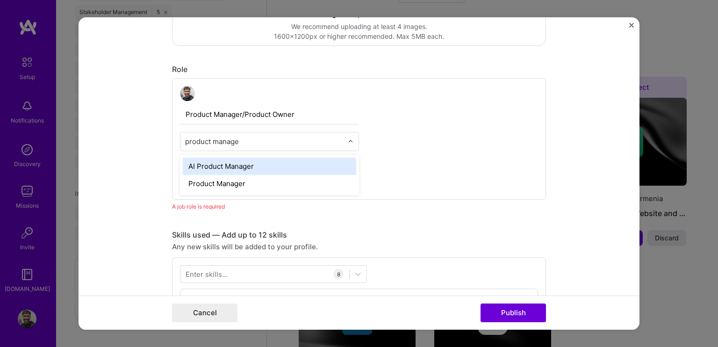
type input "product manager"
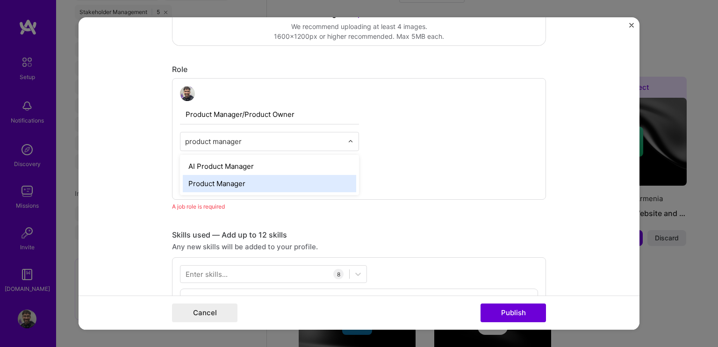
click at [221, 179] on div "Product Manager" at bounding box center [269, 183] width 173 height 17
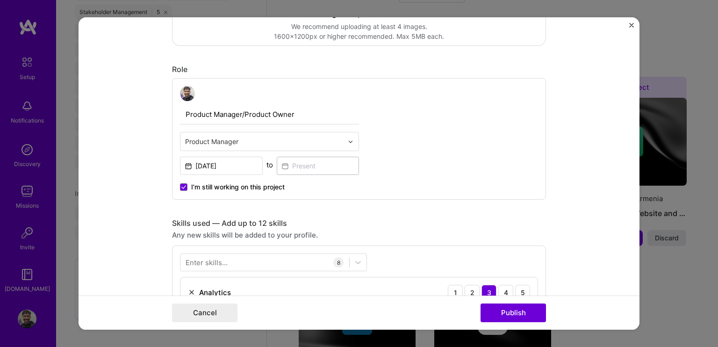
click at [223, 111] on input "Product Manager/Product Owner" at bounding box center [269, 115] width 179 height 20
drag, startPoint x: 243, startPoint y: 113, endPoint x: 133, endPoint y: 103, distance: 110.7
click at [133, 103] on form "Editing suggested project This project is suggested based on your LinkedIn, res…" at bounding box center [359, 173] width 561 height 312
type input "Product Owner"
click at [518, 310] on button "Publish" at bounding box center [513, 312] width 65 height 19
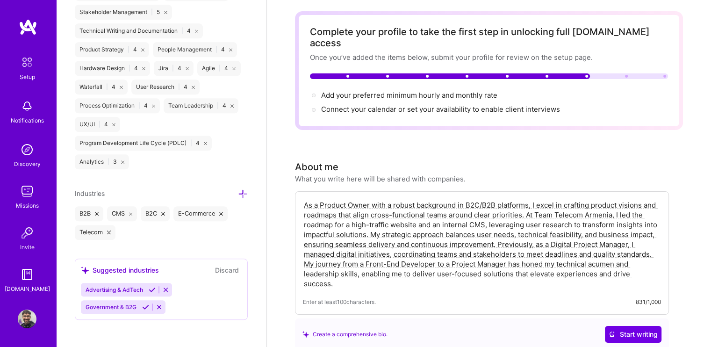
scroll to position [0, 0]
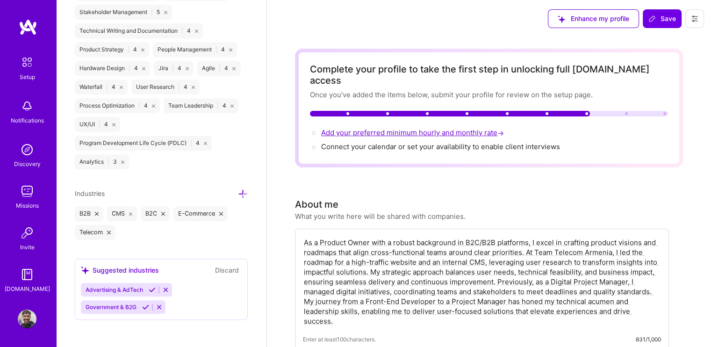
click at [365, 128] on span "Add your preferred minimum hourly and monthly rate →" at bounding box center [413, 132] width 185 height 9
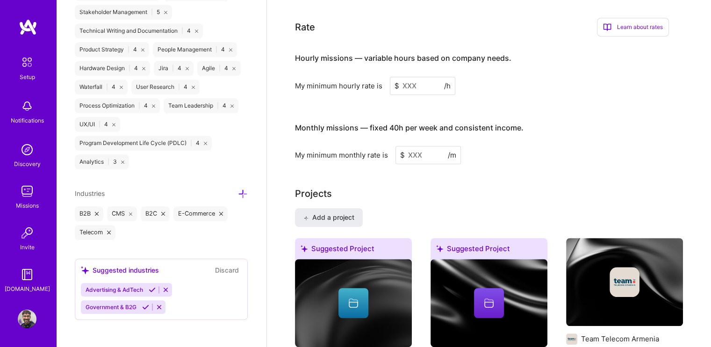
scroll to position [568, 0]
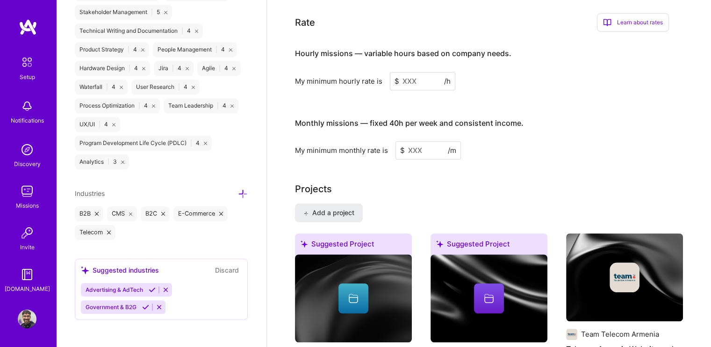
click at [420, 72] on input at bounding box center [422, 81] width 65 height 18
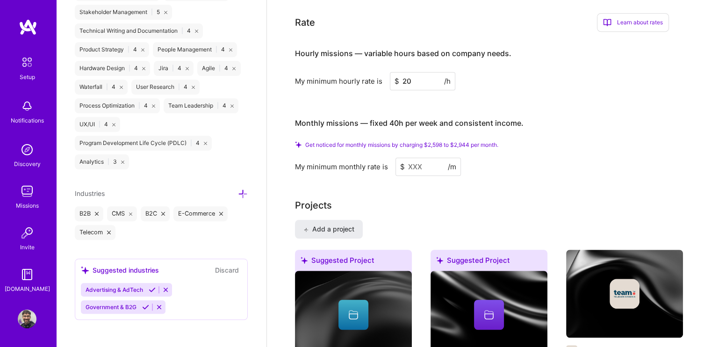
type input "20"
click at [402, 162] on span "$" at bounding box center [402, 167] width 5 height 10
click at [415, 158] on input at bounding box center [427, 167] width 65 height 18
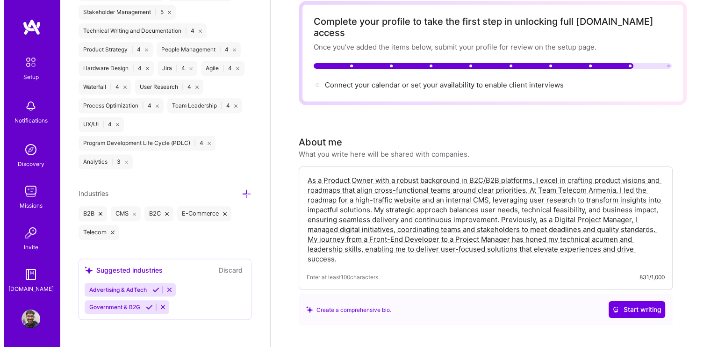
scroll to position [0, 0]
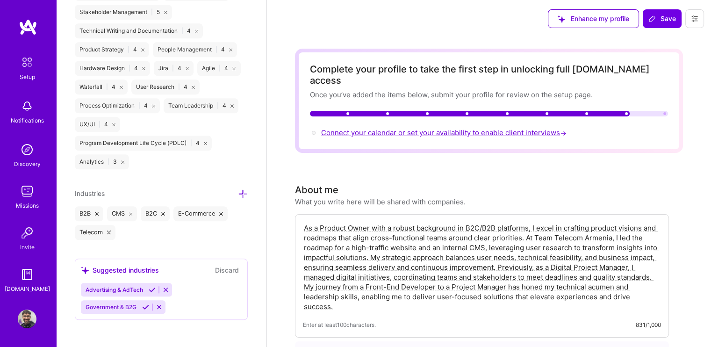
type input "2000"
click at [407, 128] on span "Connect your calendar or set your availability to enable client interviews →" at bounding box center [444, 132] width 247 height 9
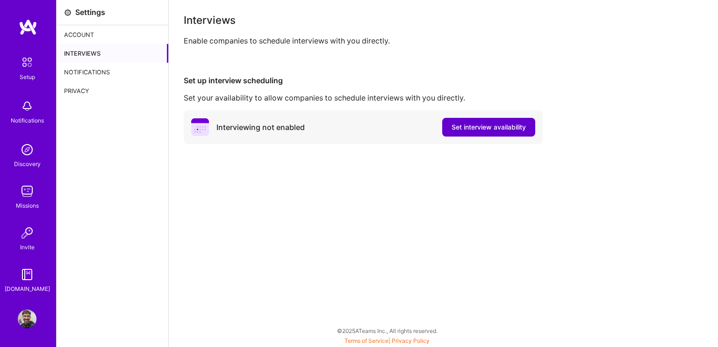
click at [452, 122] on span "Set interview availability" at bounding box center [489, 126] width 74 height 9
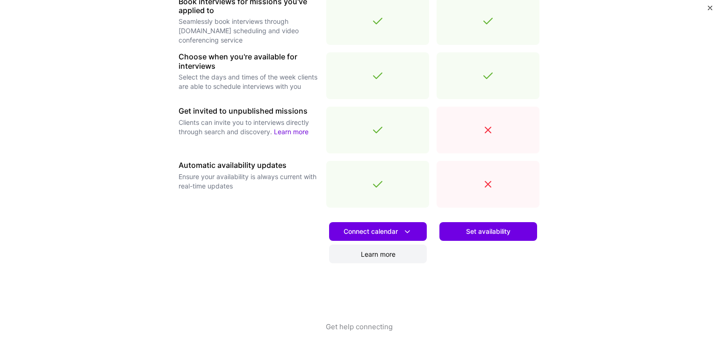
scroll to position [308, 0]
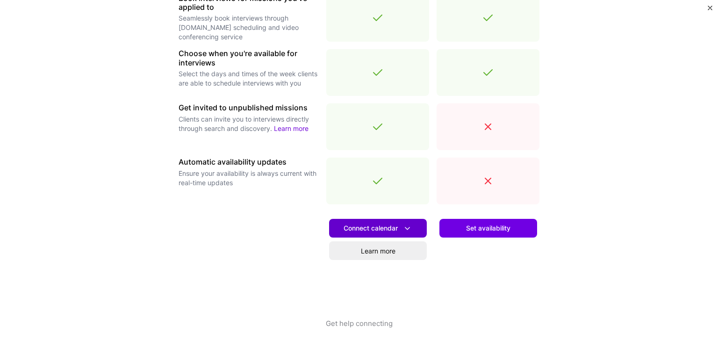
click at [345, 233] on span "Connect calendar" at bounding box center [378, 228] width 69 height 10
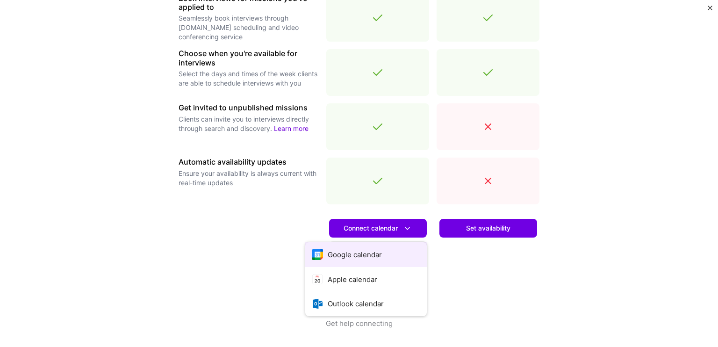
click at [352, 255] on button "Google calendar" at bounding box center [366, 254] width 122 height 25
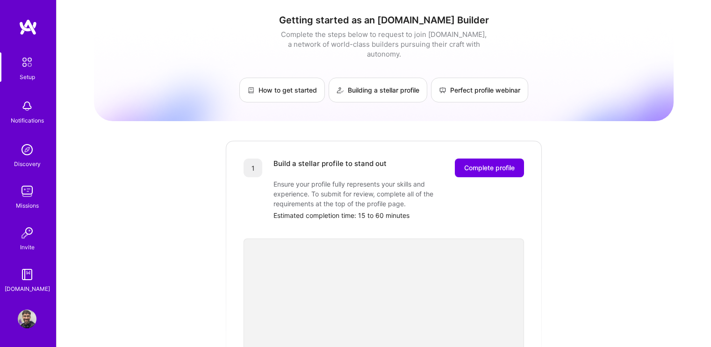
scroll to position [196, 0]
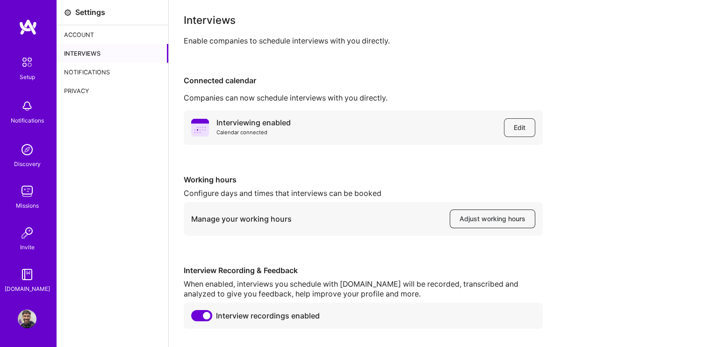
click at [496, 215] on span "Adjust working hours" at bounding box center [493, 218] width 66 height 9
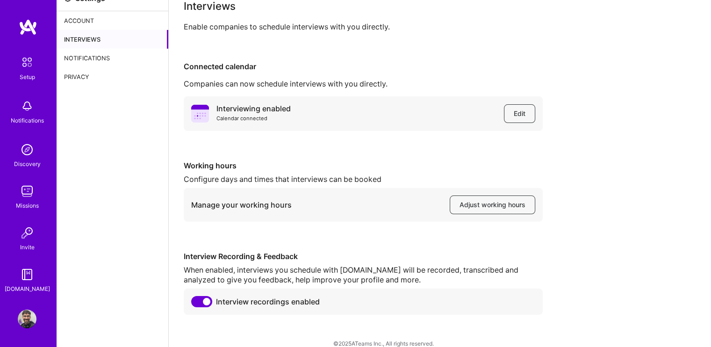
scroll to position [26, 0]
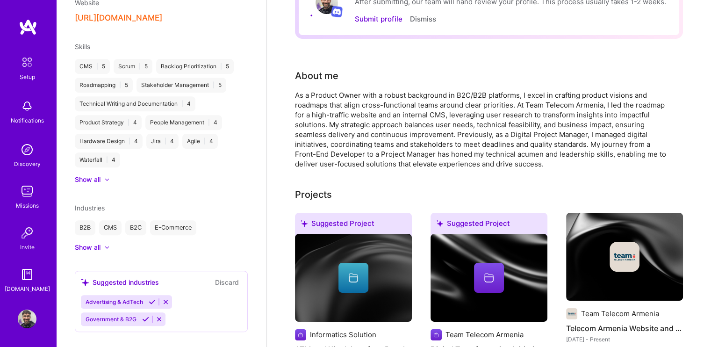
scroll to position [82, 0]
